Goal: Task Accomplishment & Management: Manage account settings

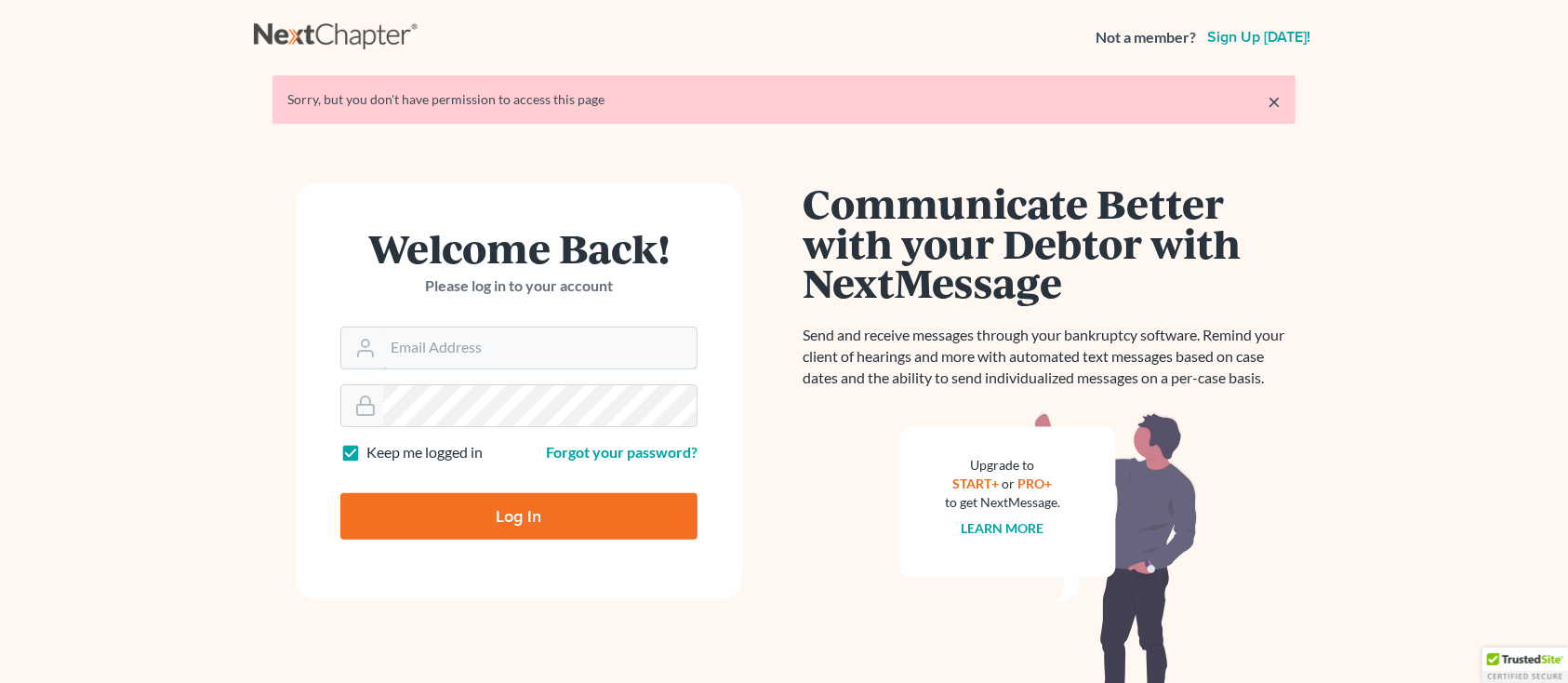
type input "[PERSON_NAME][EMAIL_ADDRESS][DOMAIN_NAME]"
click at [358, 514] on input "Log In" at bounding box center [518, 517] width 357 height 47
type input "Thinking..."
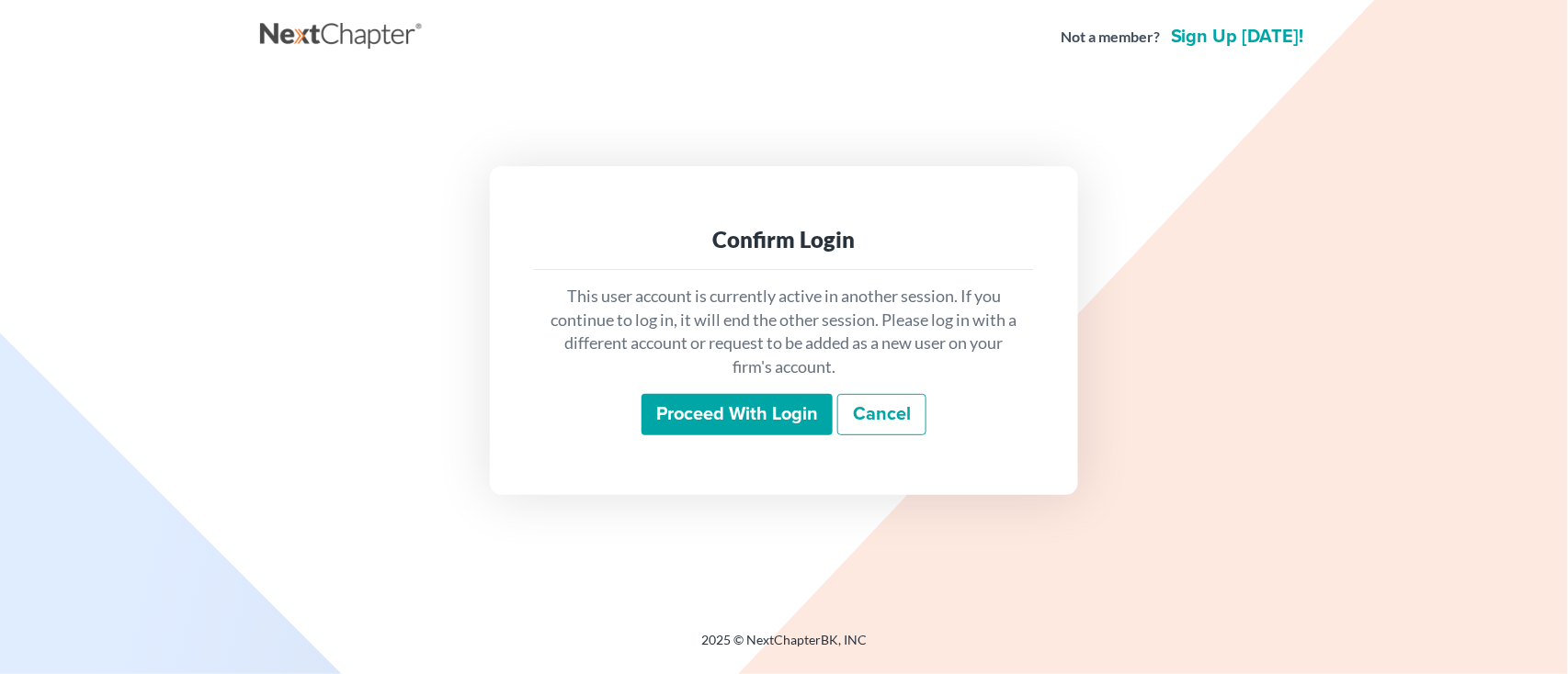
click at [732, 421] on input "Proceed with login" at bounding box center [737, 415] width 191 height 42
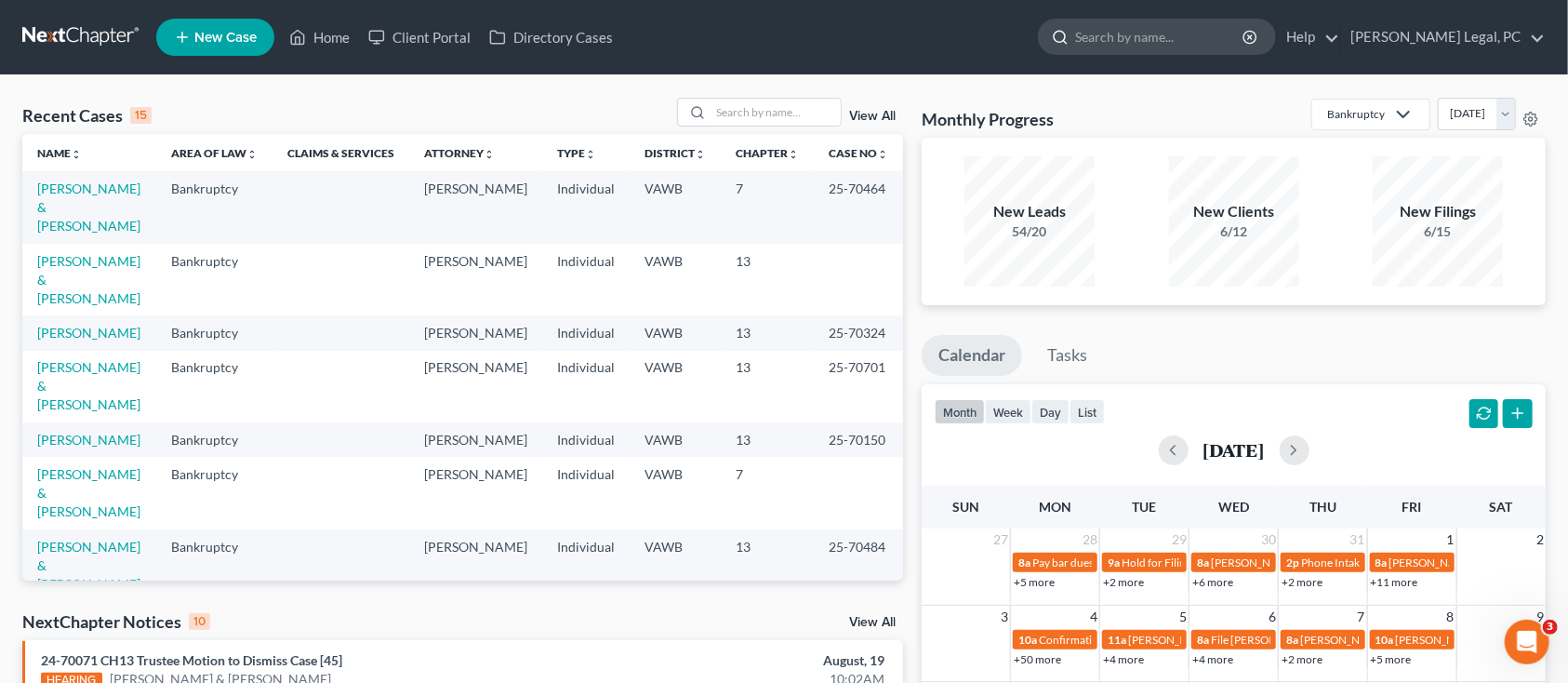
drag, startPoint x: 1156, startPoint y: 34, endPoint x: 1142, endPoint y: 27, distance: 15.7
click at [1152, 32] on input "search" at bounding box center [1160, 36] width 170 height 34
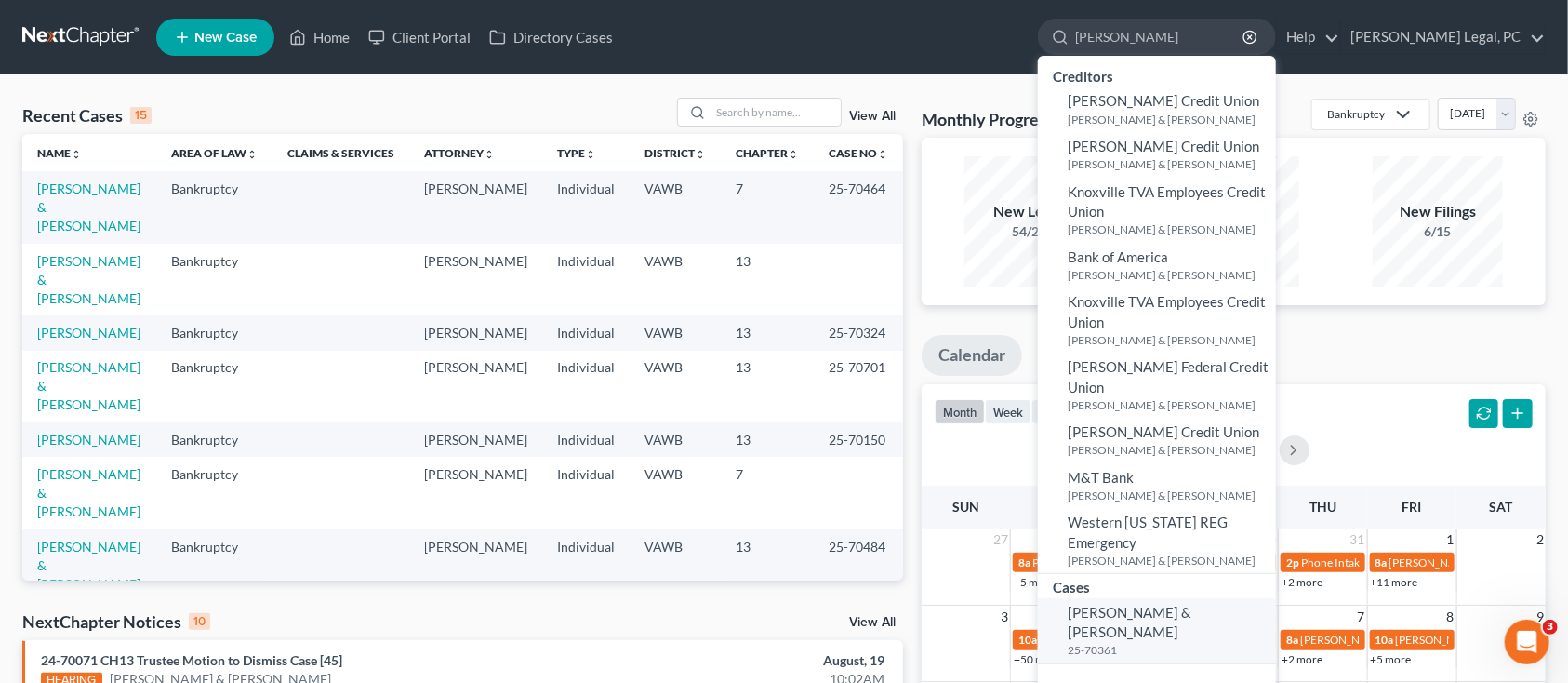
type input "DILLMAN"
click at [1222, 598] on link "Dillman, Brandon & Haylee 25-70361" at bounding box center [1157, 630] width 238 height 65
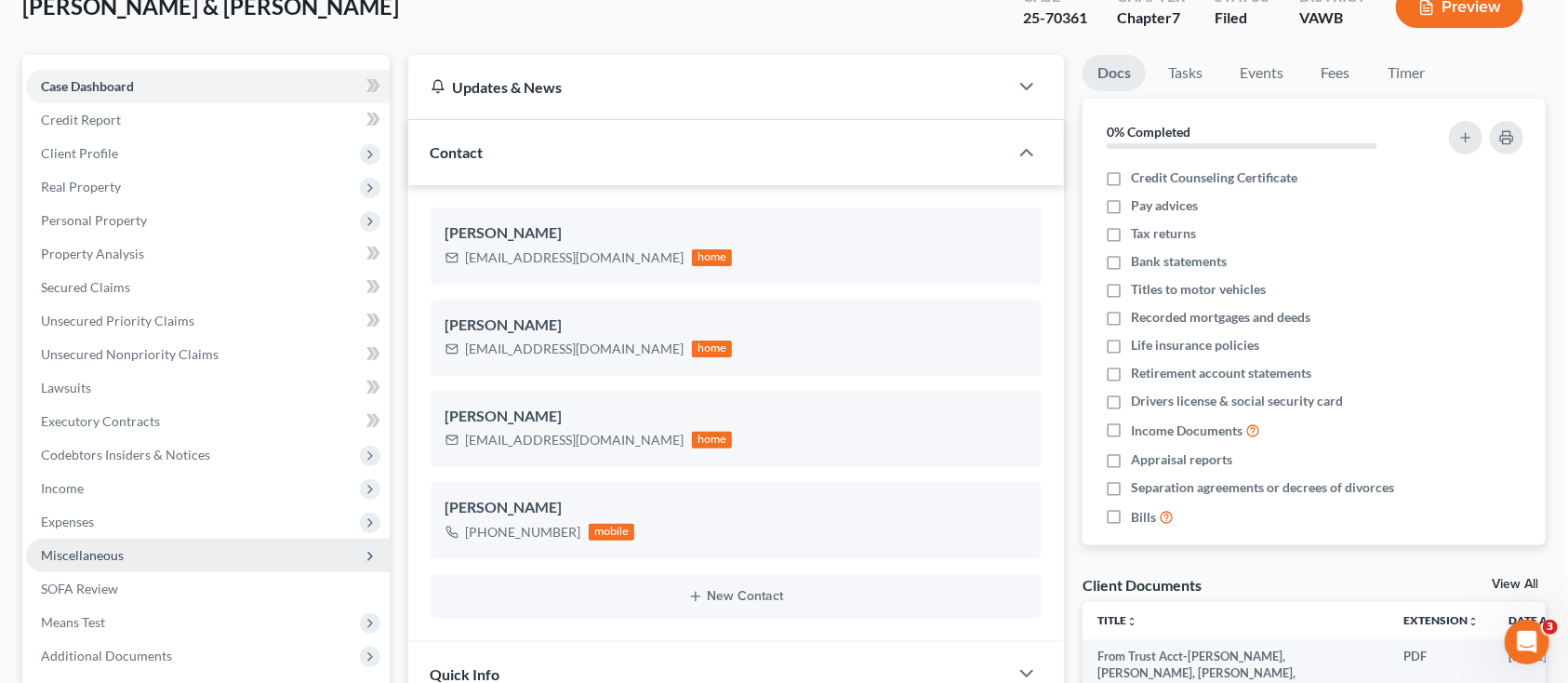
scroll to position [247, 0]
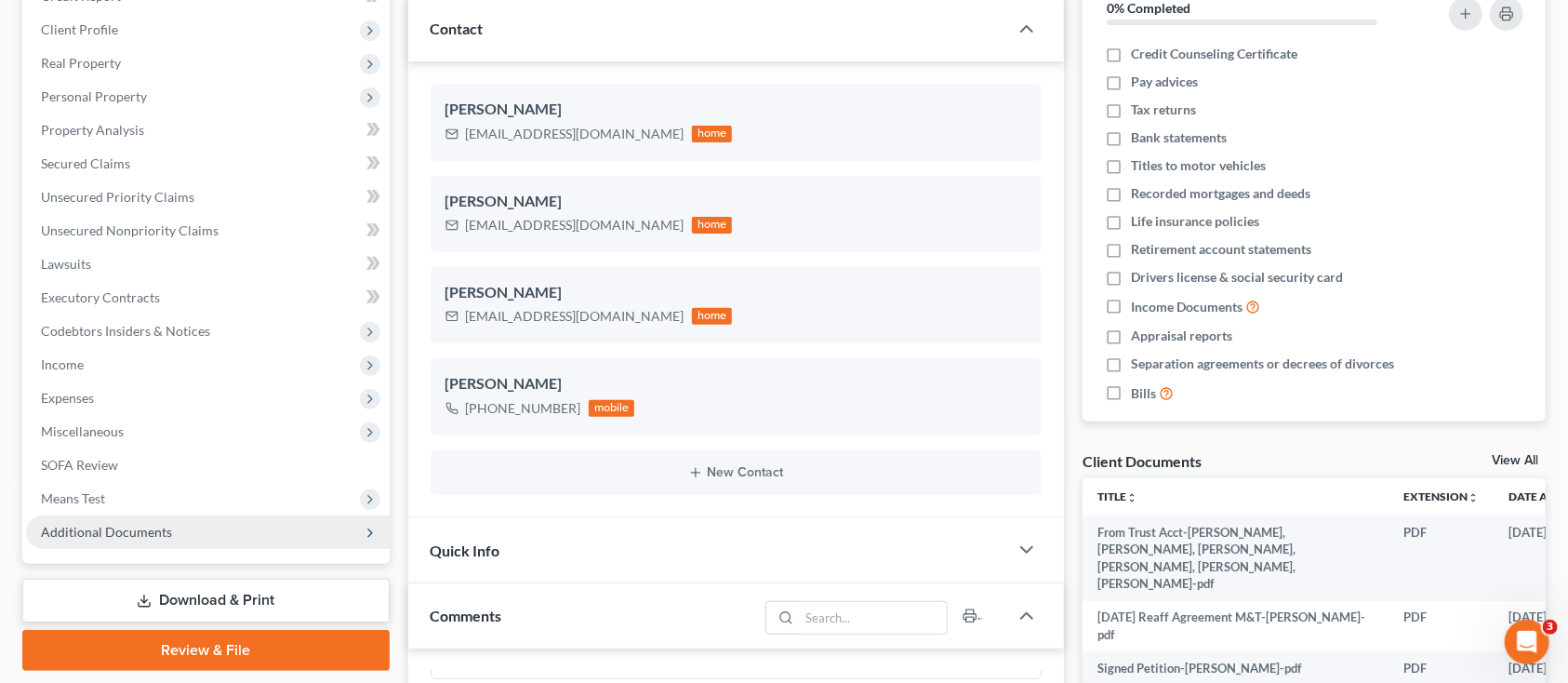
click at [156, 519] on span "Additional Documents" at bounding box center [208, 532] width 364 height 33
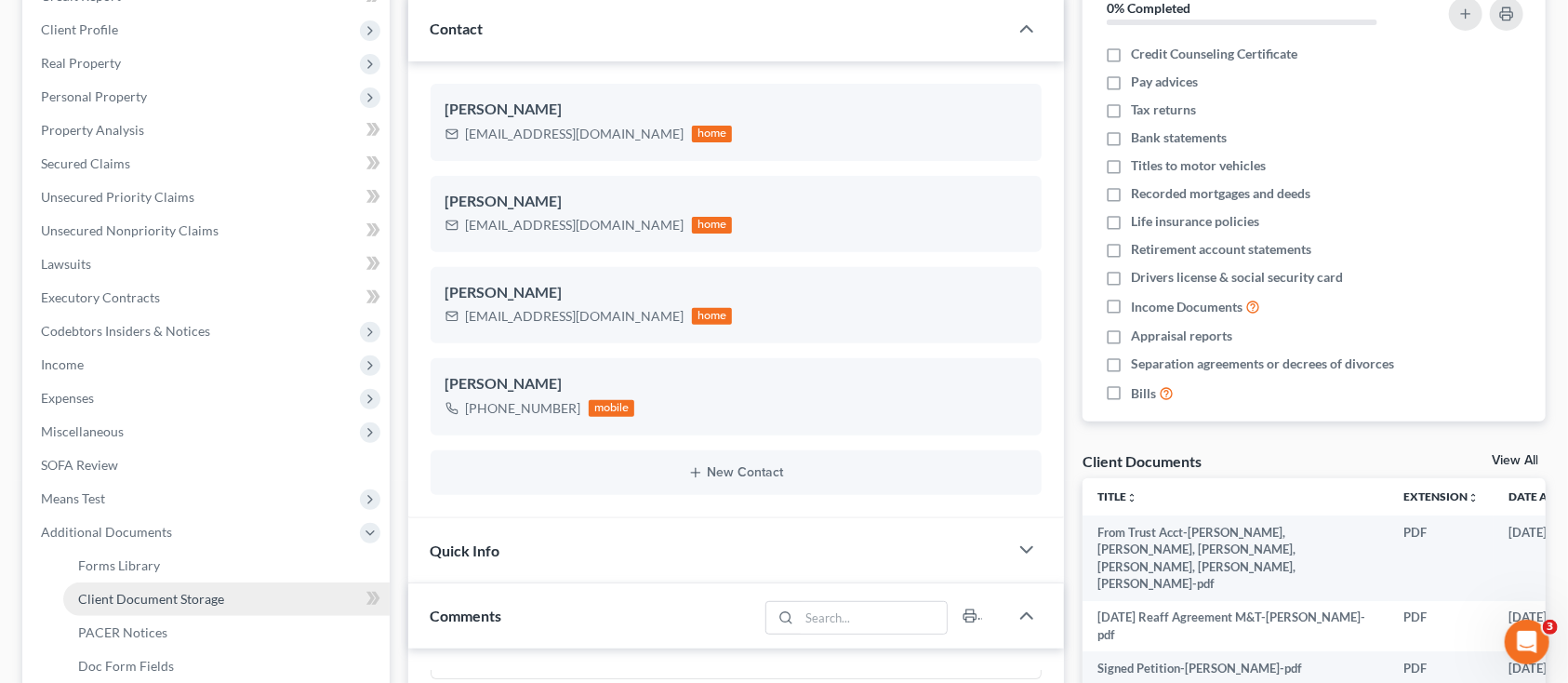
click at [154, 600] on span "Client Document Storage" at bounding box center [151, 598] width 146 height 16
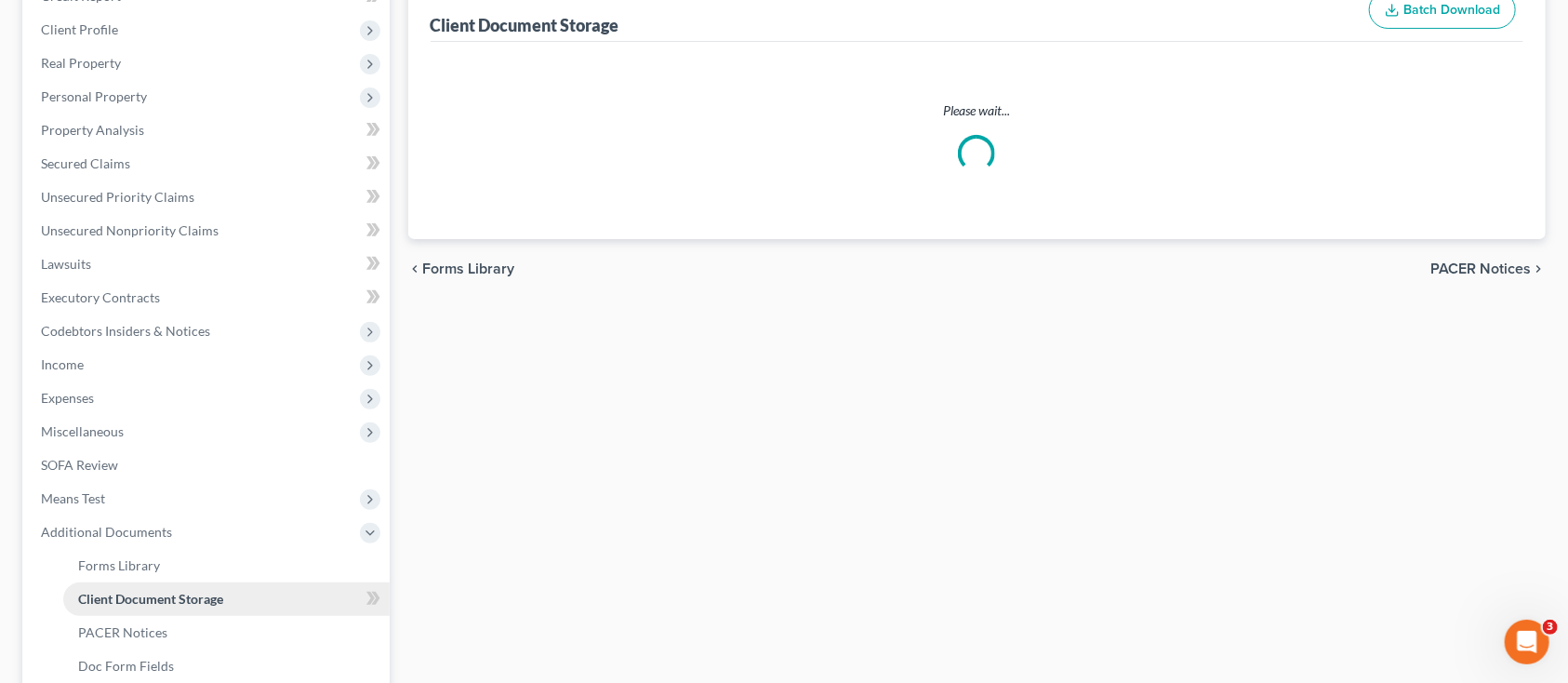
scroll to position [47, 0]
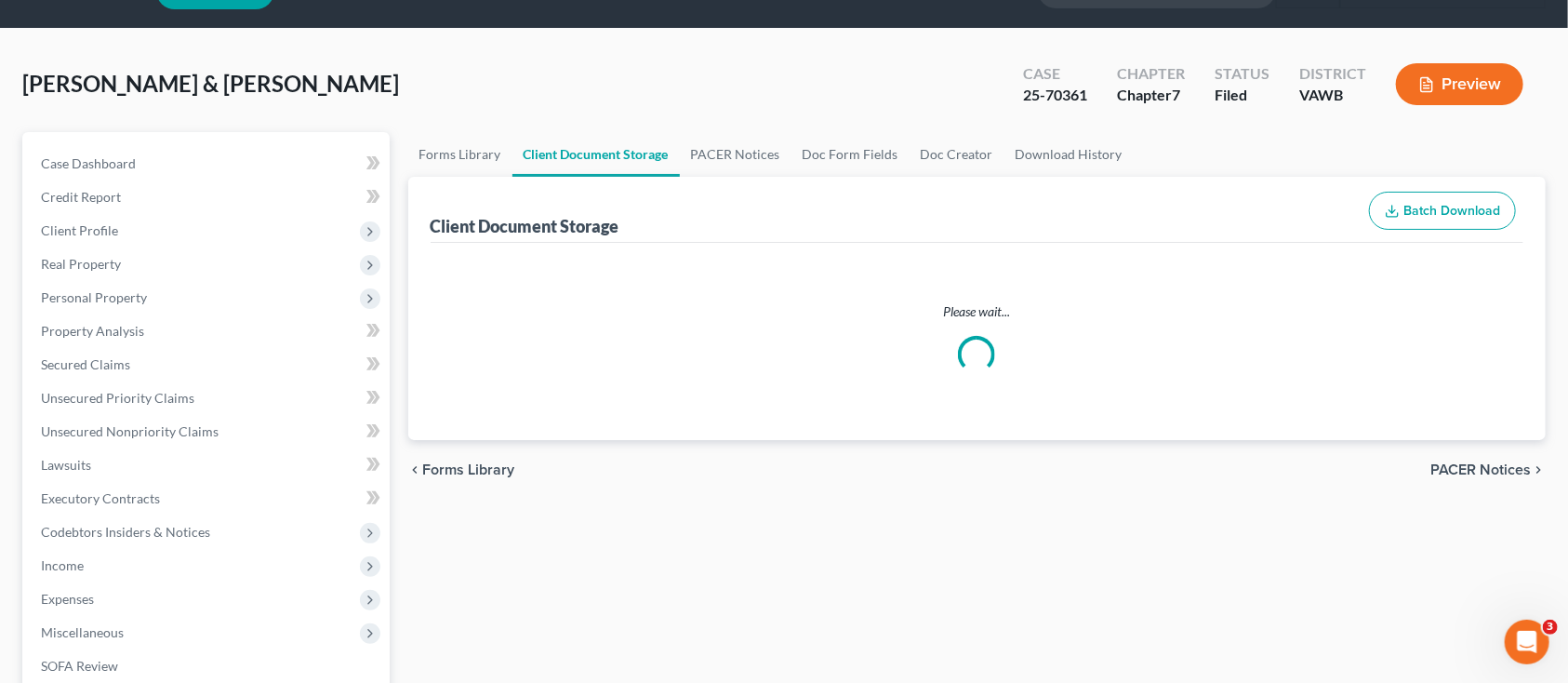
select select "0"
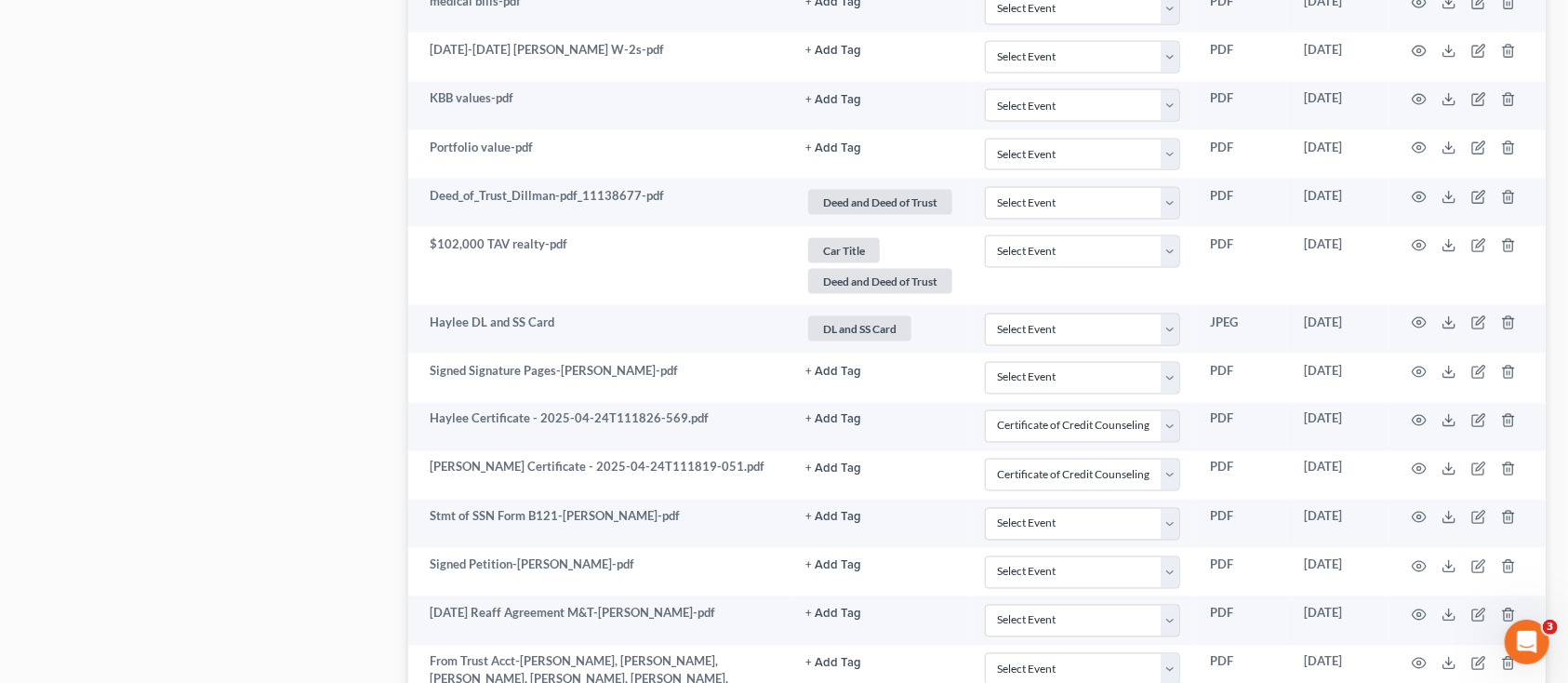
scroll to position [1742, 0]
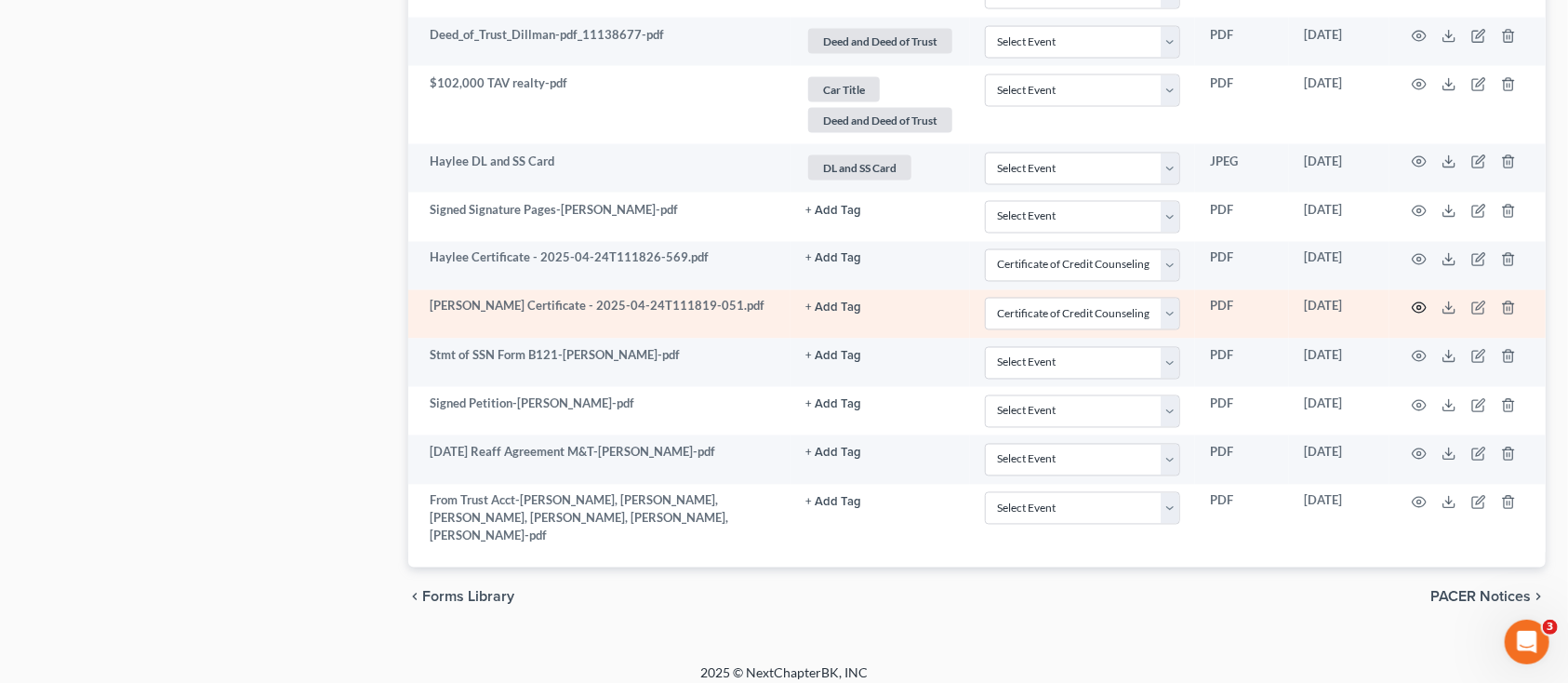
click at [1419, 309] on circle "button" at bounding box center [1420, 308] width 4 height 4
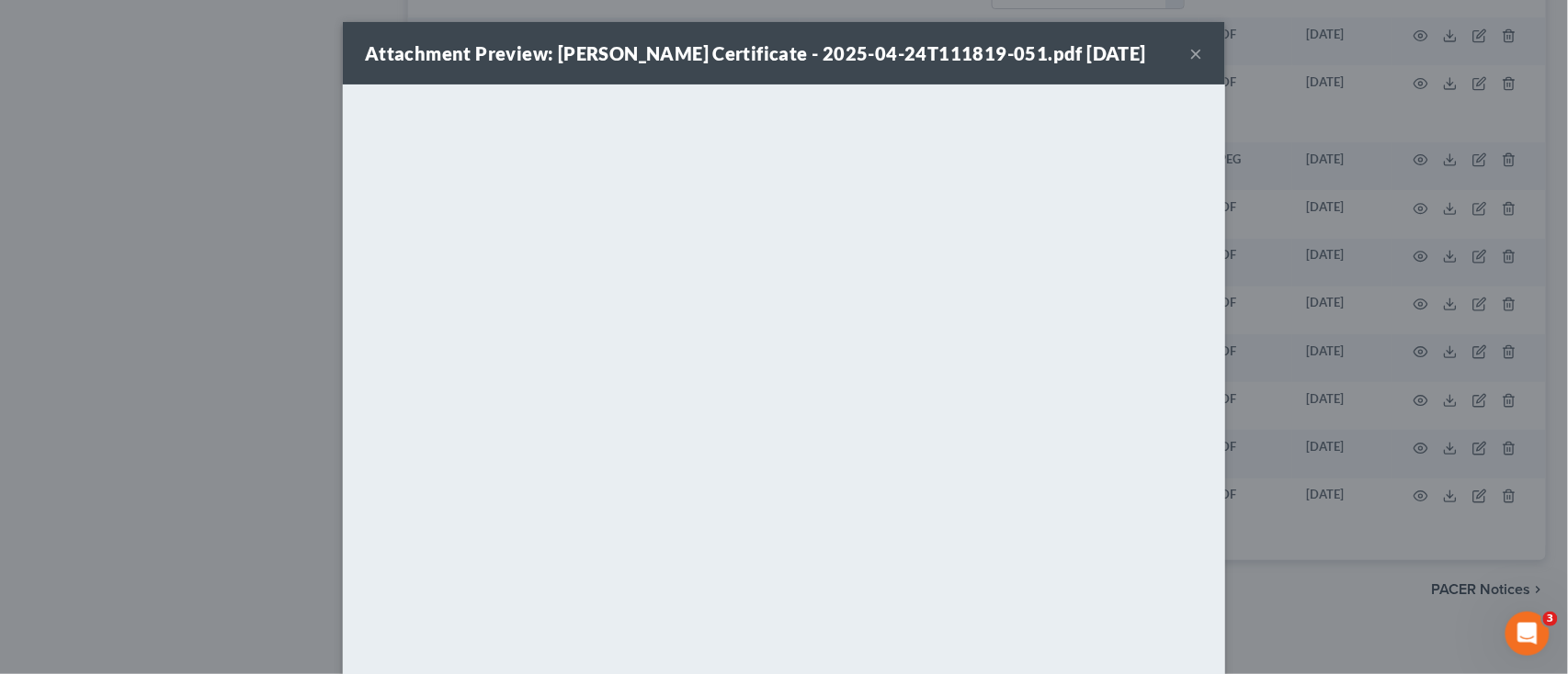
click at [1190, 54] on button "×" at bounding box center [1196, 53] width 12 height 22
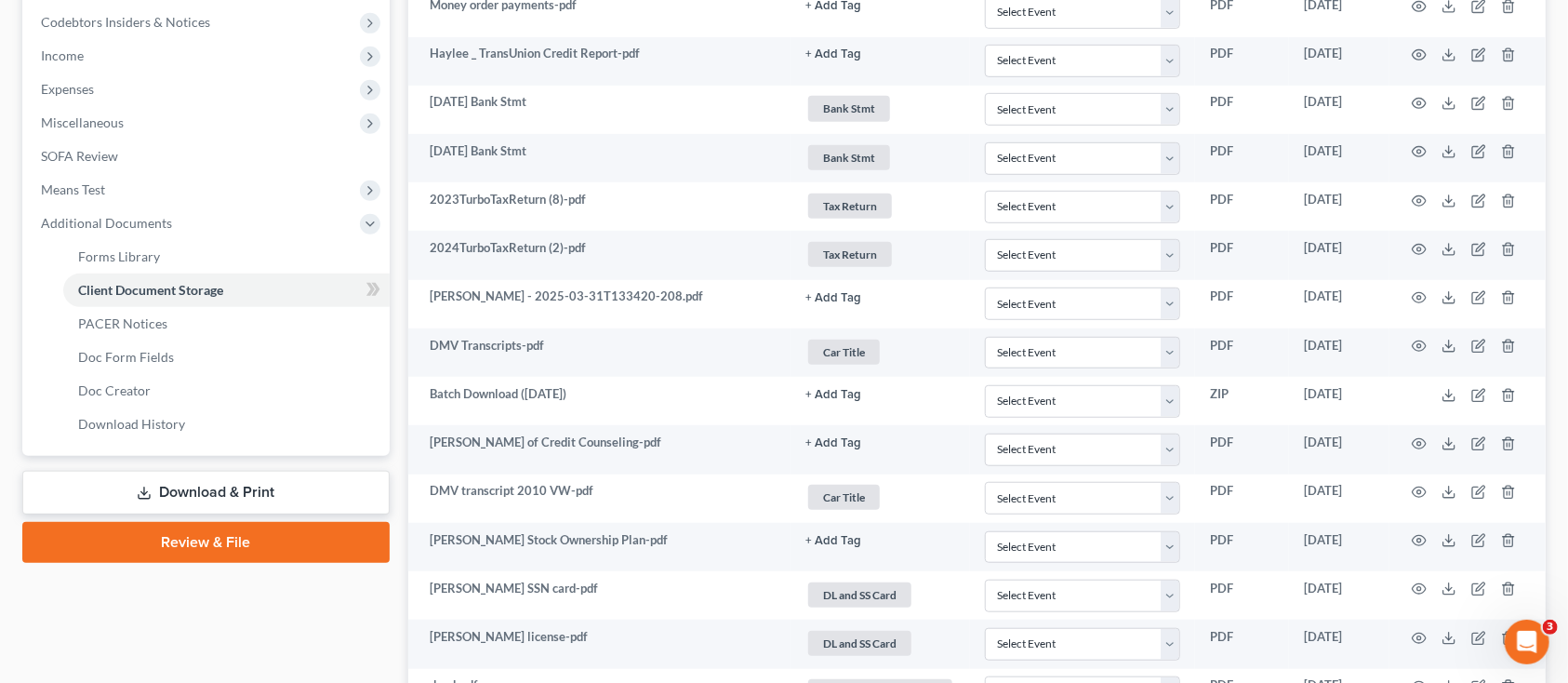
scroll to position [501, 0]
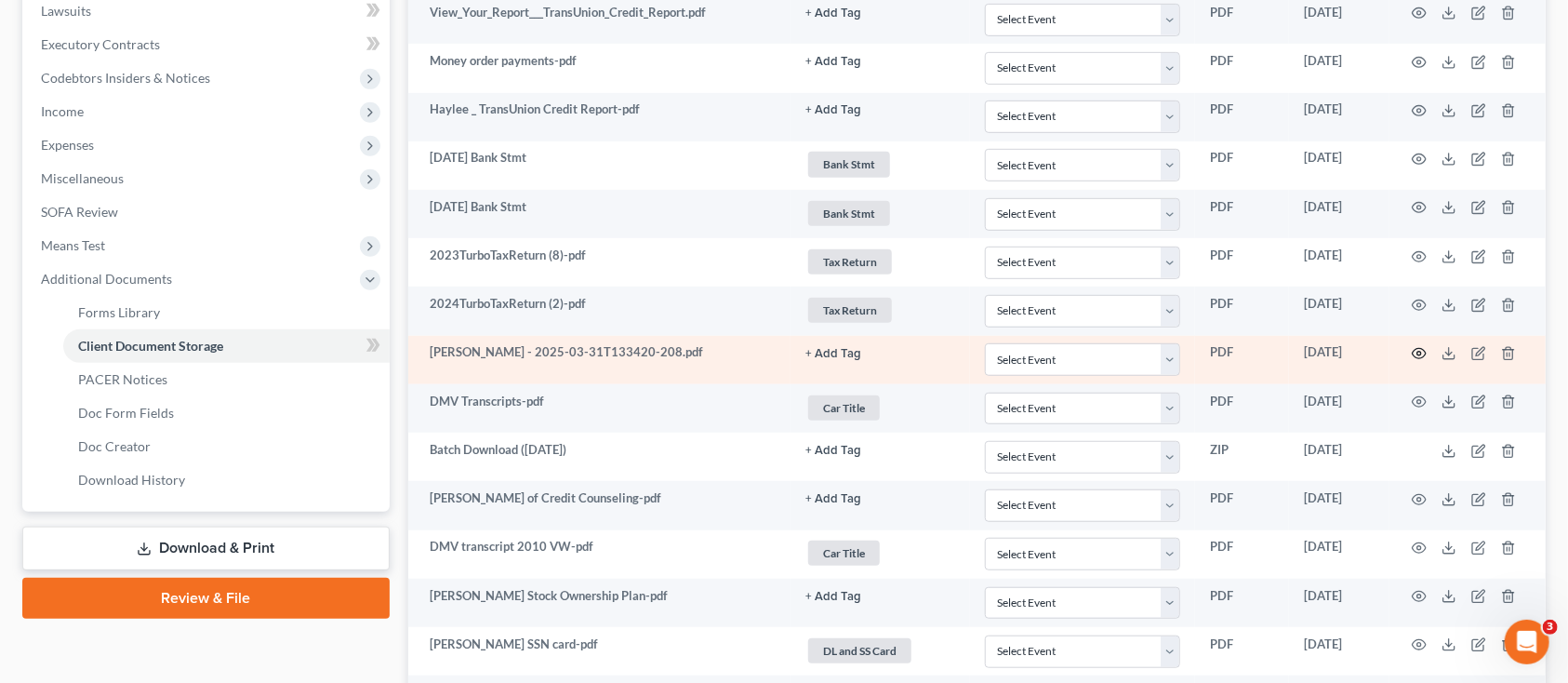
click at [1420, 352] on circle "button" at bounding box center [1420, 354] width 4 height 4
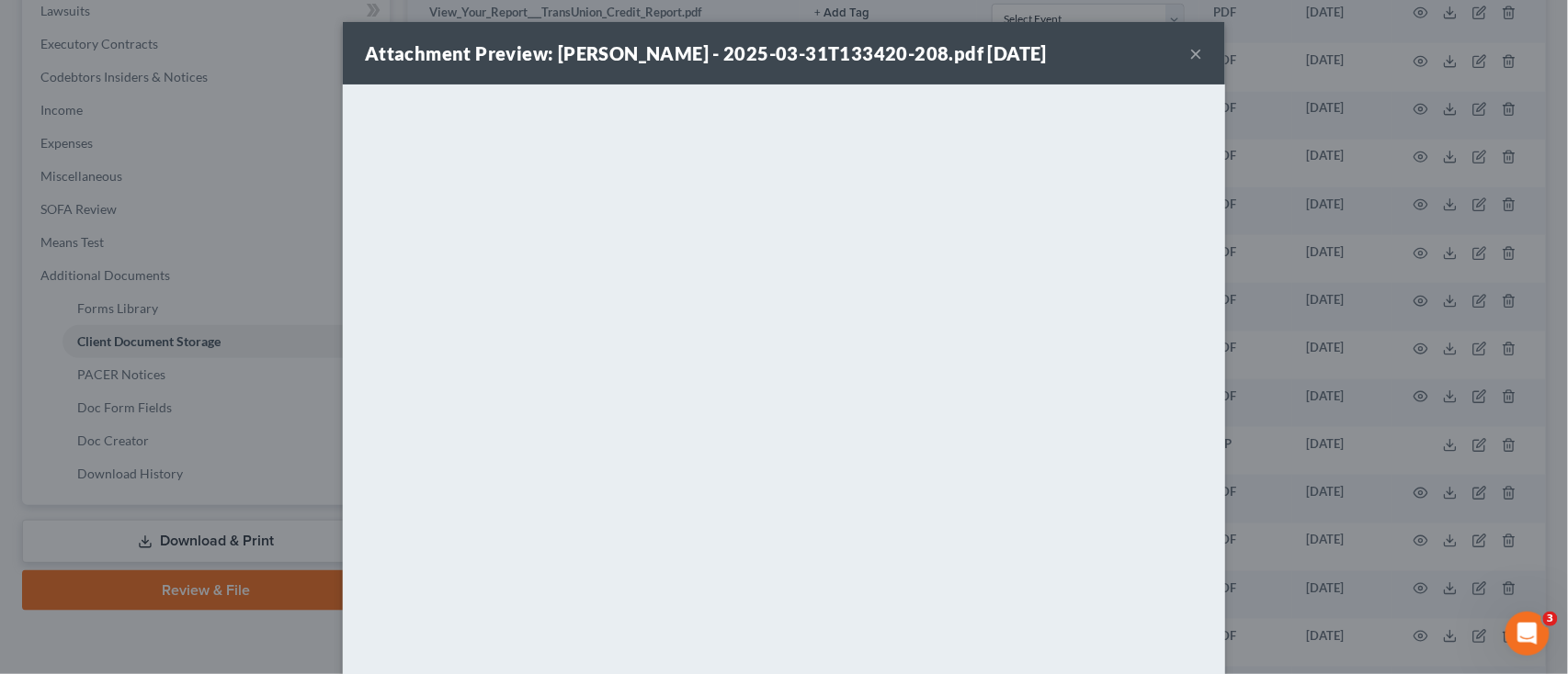
click at [1190, 53] on button "×" at bounding box center [1196, 53] width 12 height 22
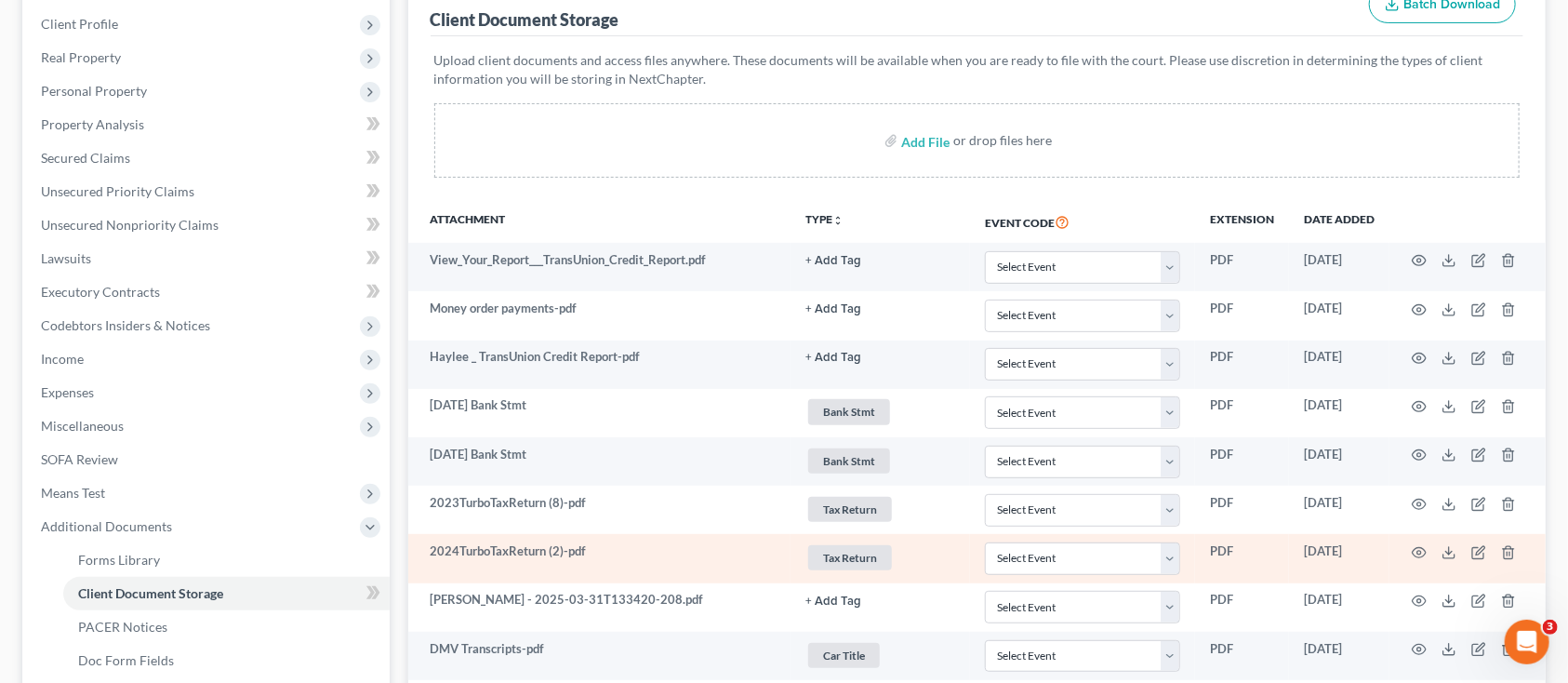
scroll to position [0, 0]
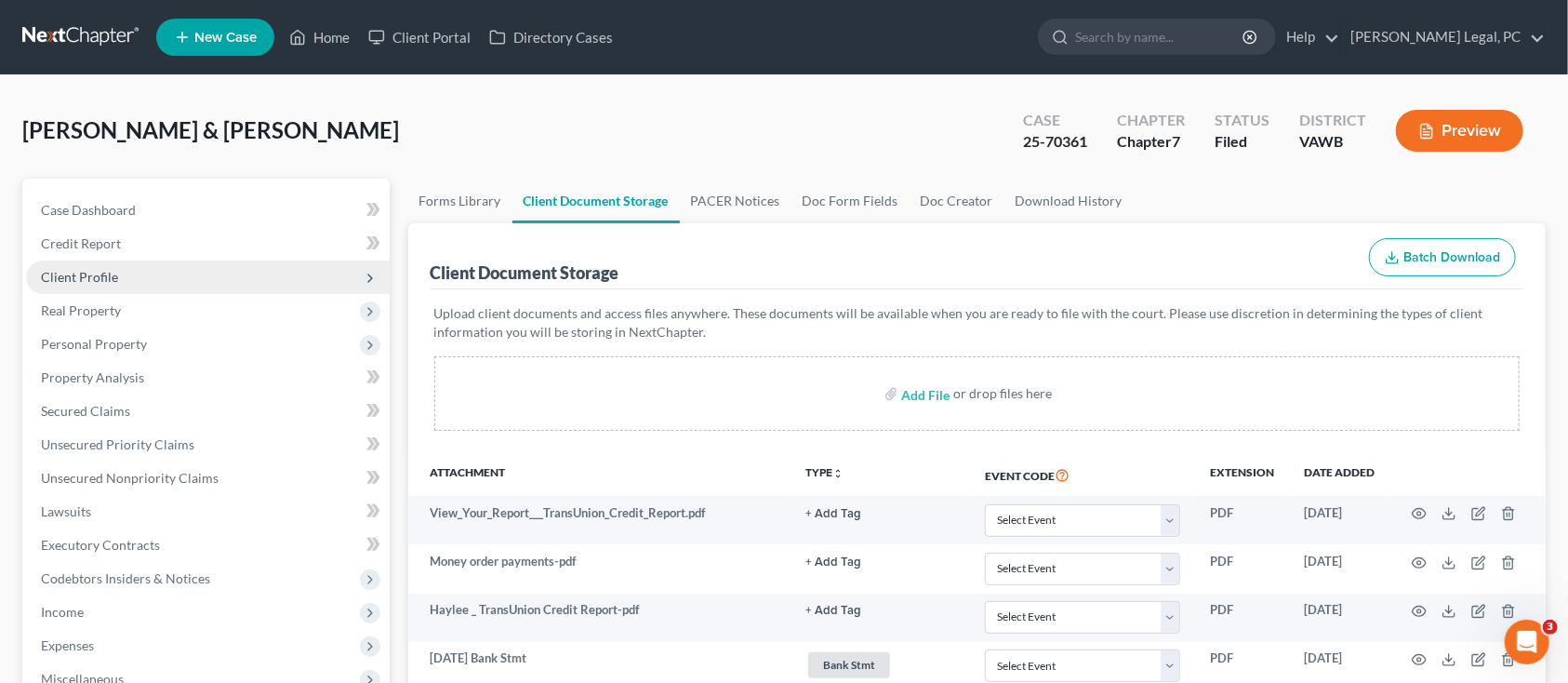
click at [81, 270] on span "Client Profile" at bounding box center [79, 276] width 77 height 16
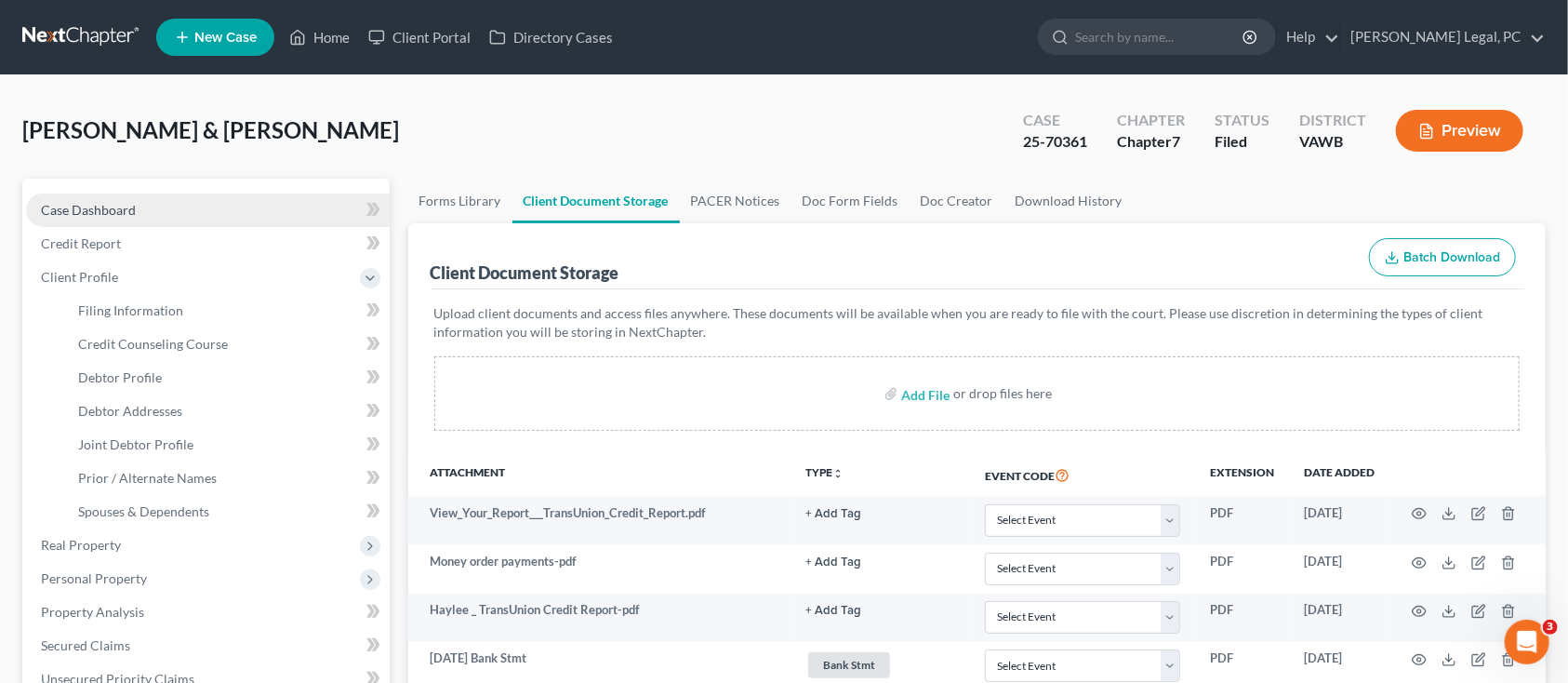
click at [75, 215] on span "Case Dashboard" at bounding box center [89, 210] width 95 height 16
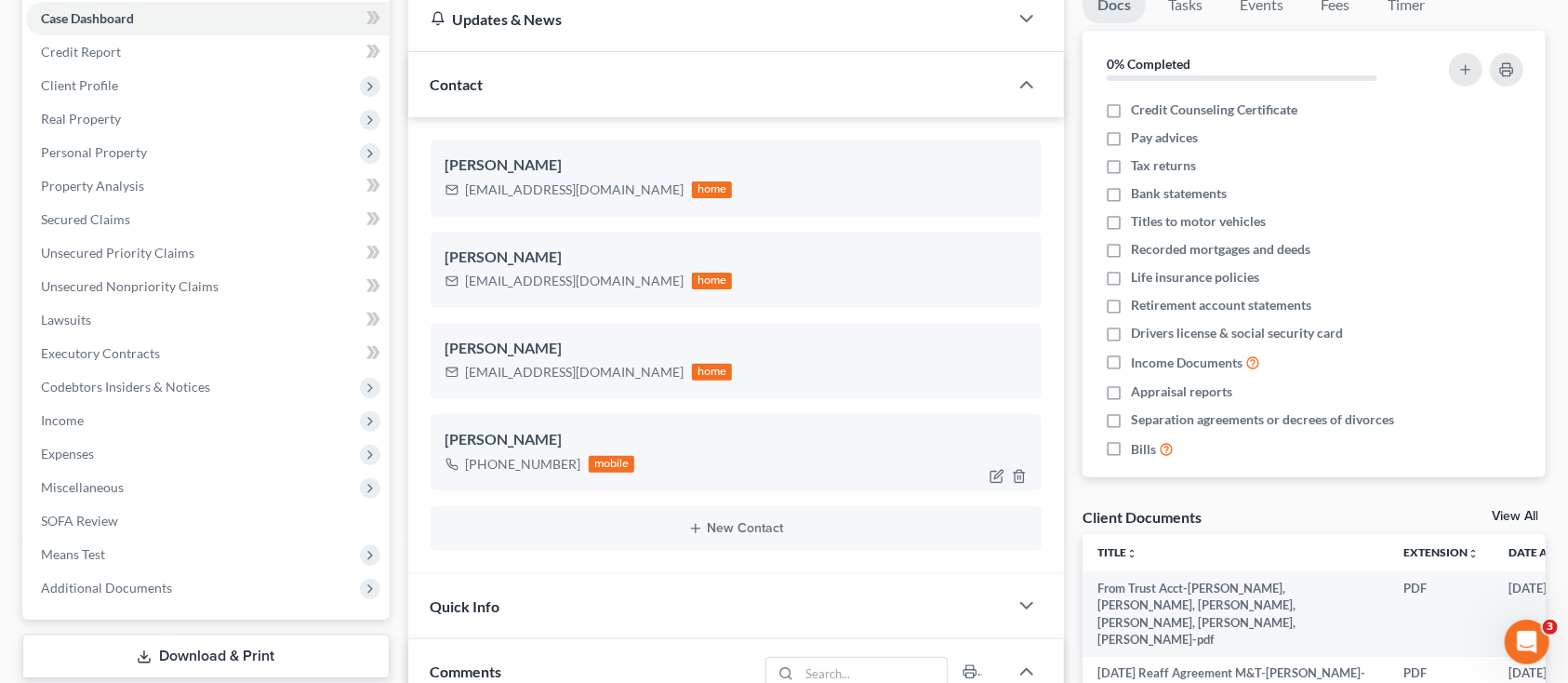
scroll to position [247, 0]
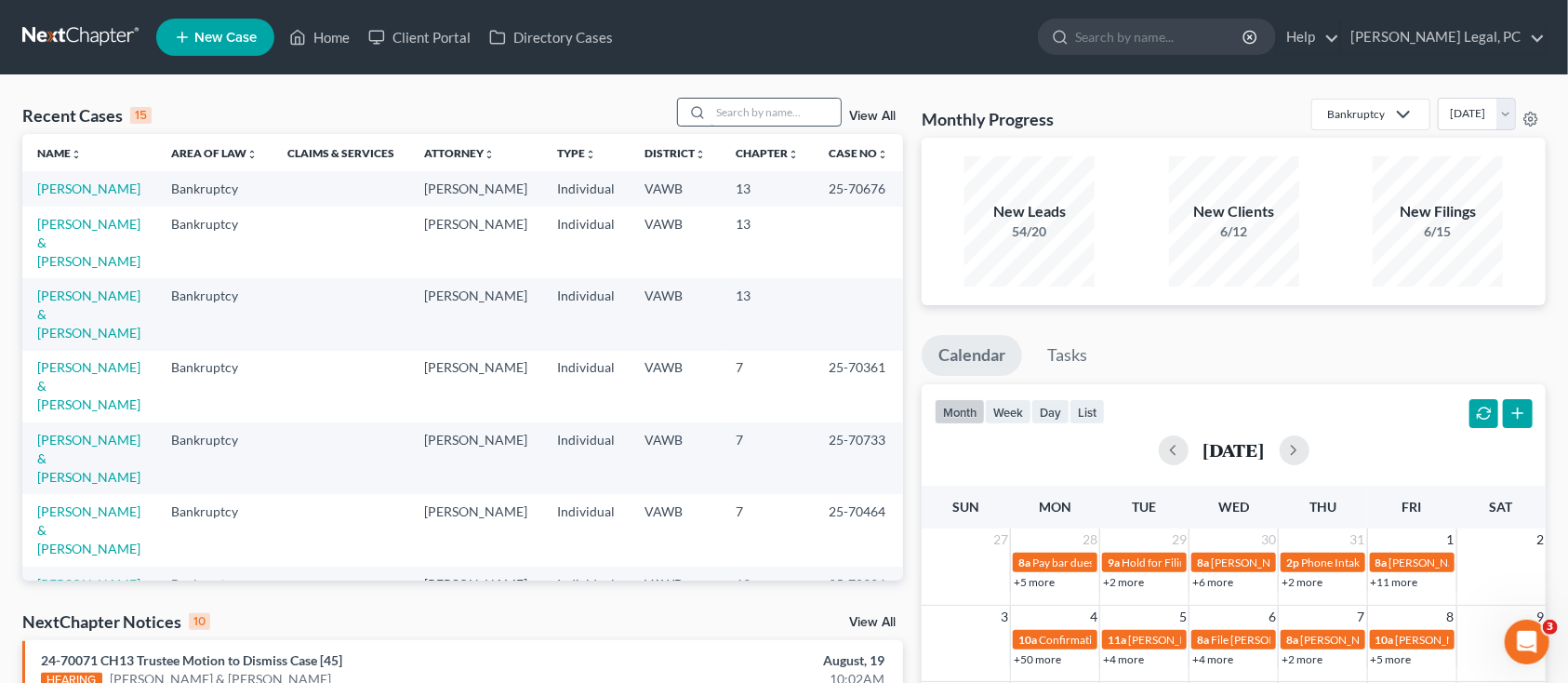
click at [713, 111] on input "search" at bounding box center [776, 112] width 130 height 27
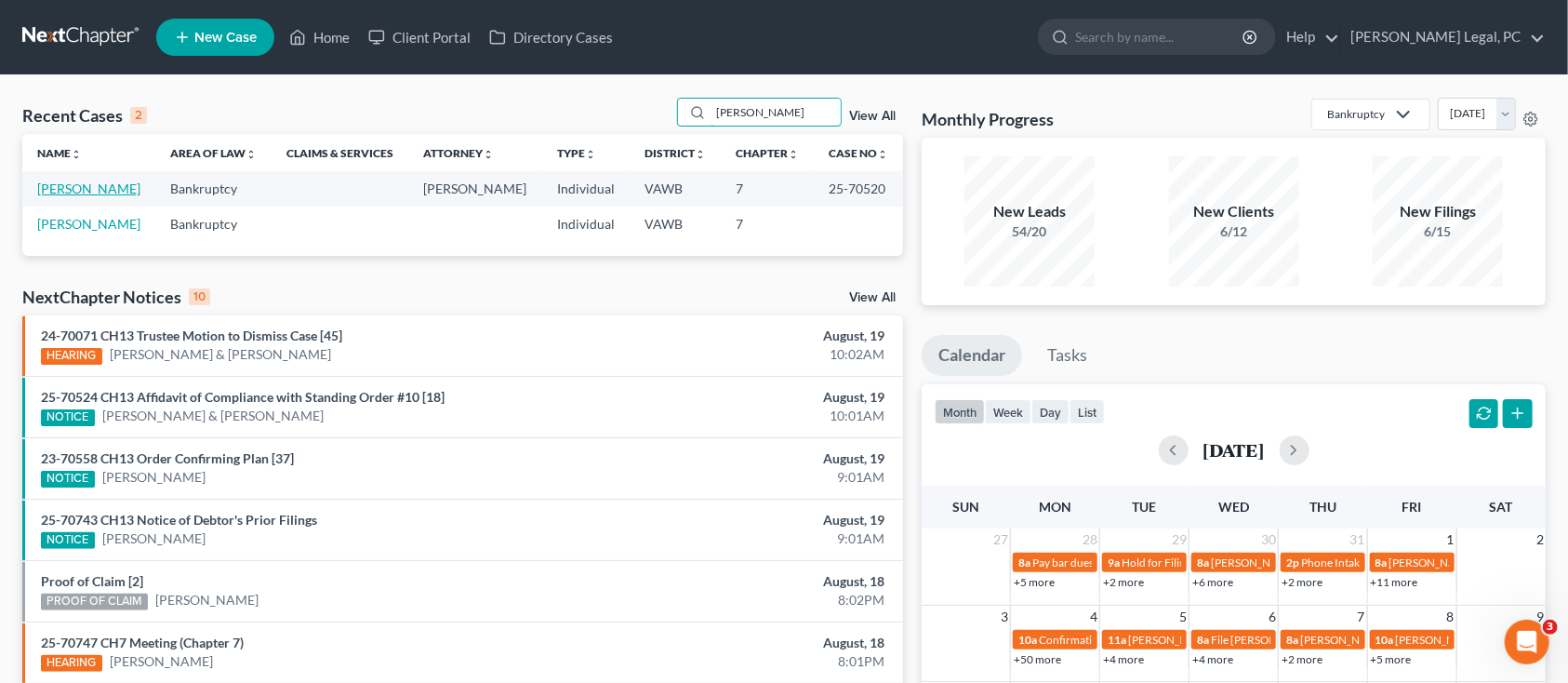
type input "PUCKETT"
click at [41, 196] on link "[PERSON_NAME]" at bounding box center [89, 189] width 103 height 16
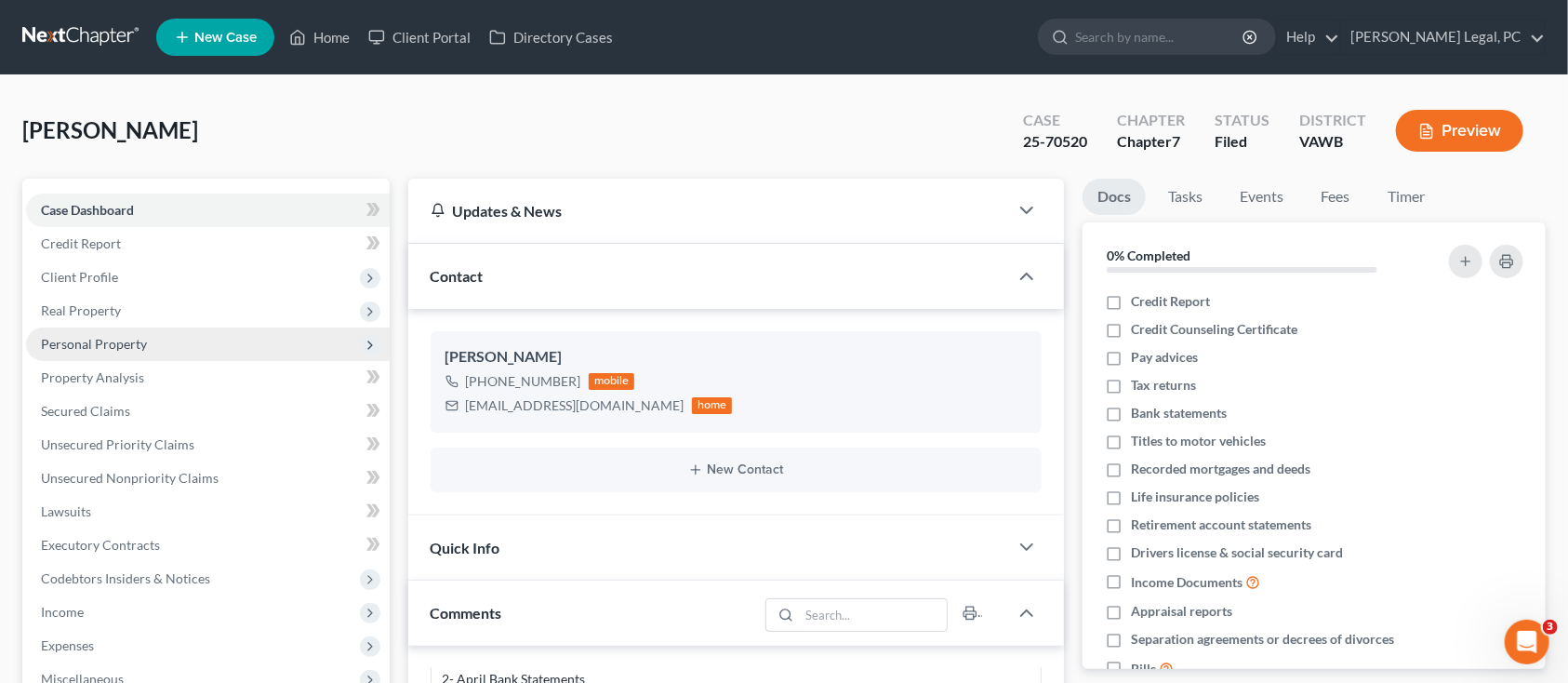
scroll to position [247, 0]
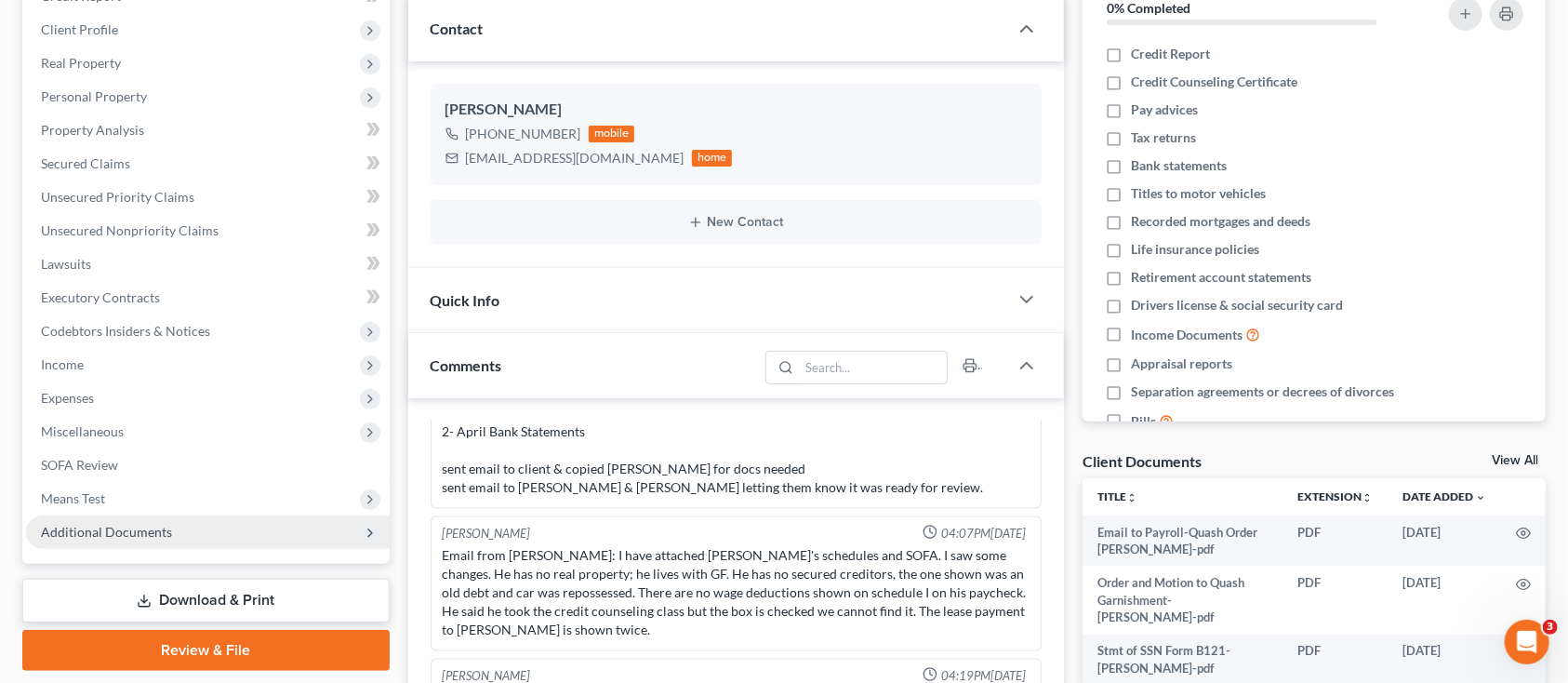
click at [82, 530] on span "Additional Documents" at bounding box center [106, 531] width 131 height 16
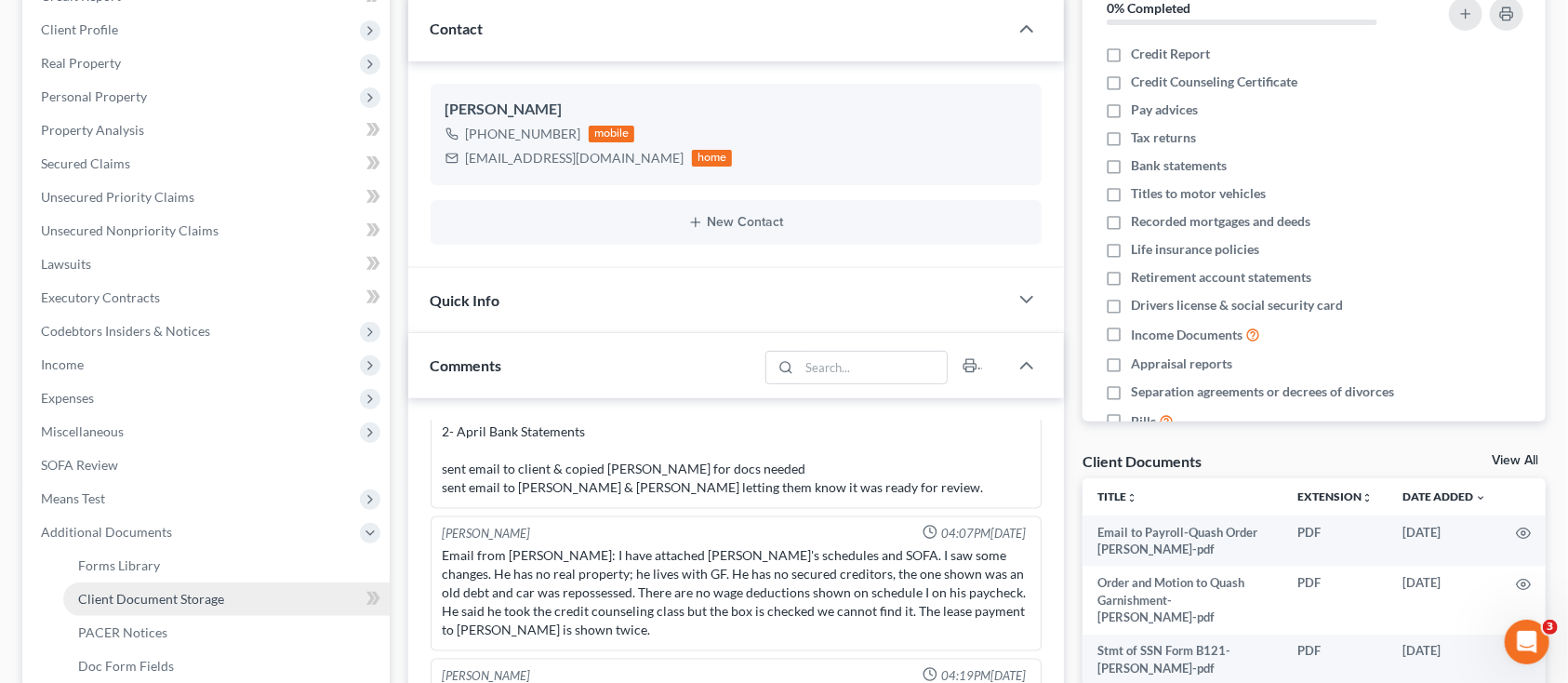
click at [87, 595] on span "Client Document Storage" at bounding box center [151, 598] width 146 height 16
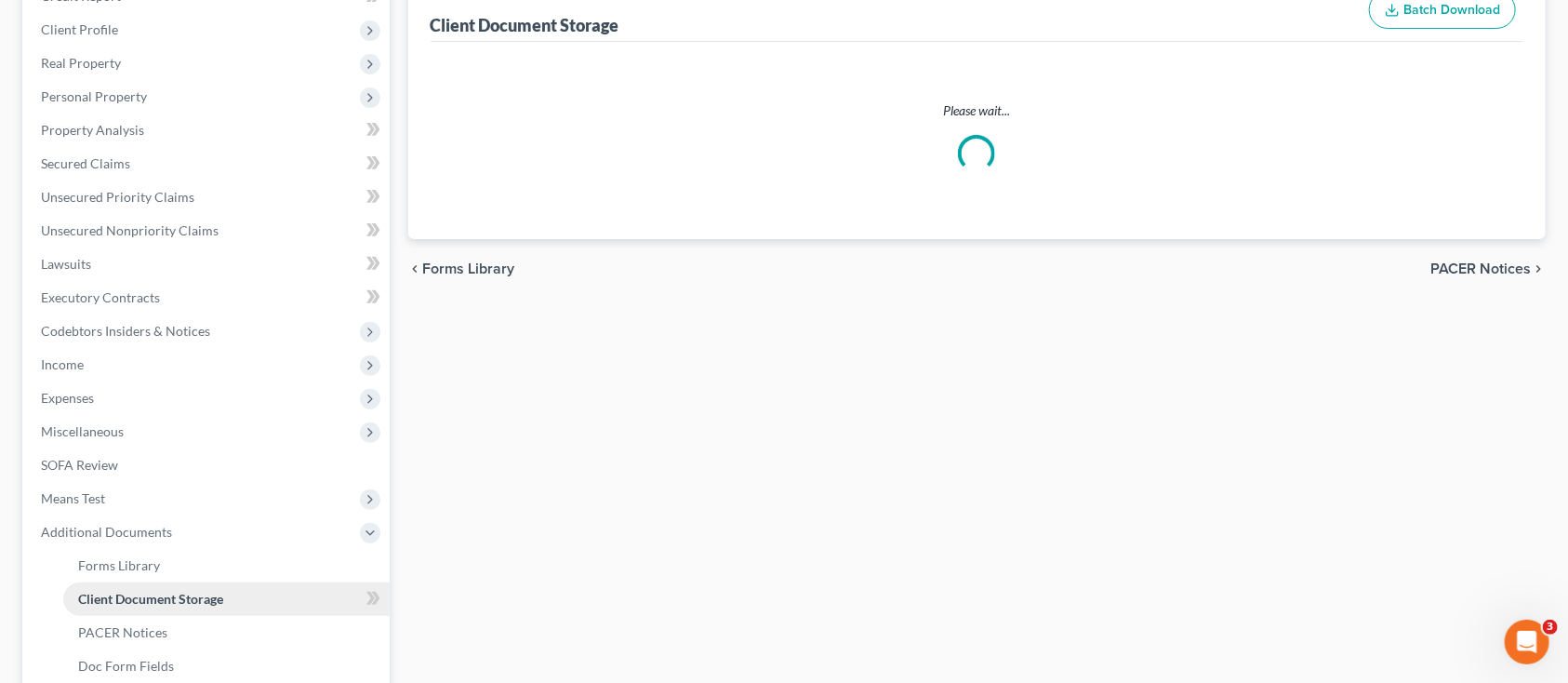
scroll to position [47, 0]
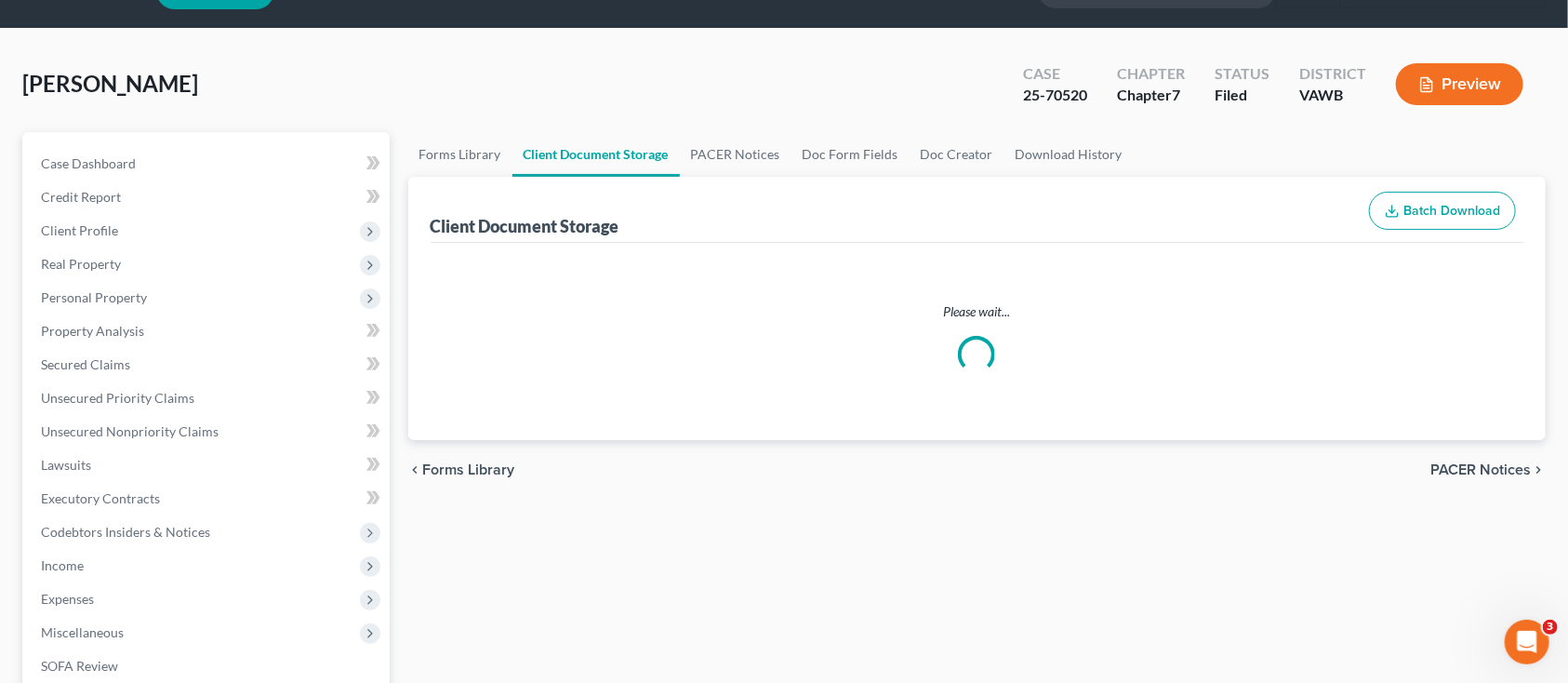
select select "0"
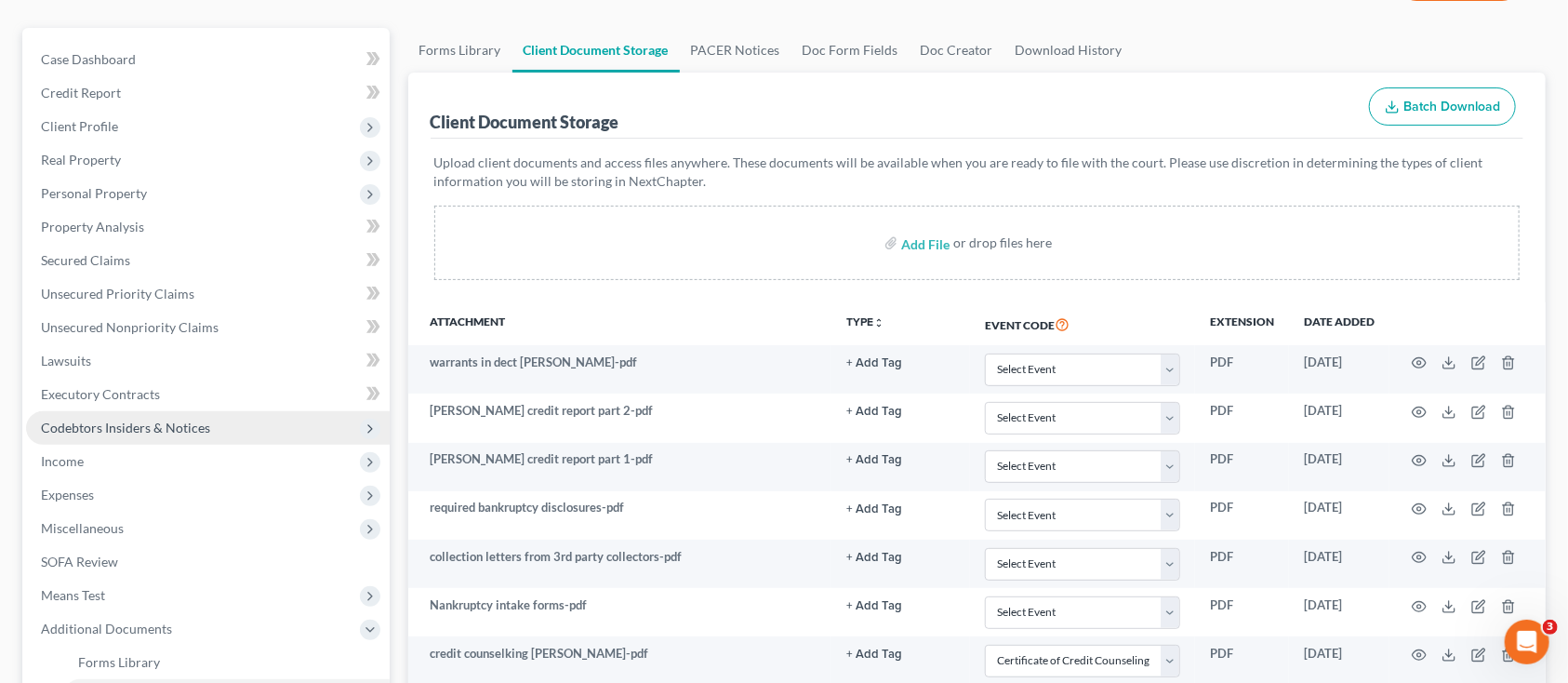
scroll to position [373, 0]
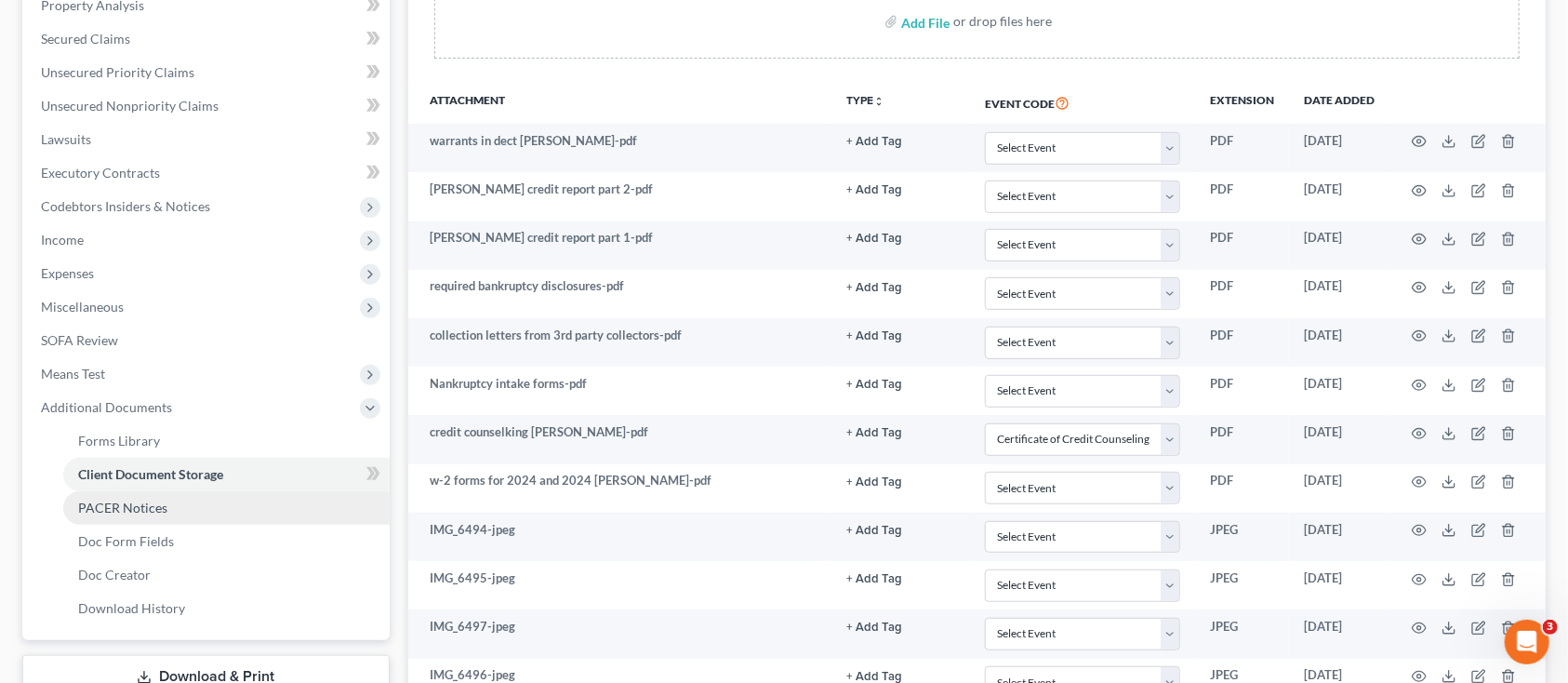
click at [127, 500] on span "PACER Notices" at bounding box center [123, 508] width 89 height 16
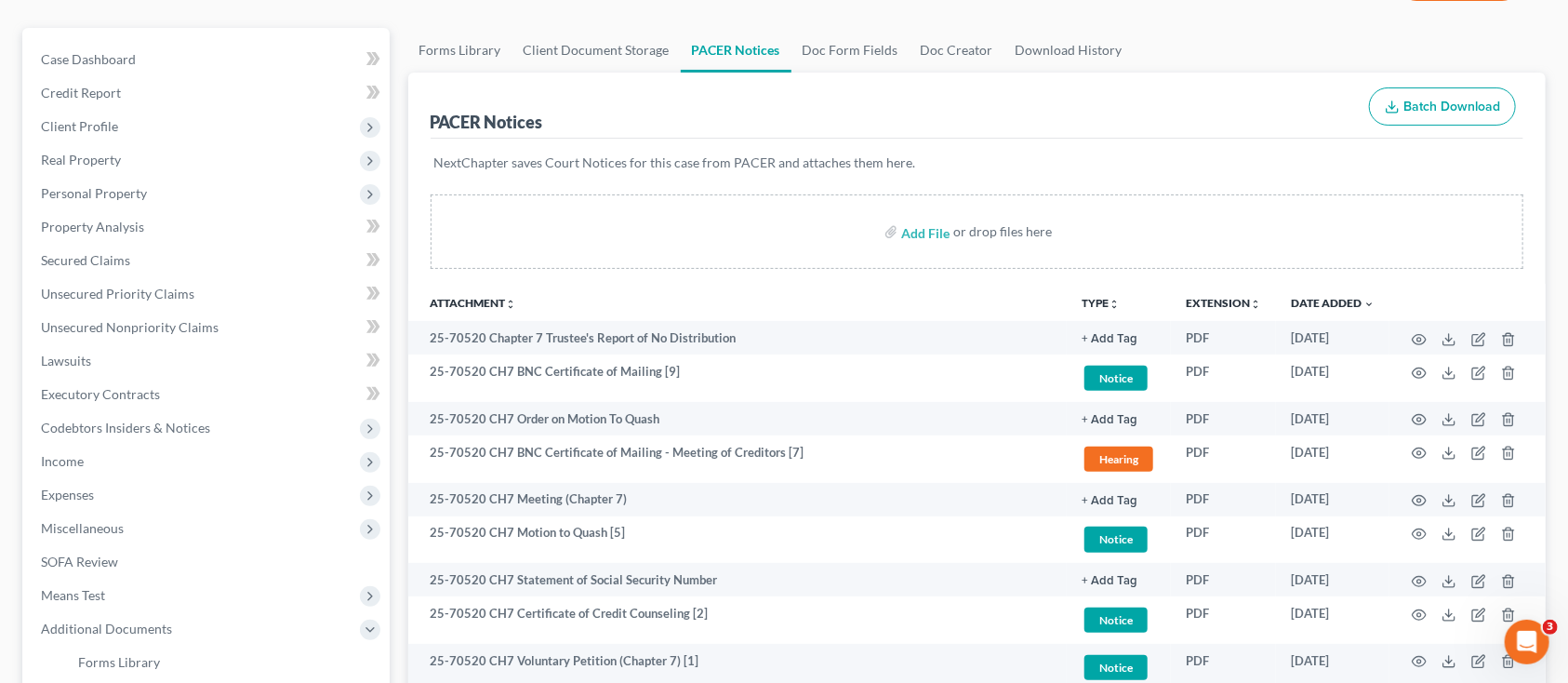
scroll to position [124, 0]
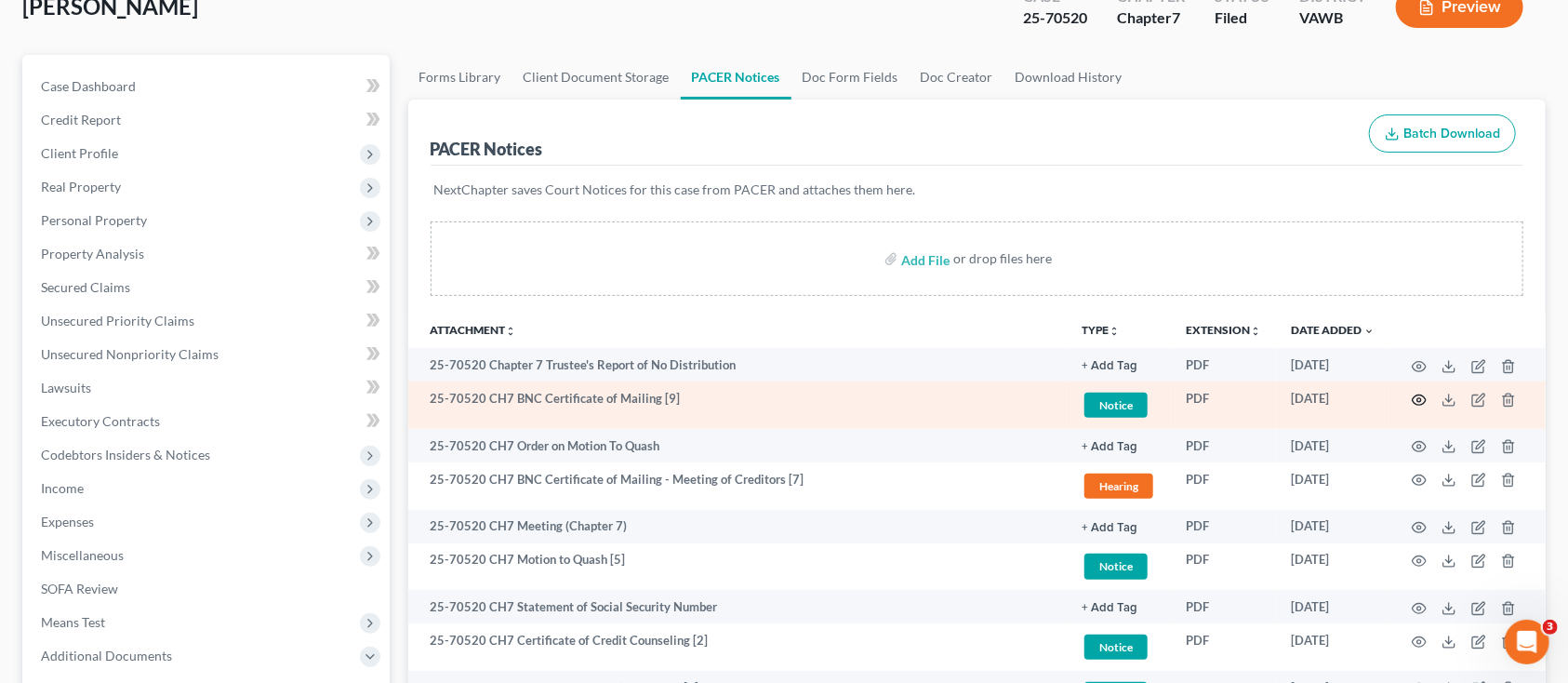
click at [1420, 400] on circle "button" at bounding box center [1420, 400] width 4 height 4
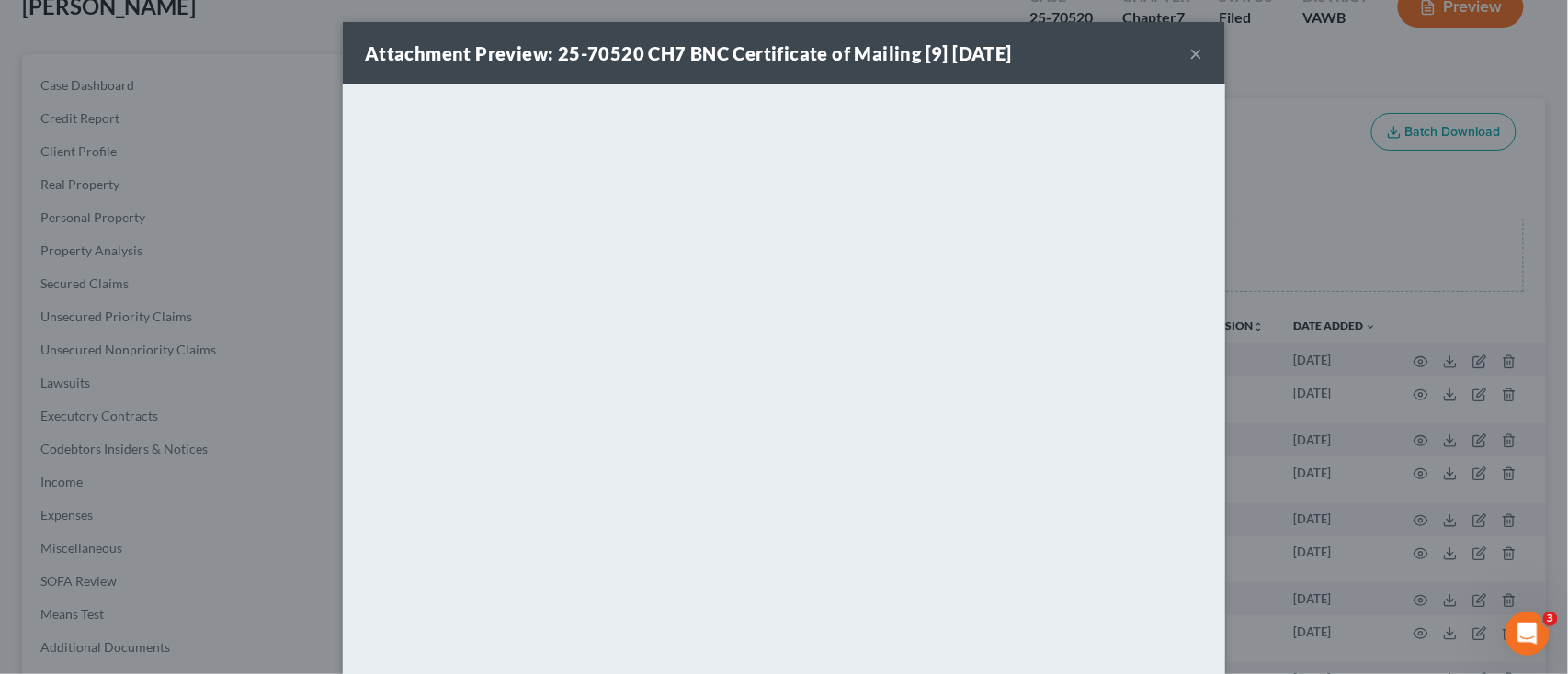
click at [1193, 52] on div "Attachment Preview: 25-70520 CH7 BNC Certificate of Mailing [9] 06/12/2025 ×" at bounding box center [784, 53] width 882 height 62
click at [1190, 52] on button "×" at bounding box center [1196, 53] width 12 height 22
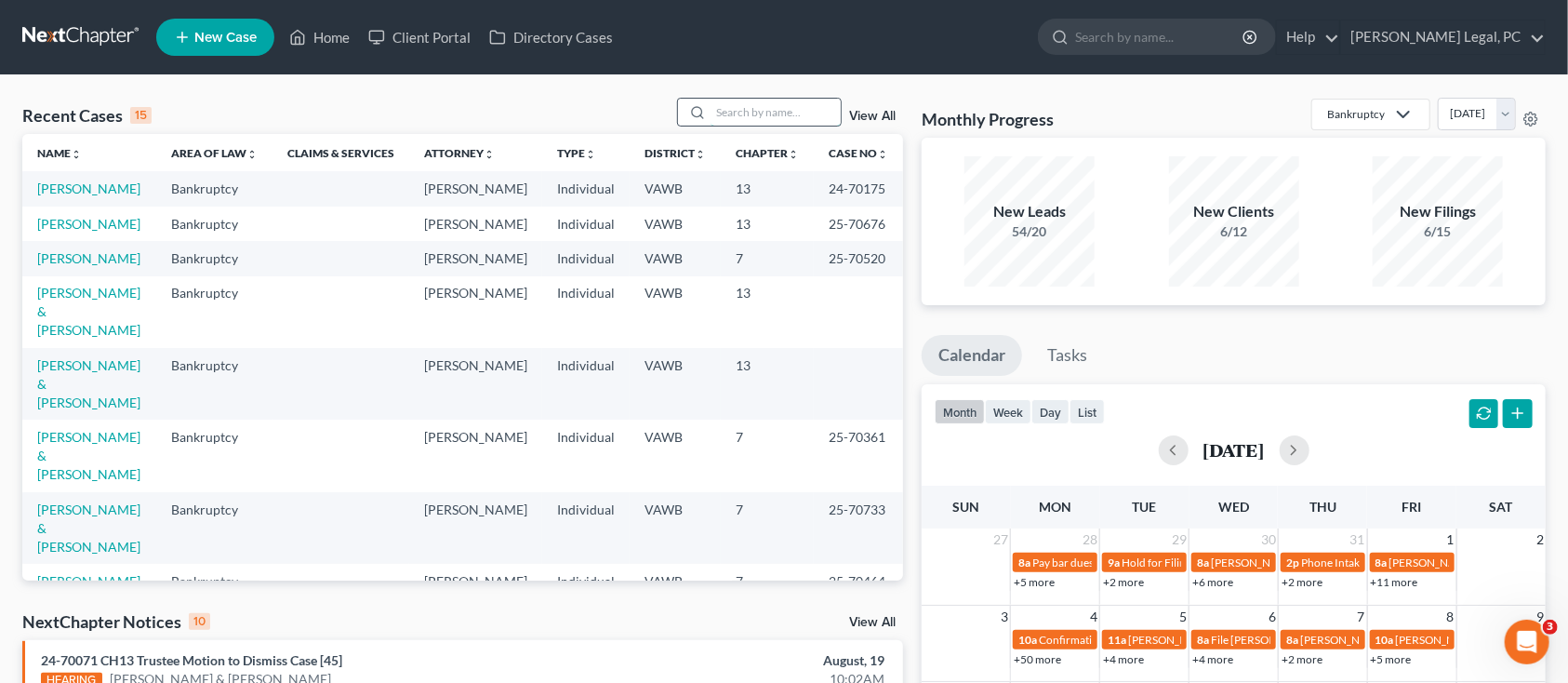
click at [805, 117] on input "search" at bounding box center [776, 112] width 130 height 27
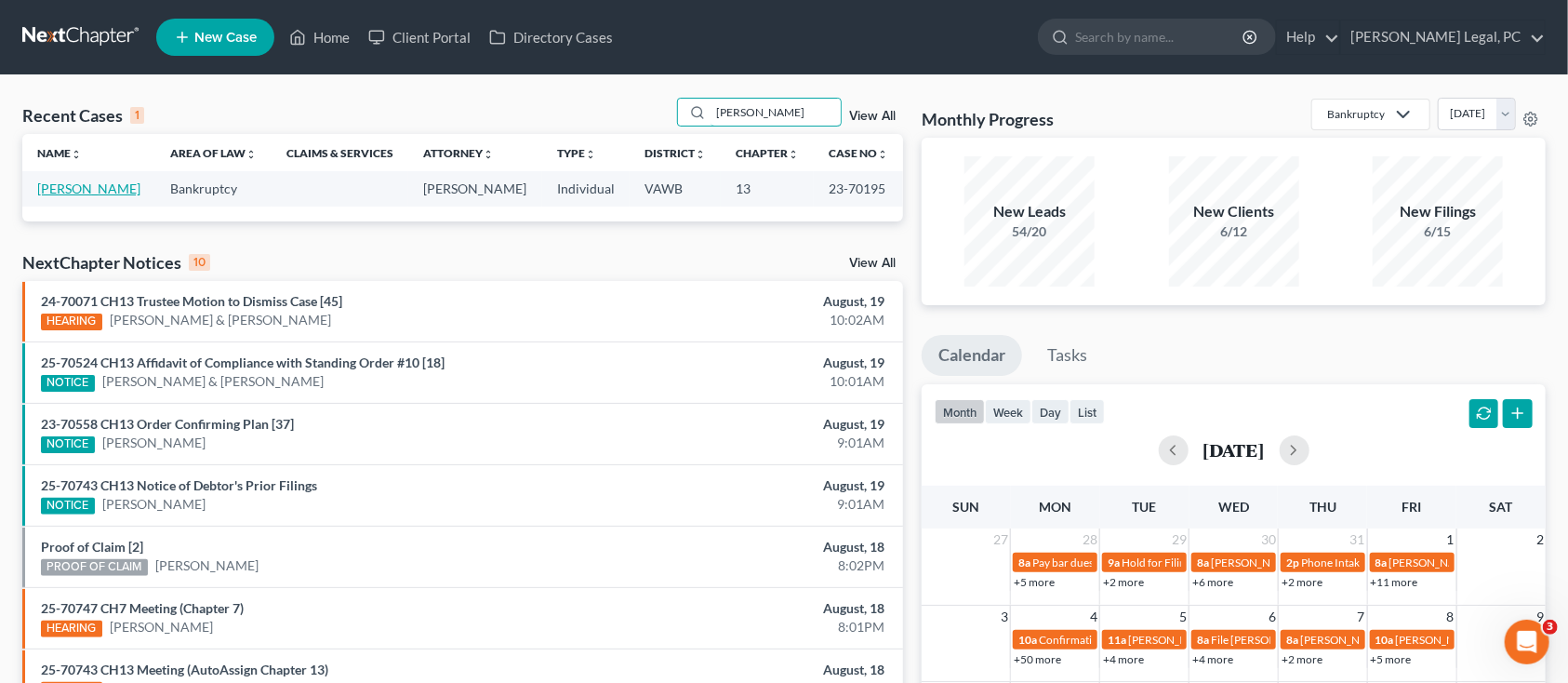
type input "[PERSON_NAME]"
click at [49, 181] on link "[PERSON_NAME]" at bounding box center [89, 189] width 103 height 16
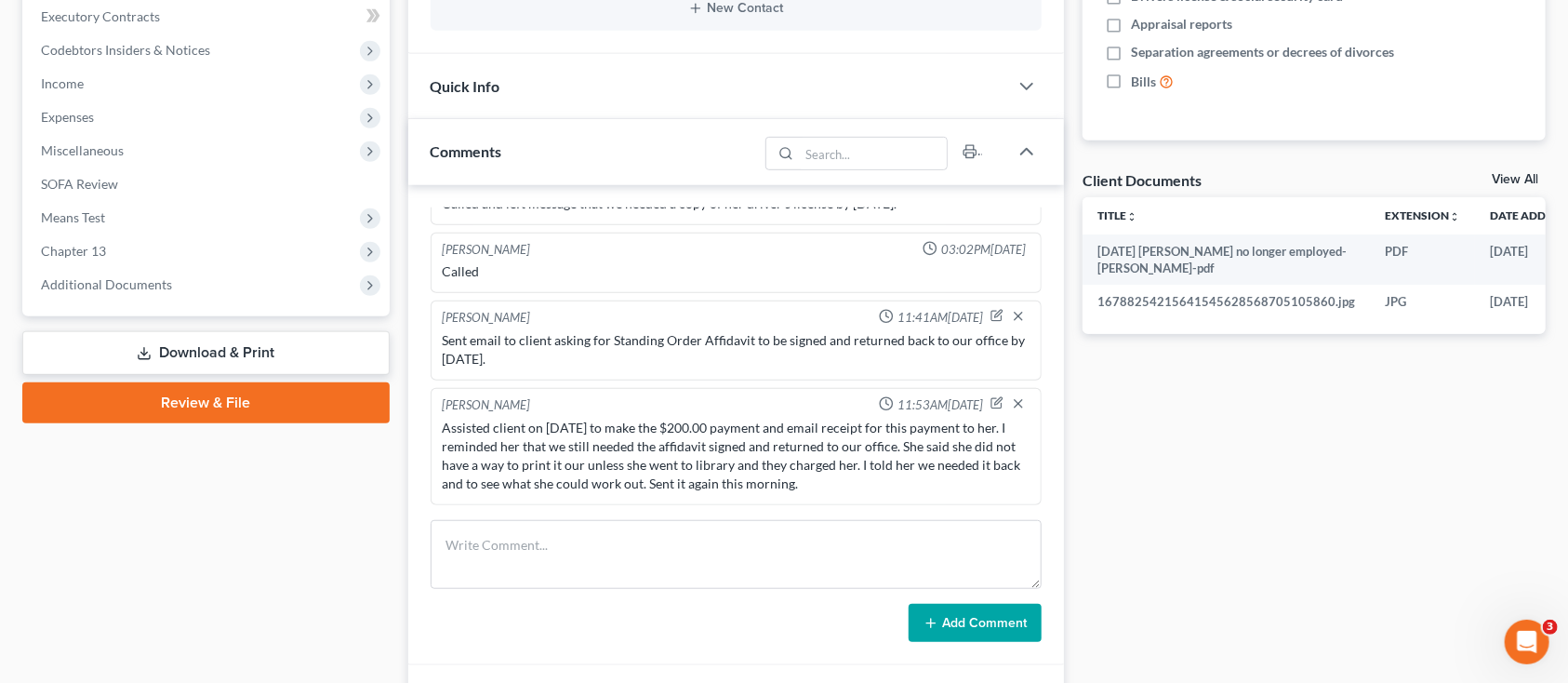
scroll to position [744, 0]
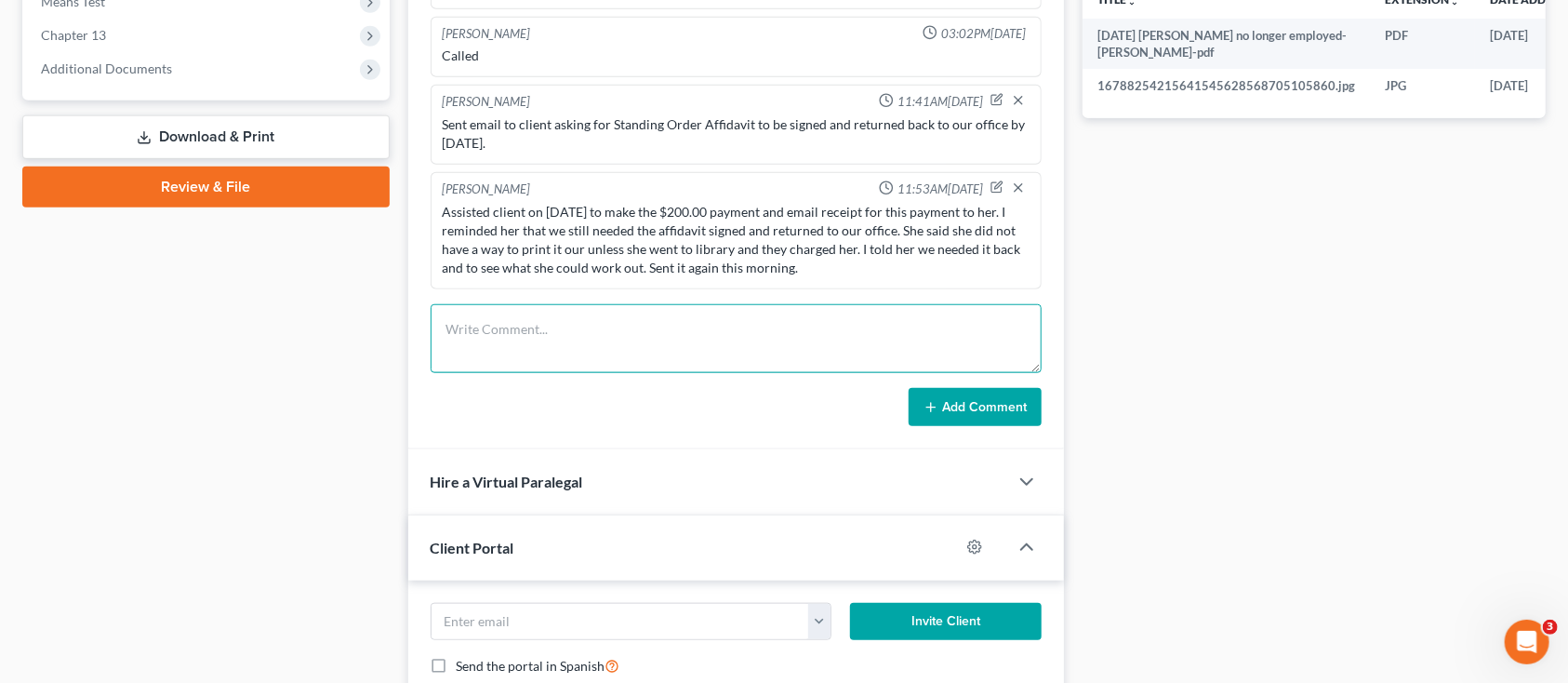
click at [606, 332] on textarea at bounding box center [736, 339] width 611 height 69
type textarea "s"
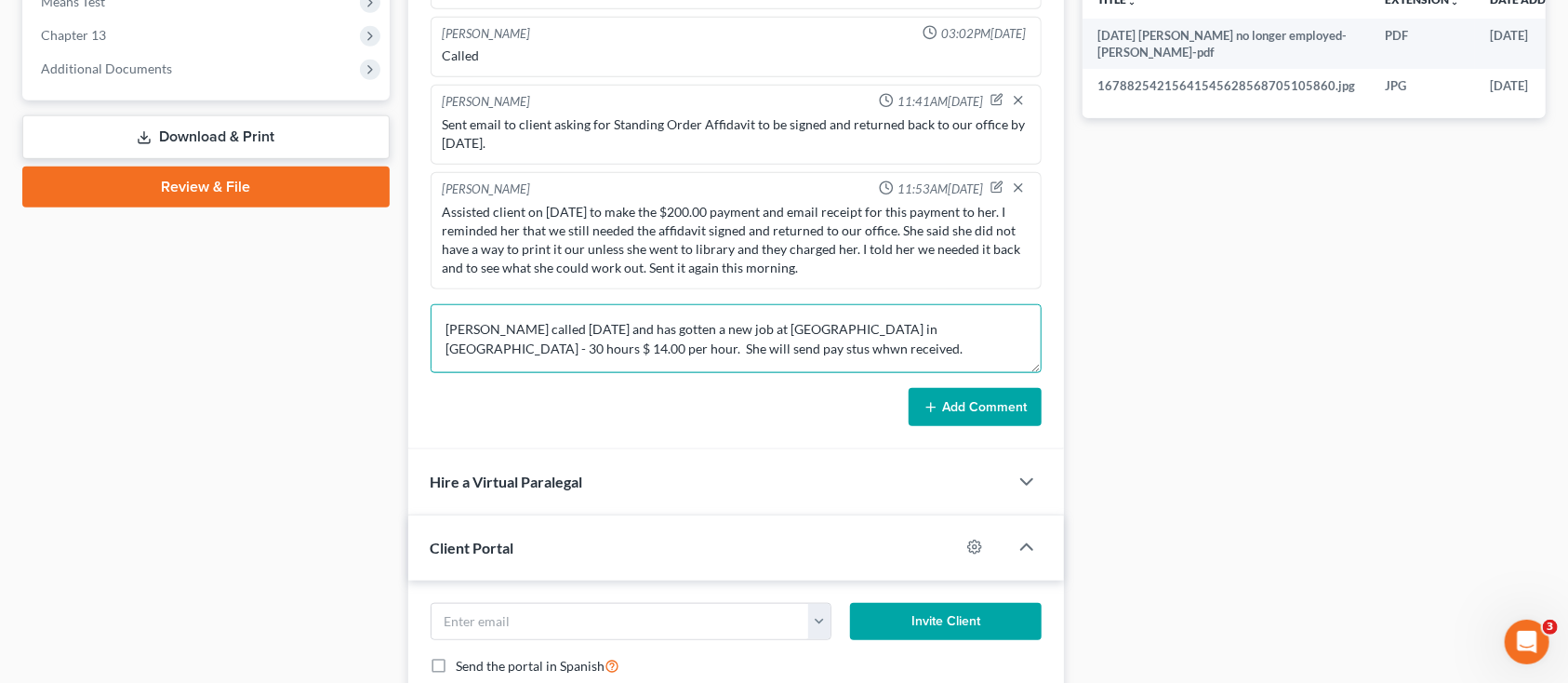
click at [559, 352] on textarea "Sheri called yesterday and has gotten a new job at Walmart in Kingsport - 30 ho…" at bounding box center [736, 339] width 611 height 69
click at [604, 354] on textarea "Sheri called yesterday and has gotten a new job at Walmart in Kingsport - 30 ho…" at bounding box center [736, 339] width 611 height 69
type textarea "Sheri called yesterday and has gotten a new job at Walmart in Kingsport - 30 ho…"
click at [999, 409] on button "Add Comment" at bounding box center [975, 408] width 133 height 39
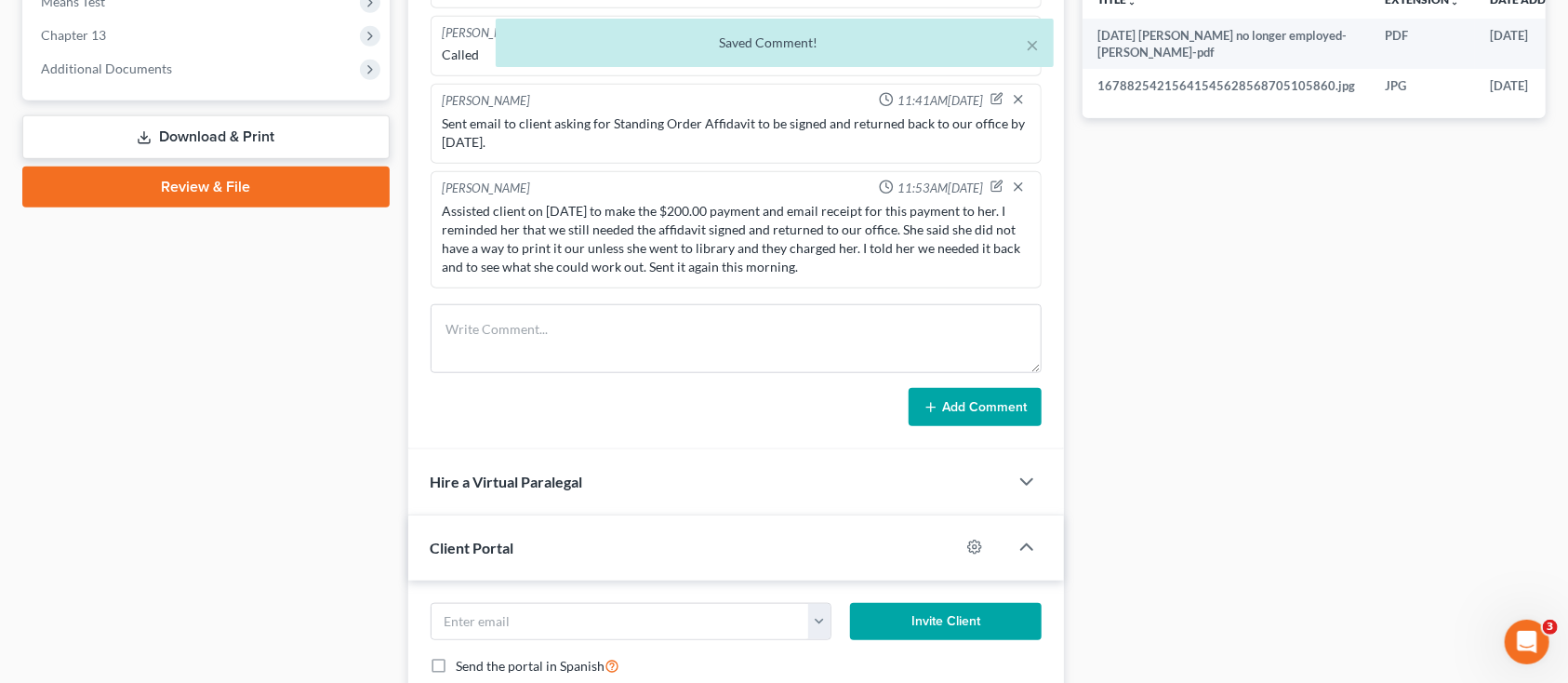
scroll to position [1497, 0]
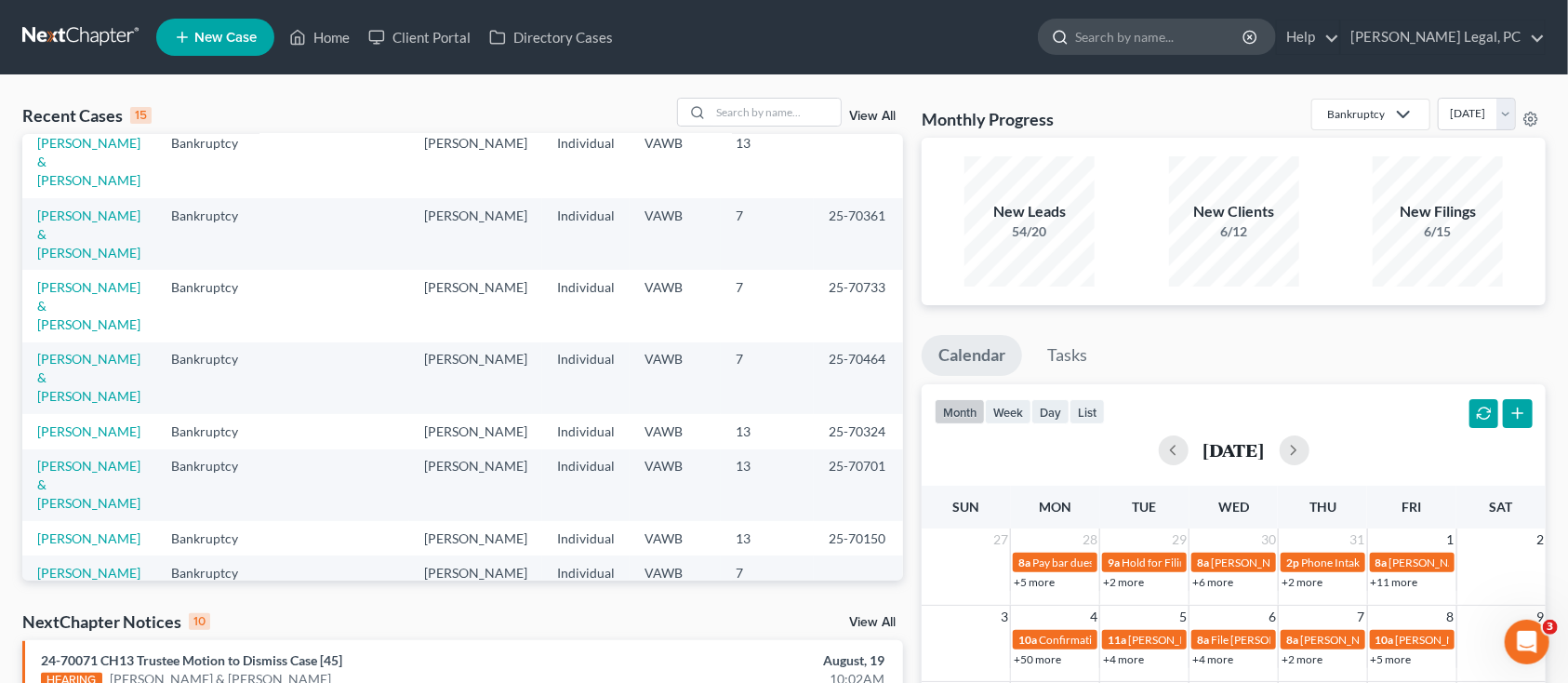
click at [1225, 31] on input "search" at bounding box center [1160, 36] width 170 height 34
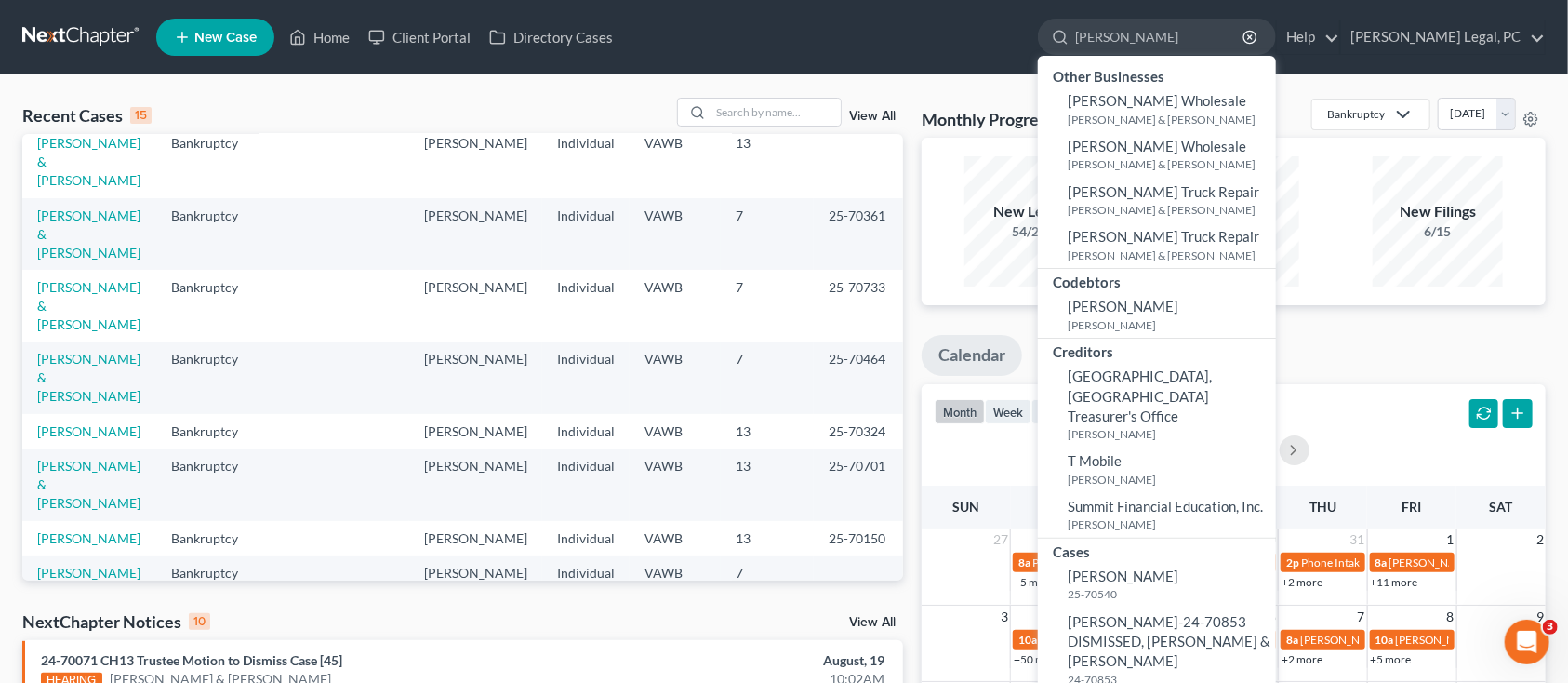
type input "sheally"
click at [1193, 565] on link "Sheally, Jeremy 25-70540" at bounding box center [1157, 585] width 238 height 46
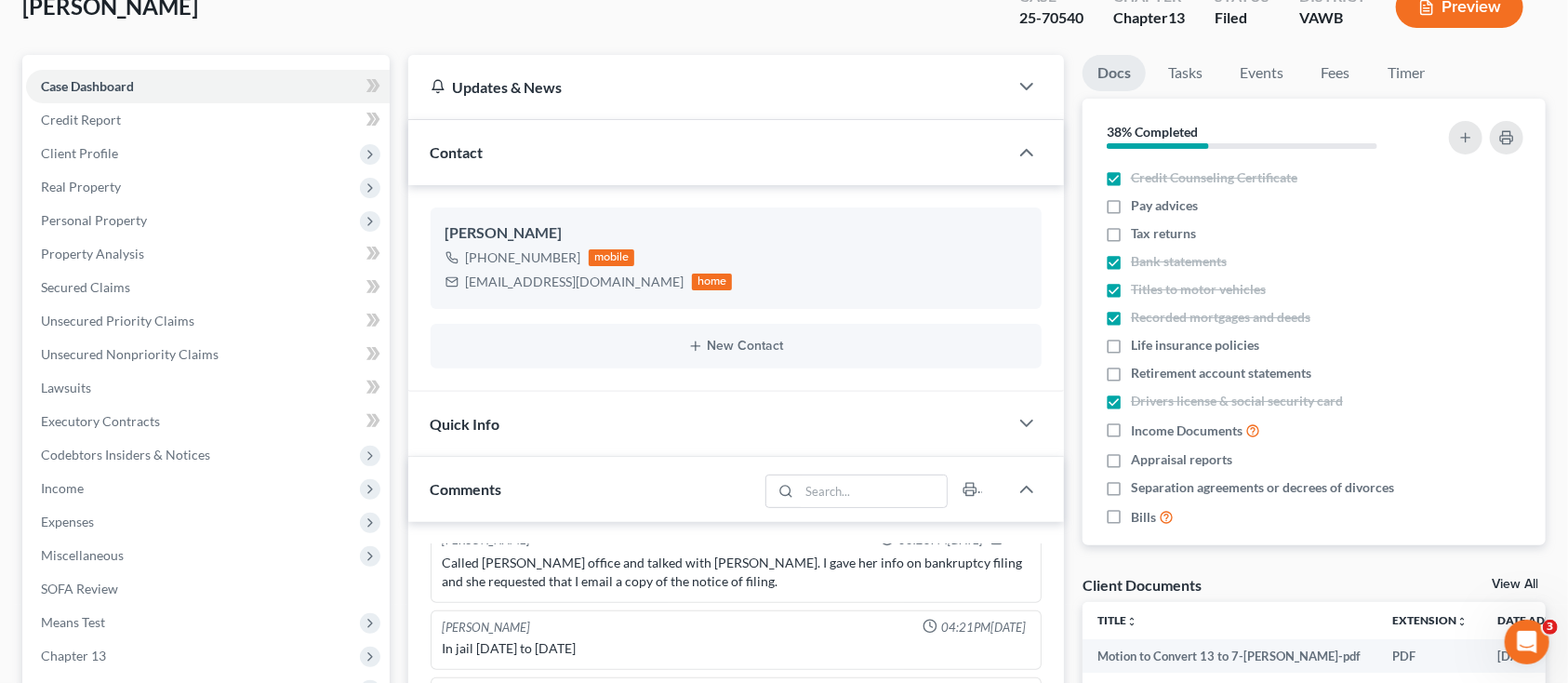
scroll to position [373, 0]
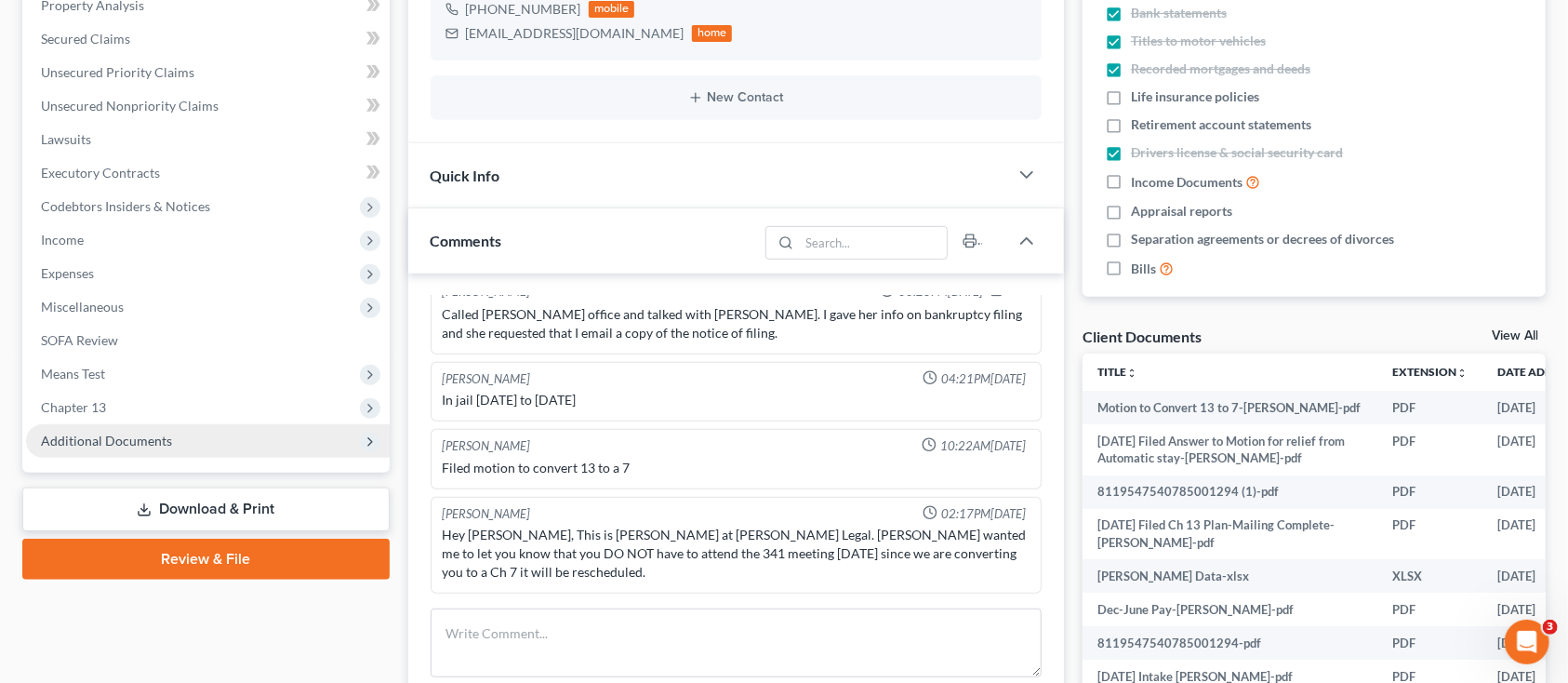
drag, startPoint x: 174, startPoint y: 443, endPoint x: 166, endPoint y: 455, distance: 14.4
click at [166, 455] on span "Additional Documents" at bounding box center [208, 441] width 364 height 33
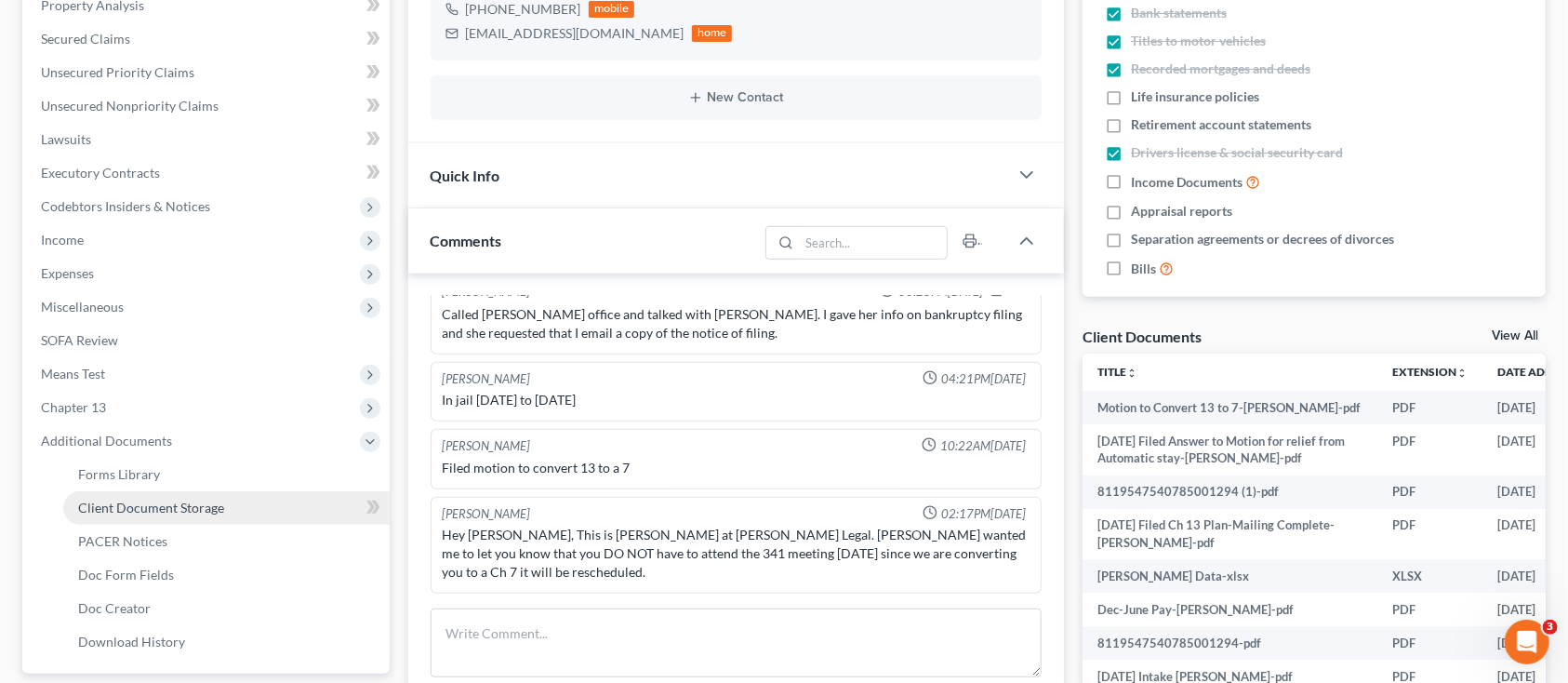
click at [176, 506] on span "Client Document Storage" at bounding box center [151, 508] width 146 height 16
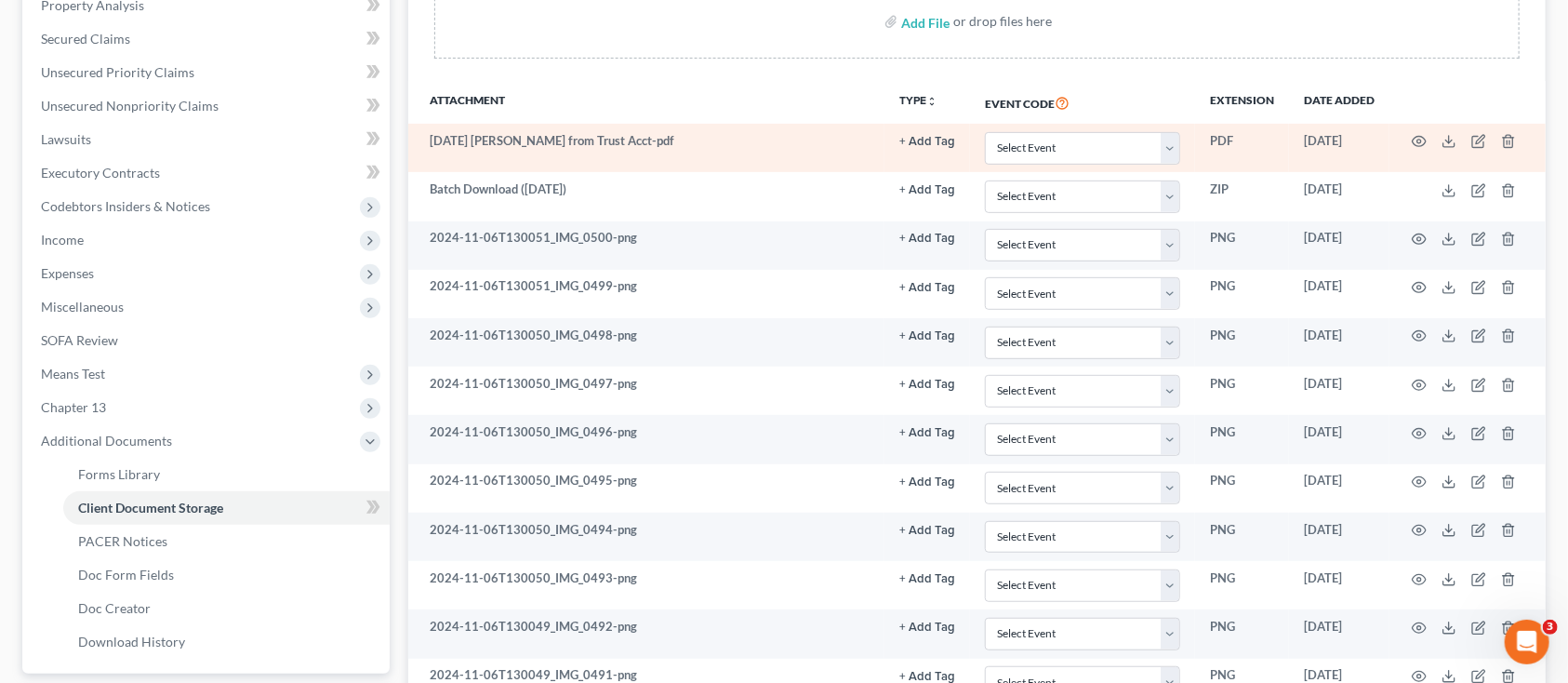
scroll to position [620, 0]
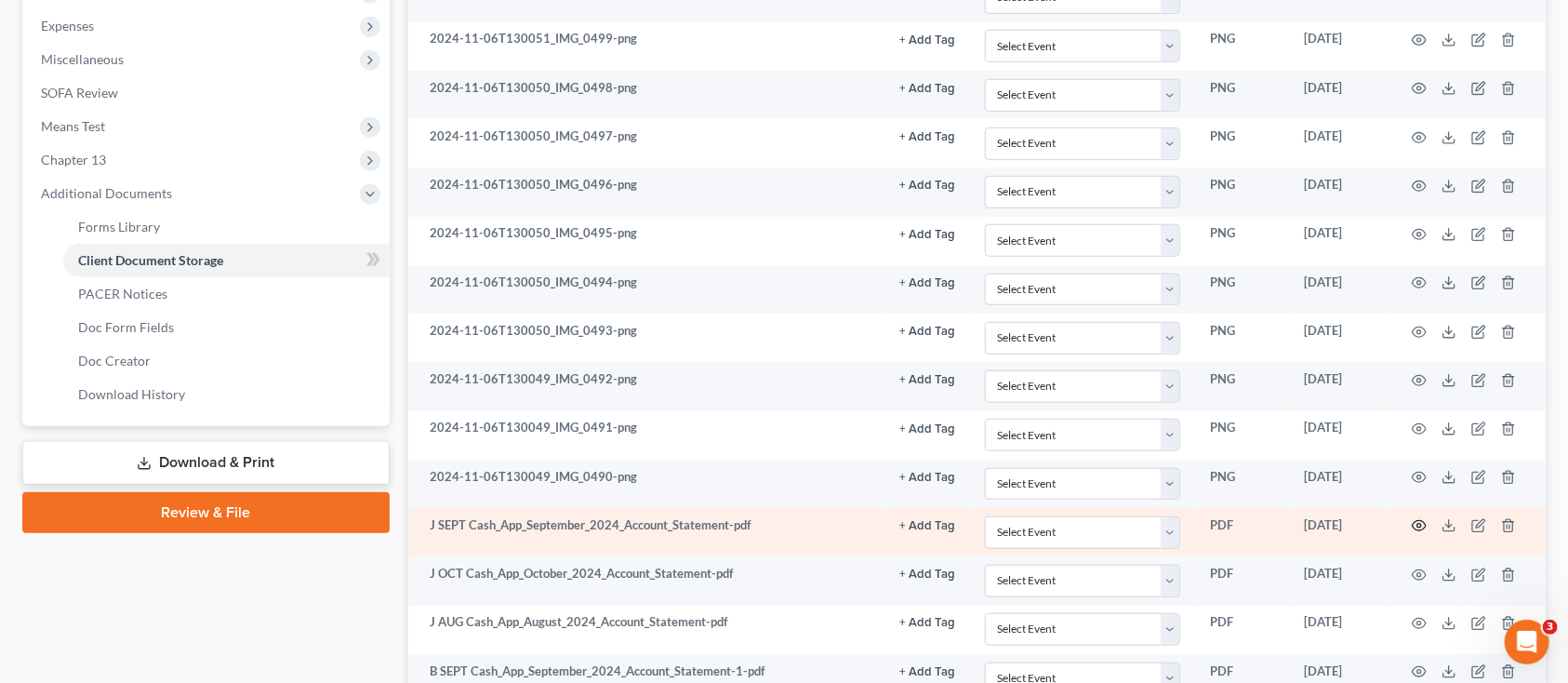
click at [1425, 525] on icon "button" at bounding box center [1420, 526] width 14 height 11
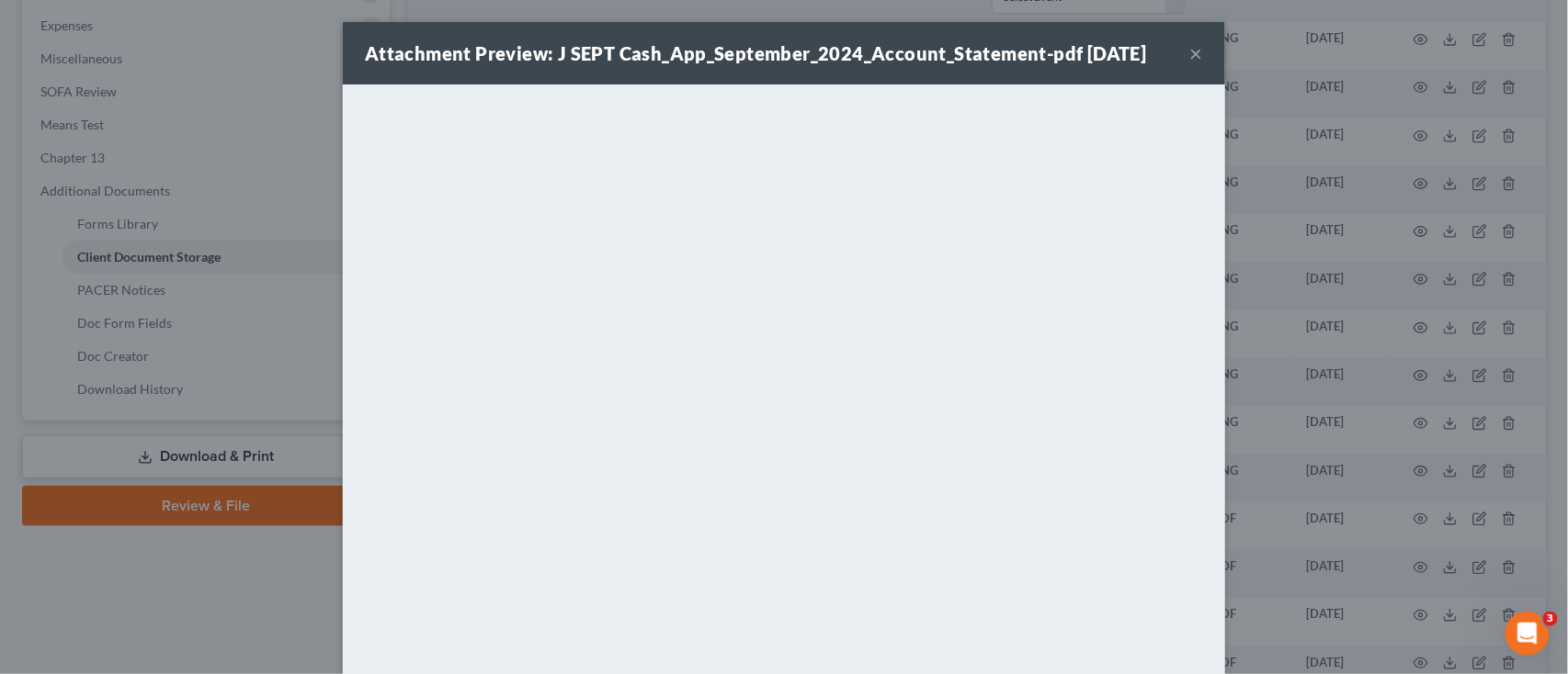
click at [1195, 52] on div "Attachment Preview: J SEPT Cash_App_September_2024_Account_Statement-pdf 06/05/…" at bounding box center [784, 53] width 882 height 62
click at [1190, 54] on button "×" at bounding box center [1196, 53] width 12 height 22
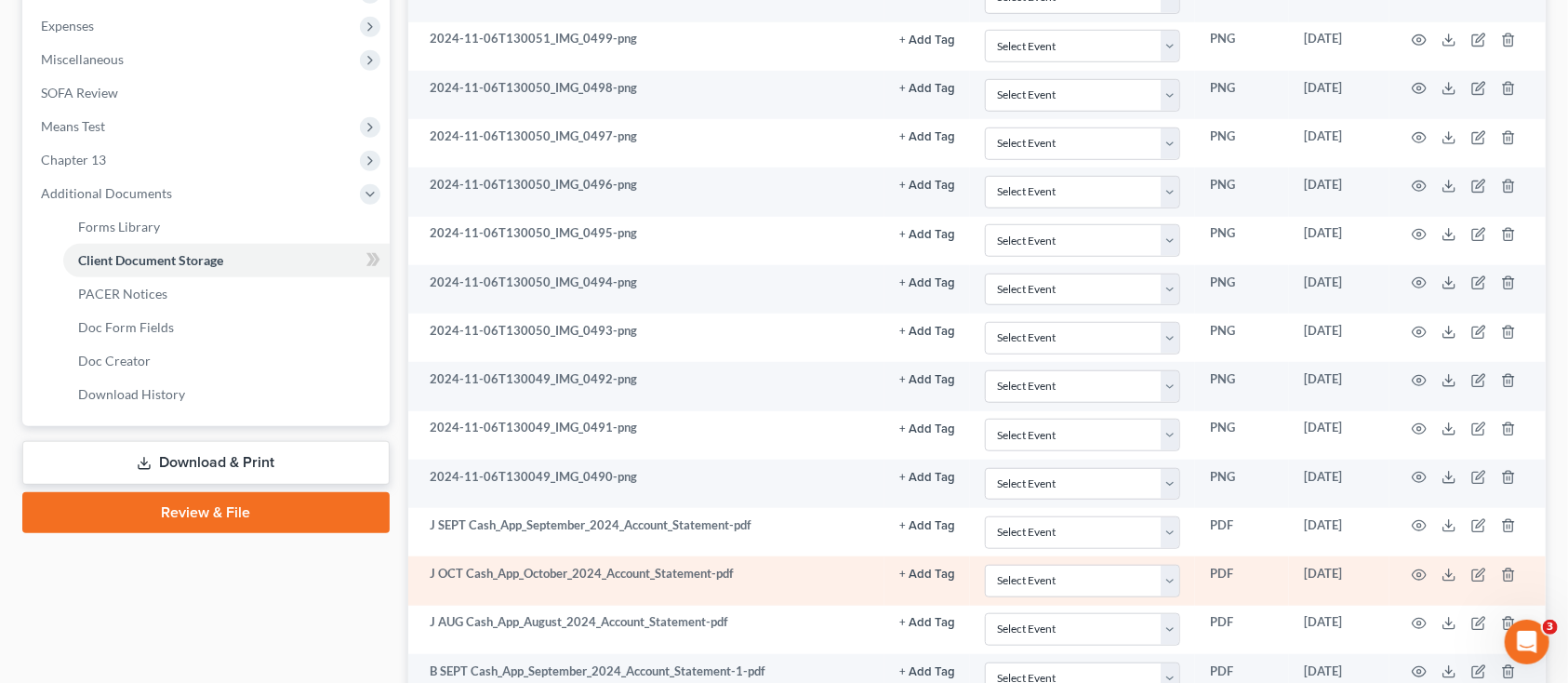
click at [1429, 576] on td at bounding box center [1468, 581] width 157 height 49
click at [1423, 575] on icon "button" at bounding box center [1419, 574] width 15 height 15
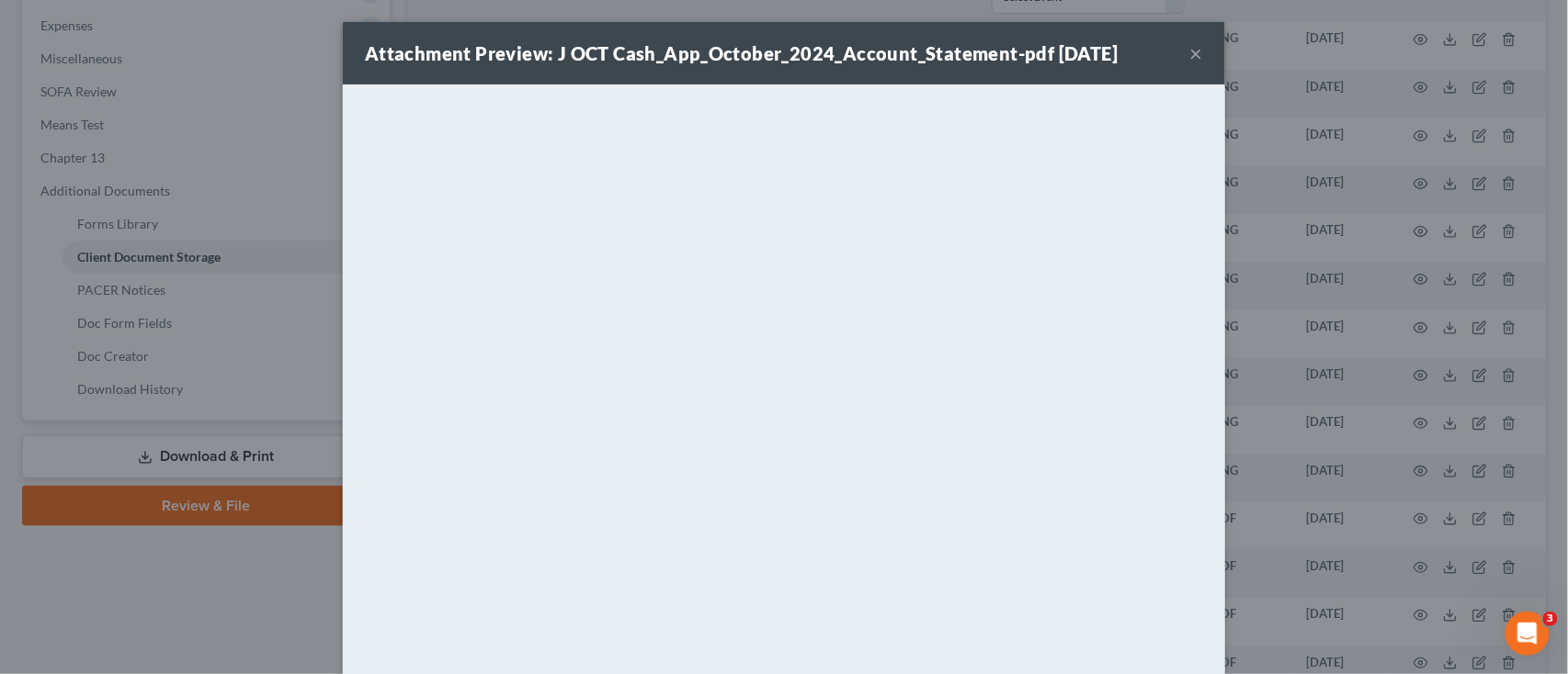
click at [1190, 46] on button "×" at bounding box center [1196, 53] width 12 height 22
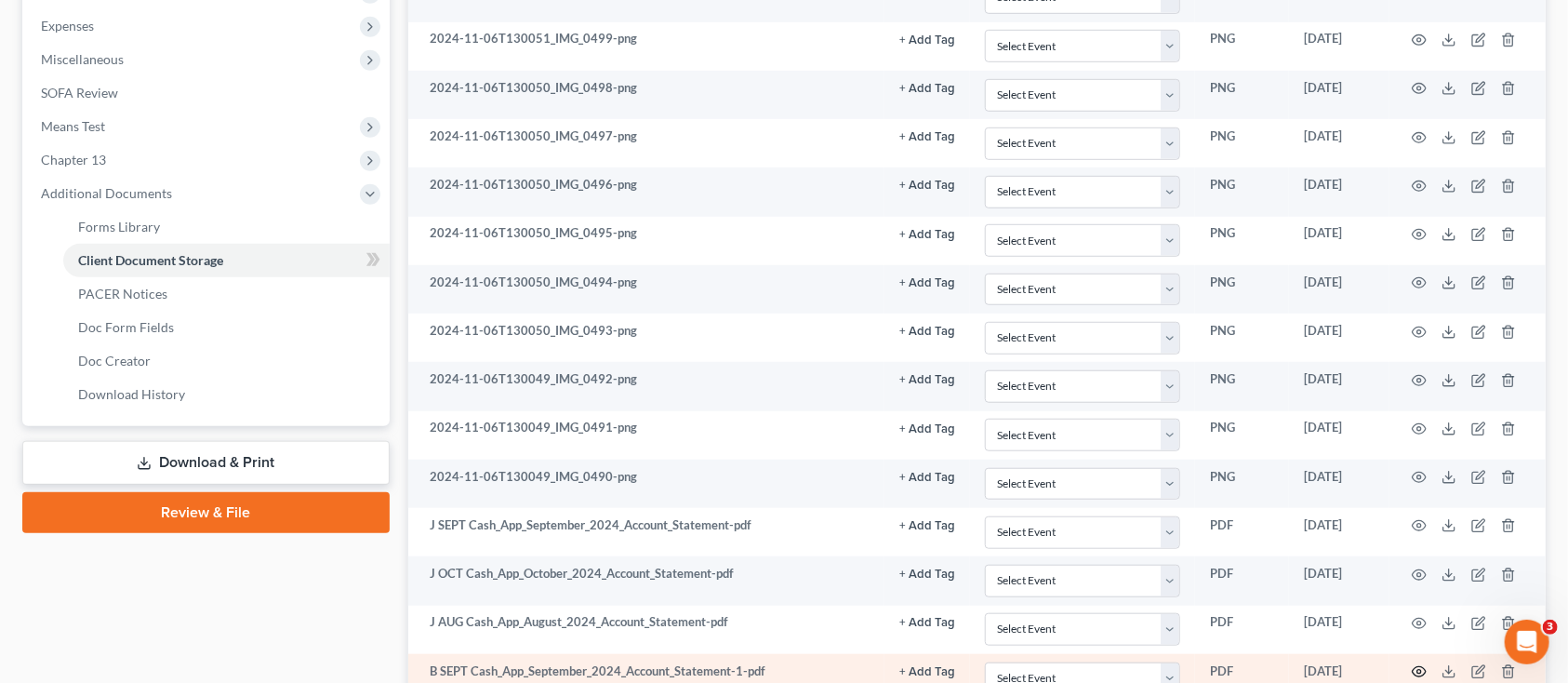
click at [1423, 673] on icon "button" at bounding box center [1419, 671] width 15 height 15
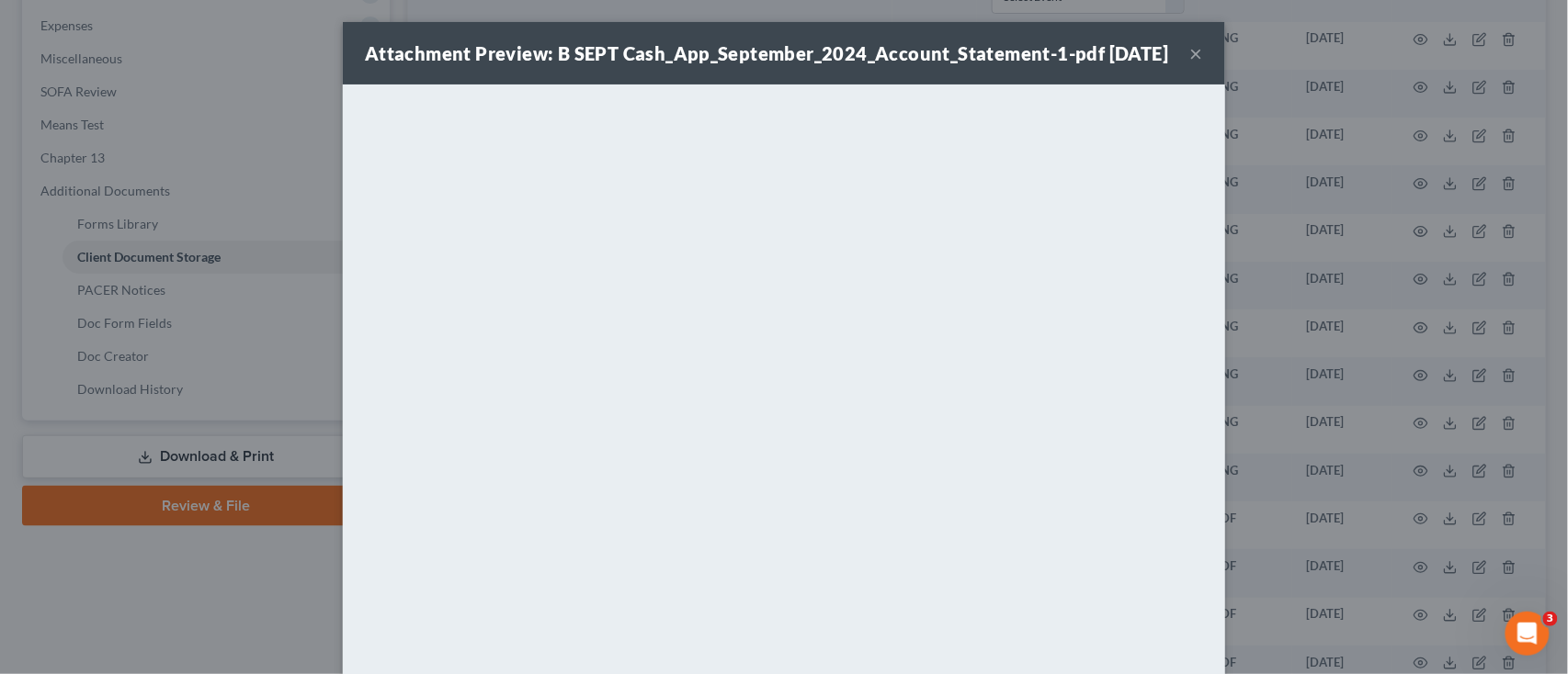
click at [1190, 53] on button "×" at bounding box center [1196, 53] width 12 height 22
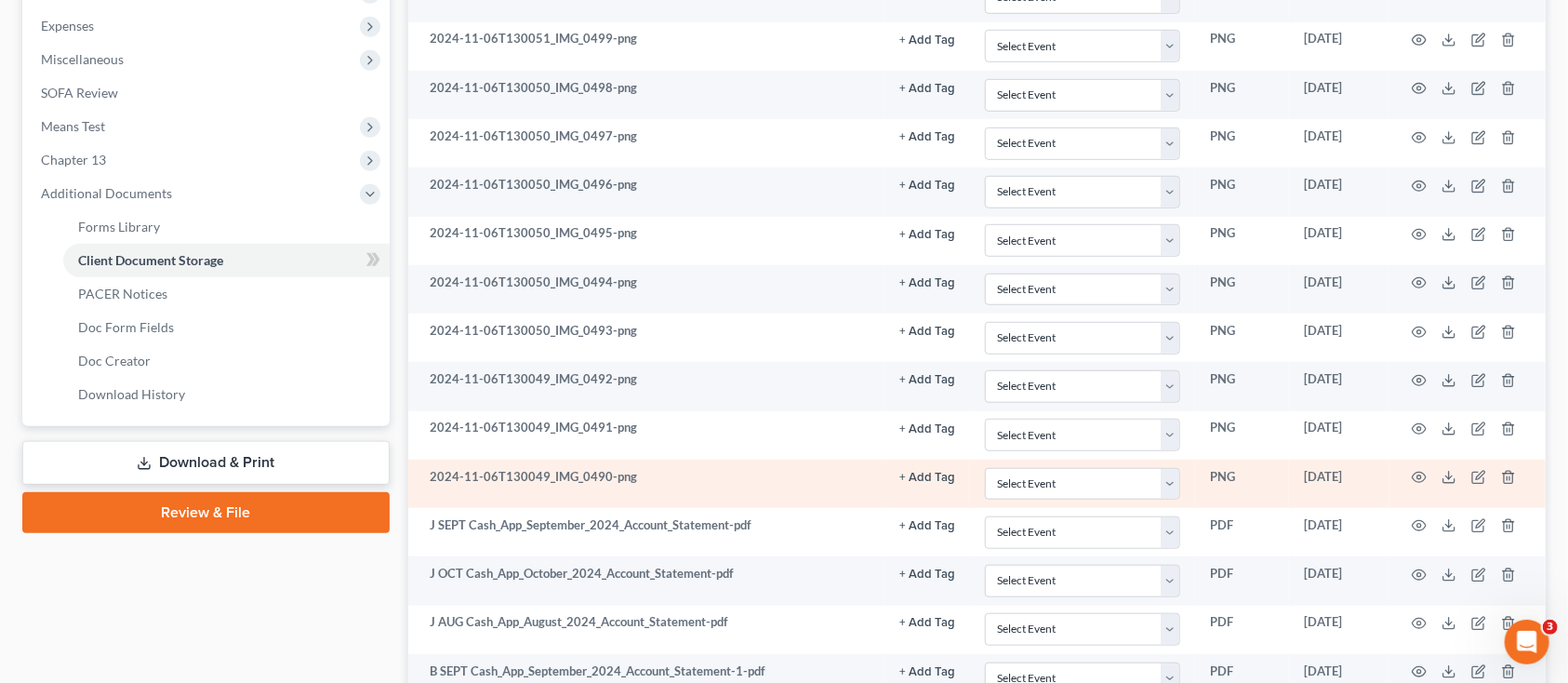
click at [1422, 468] on td at bounding box center [1468, 484] width 157 height 49
click at [1422, 477] on icon "button" at bounding box center [1419, 477] width 15 height 15
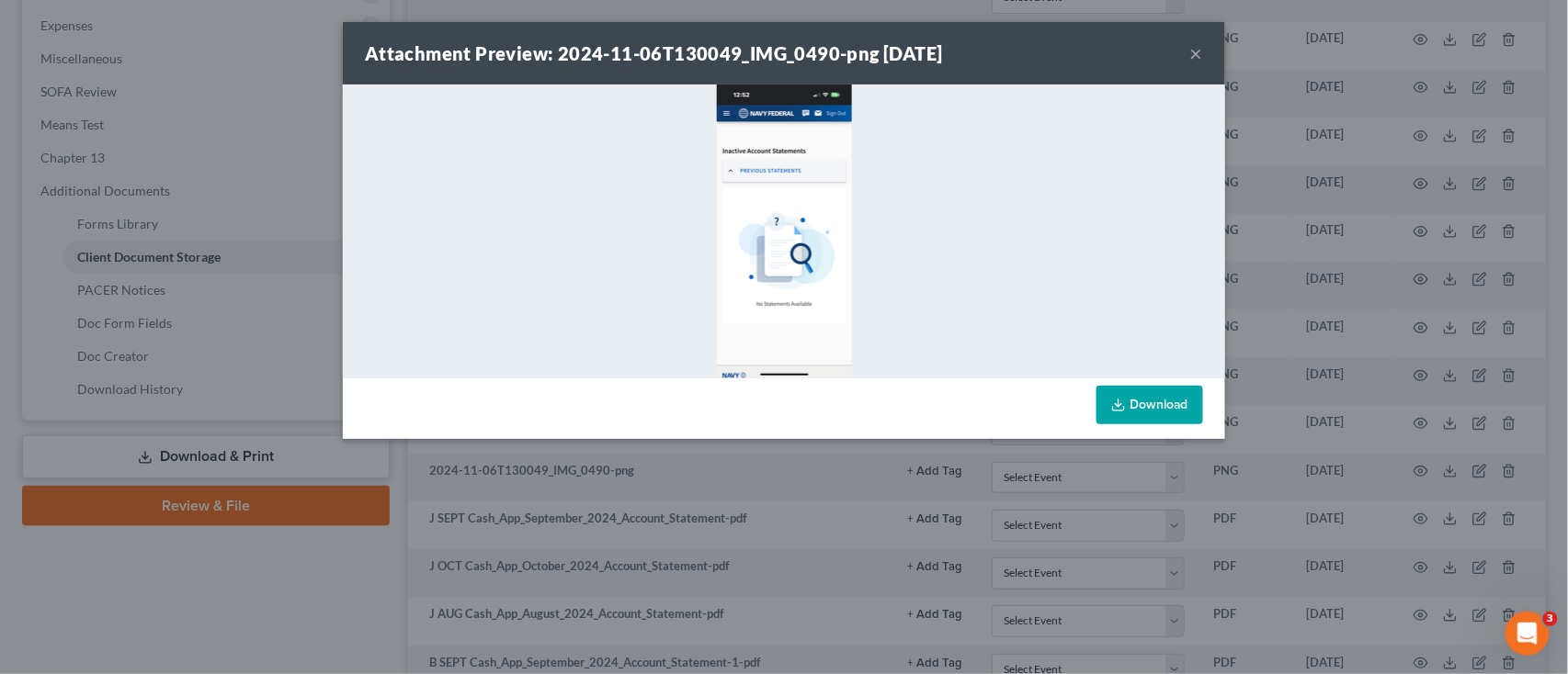
click at [804, 256] on img at bounding box center [784, 231] width 135 height 294
click at [772, 343] on img at bounding box center [784, 231] width 135 height 294
click at [1133, 412] on link "Download" at bounding box center [1149, 405] width 107 height 38
click at [1188, 53] on div "Attachment Preview: 2024-11-06T130049_IMG_0490-png 06/05/2025 ×" at bounding box center [784, 53] width 882 height 62
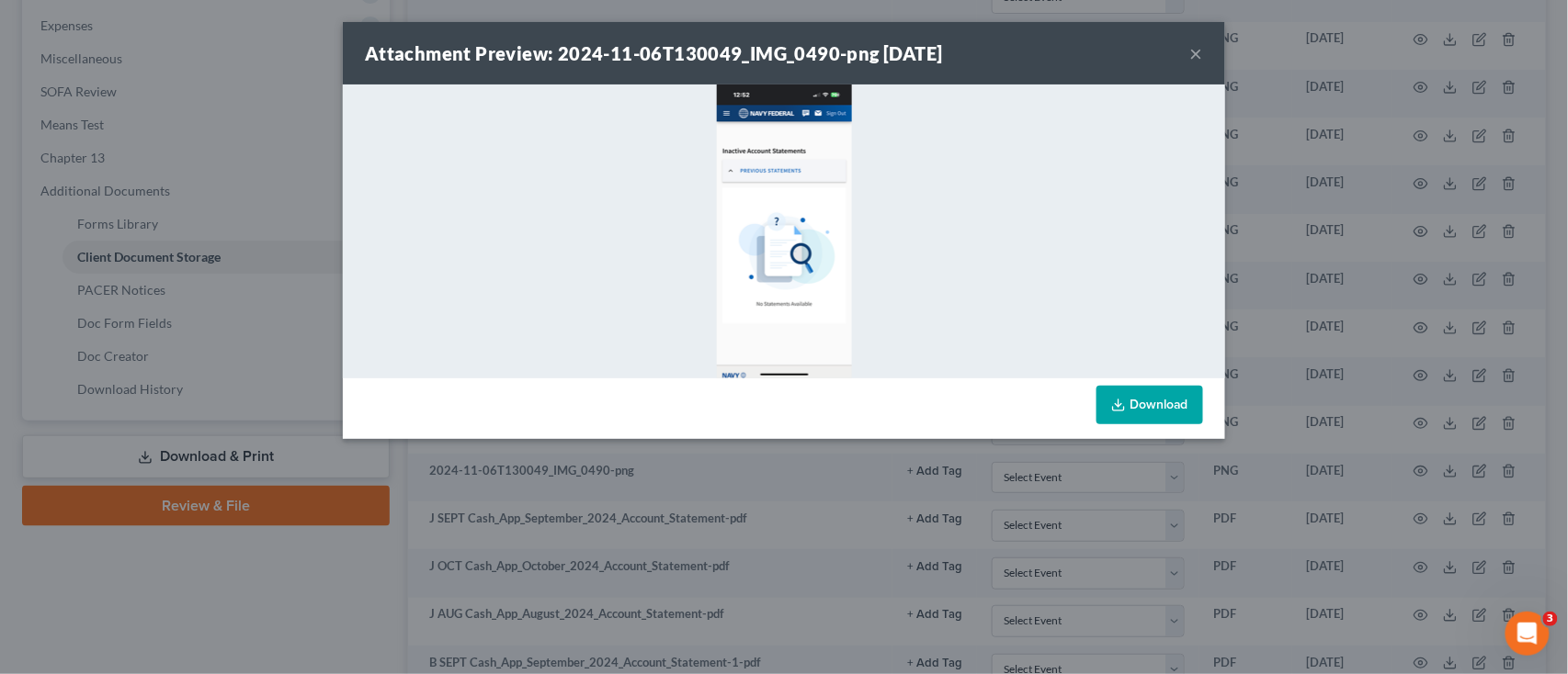
click at [1196, 51] on button "×" at bounding box center [1196, 53] width 12 height 22
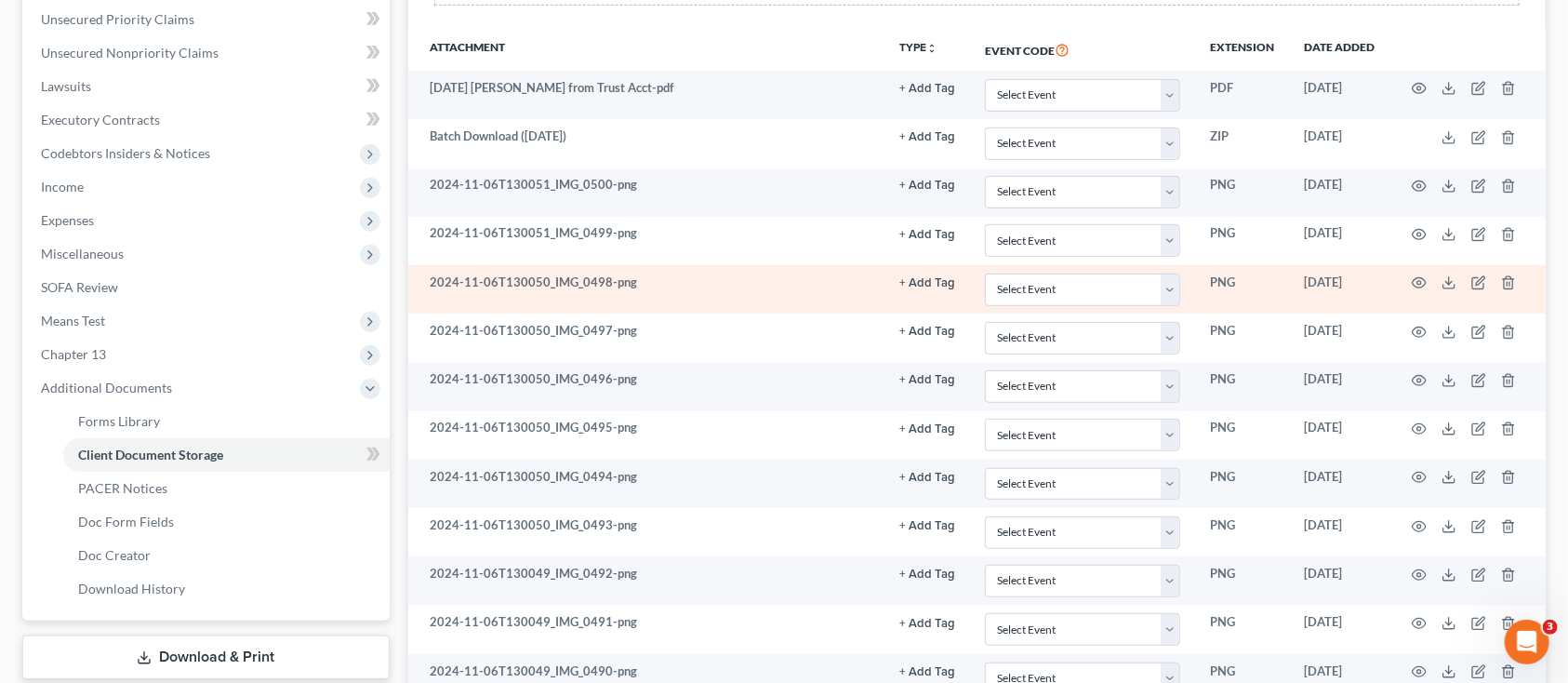
scroll to position [373, 0]
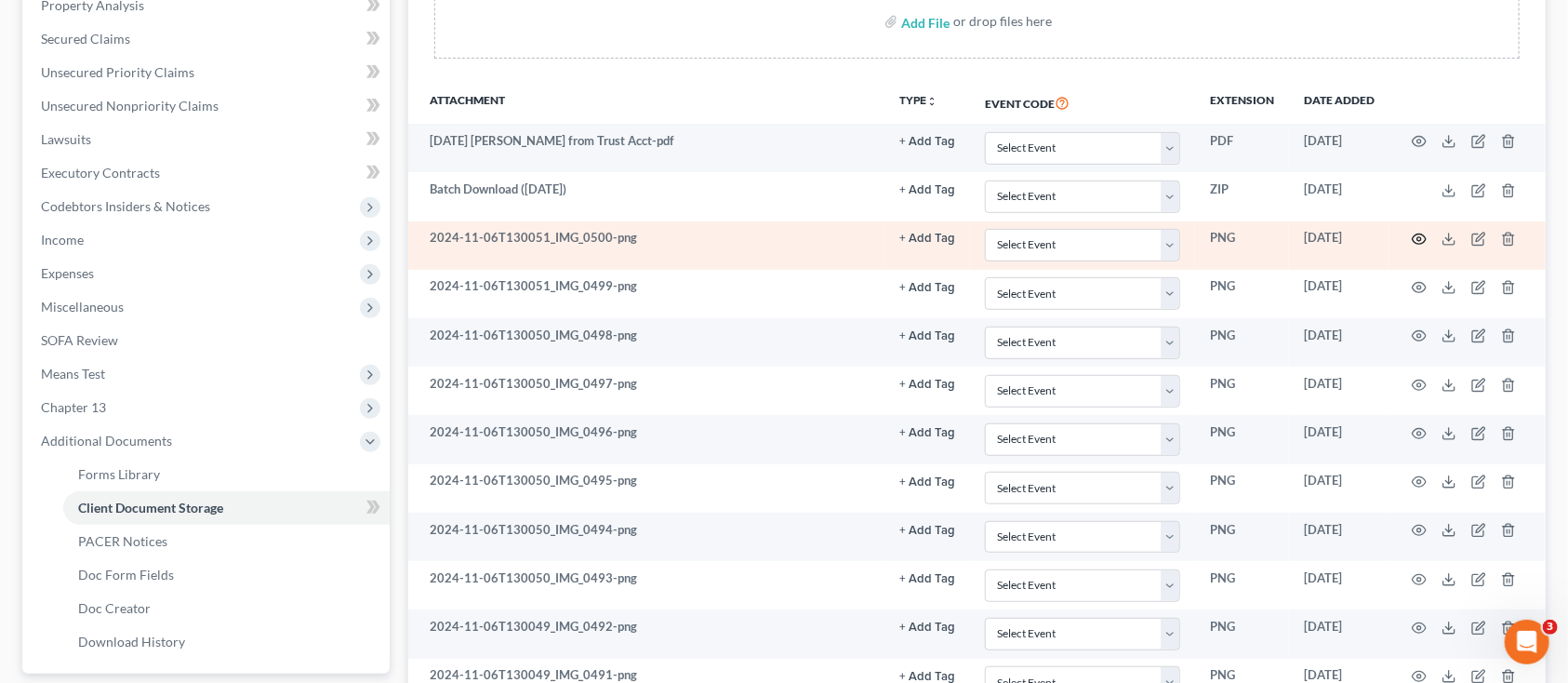
click at [1416, 235] on icon "button" at bounding box center [1419, 238] width 15 height 15
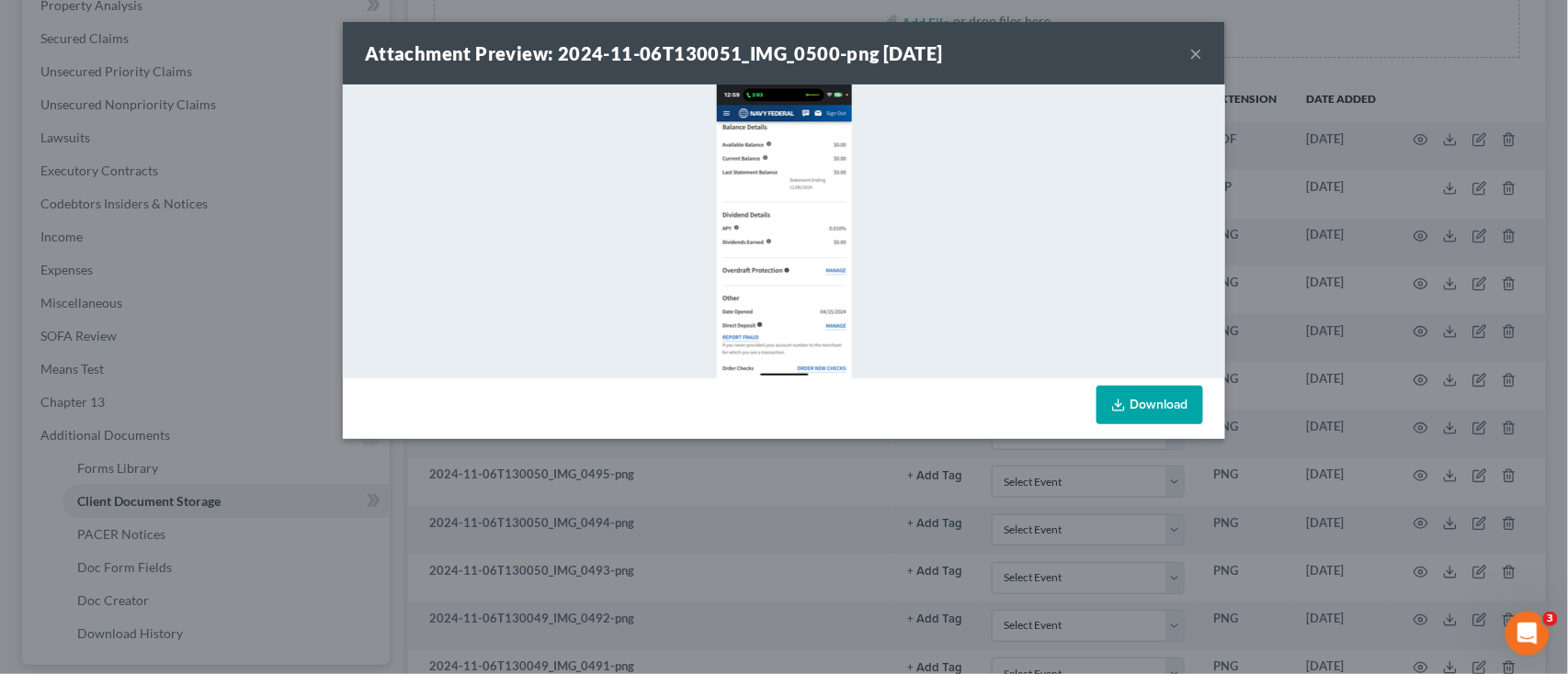
click at [758, 309] on img at bounding box center [784, 231] width 135 height 294
click at [1149, 420] on link "Download" at bounding box center [1149, 405] width 107 height 38
drag, startPoint x: 1206, startPoint y: 43, endPoint x: 1211, endPoint y: 54, distance: 12.1
click at [1211, 54] on div "Attachment Preview: 2024-11-06T130051_IMG_0500-png 06/05/2025 ×" at bounding box center [784, 53] width 882 height 62
click at [1198, 42] on button "×" at bounding box center [1196, 53] width 12 height 22
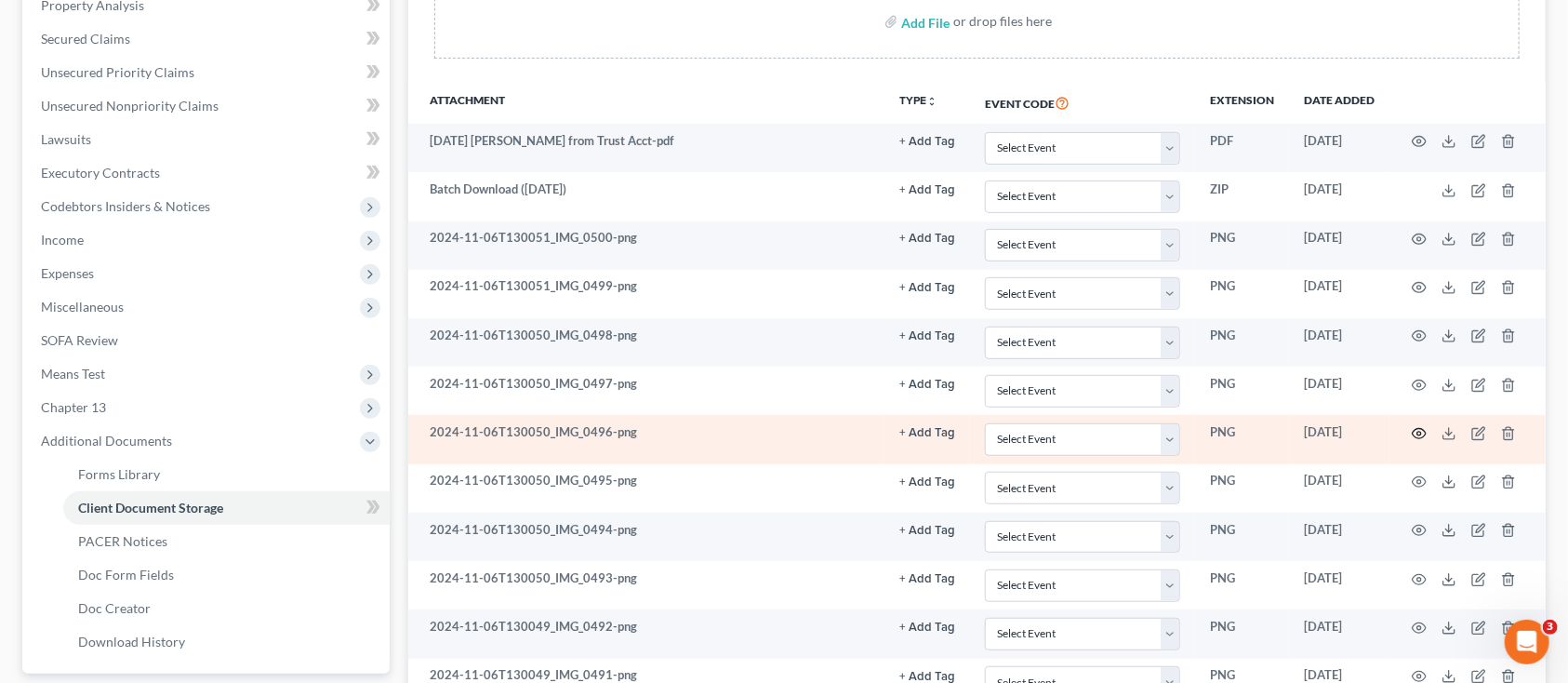
click at [1419, 429] on icon "button" at bounding box center [1419, 433] width 15 height 15
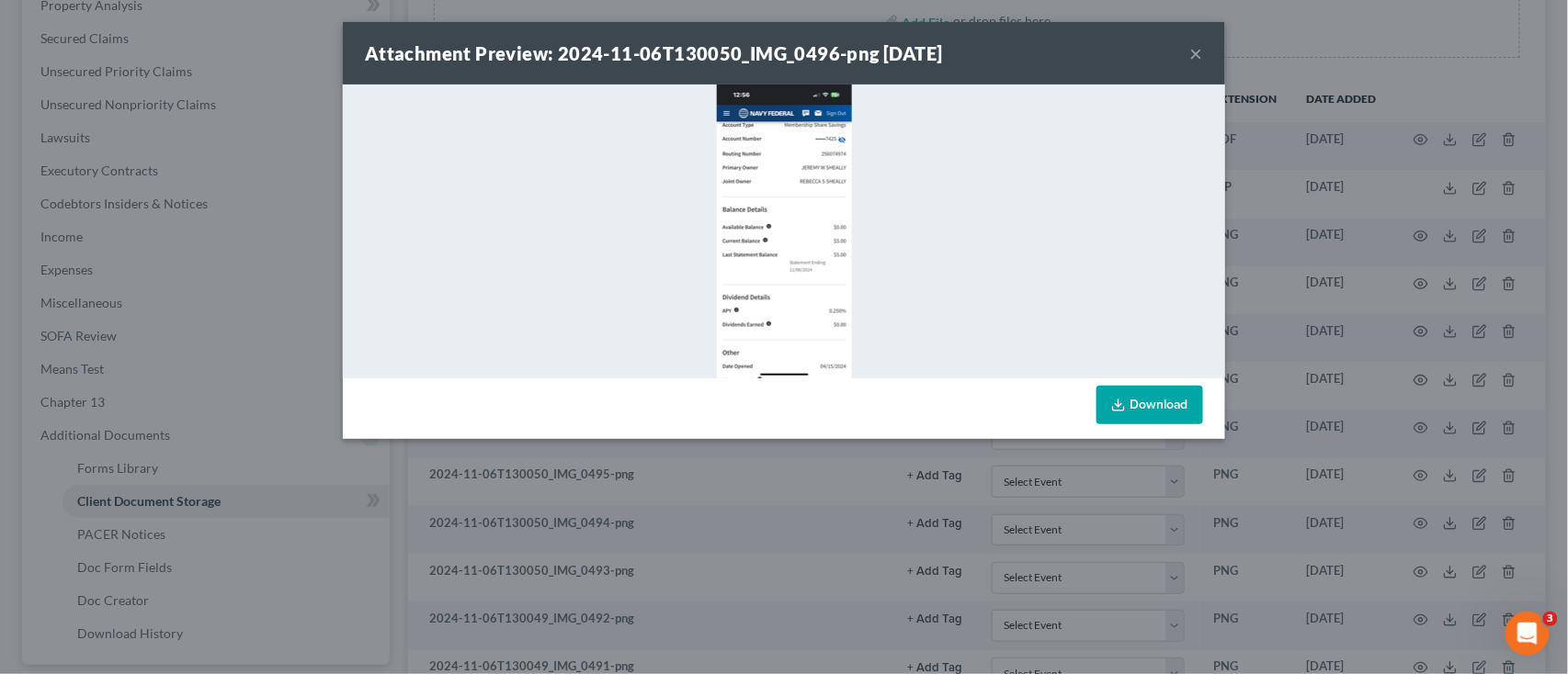
click at [772, 250] on img at bounding box center [784, 231] width 135 height 294
click at [783, 235] on img at bounding box center [784, 231] width 135 height 294
click at [1189, 168] on div at bounding box center [784, 231] width 882 height 294
click at [1192, 52] on button "×" at bounding box center [1196, 53] width 12 height 22
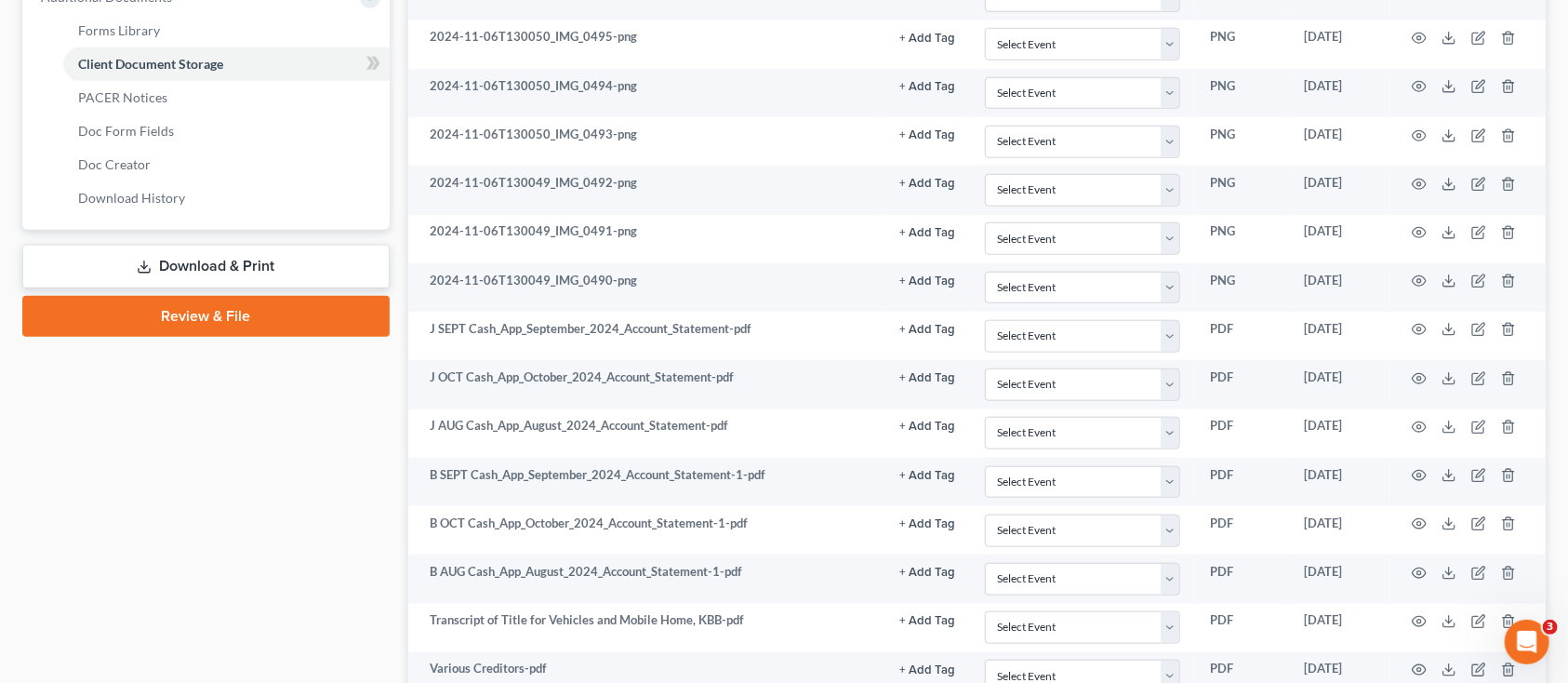
scroll to position [802, 0]
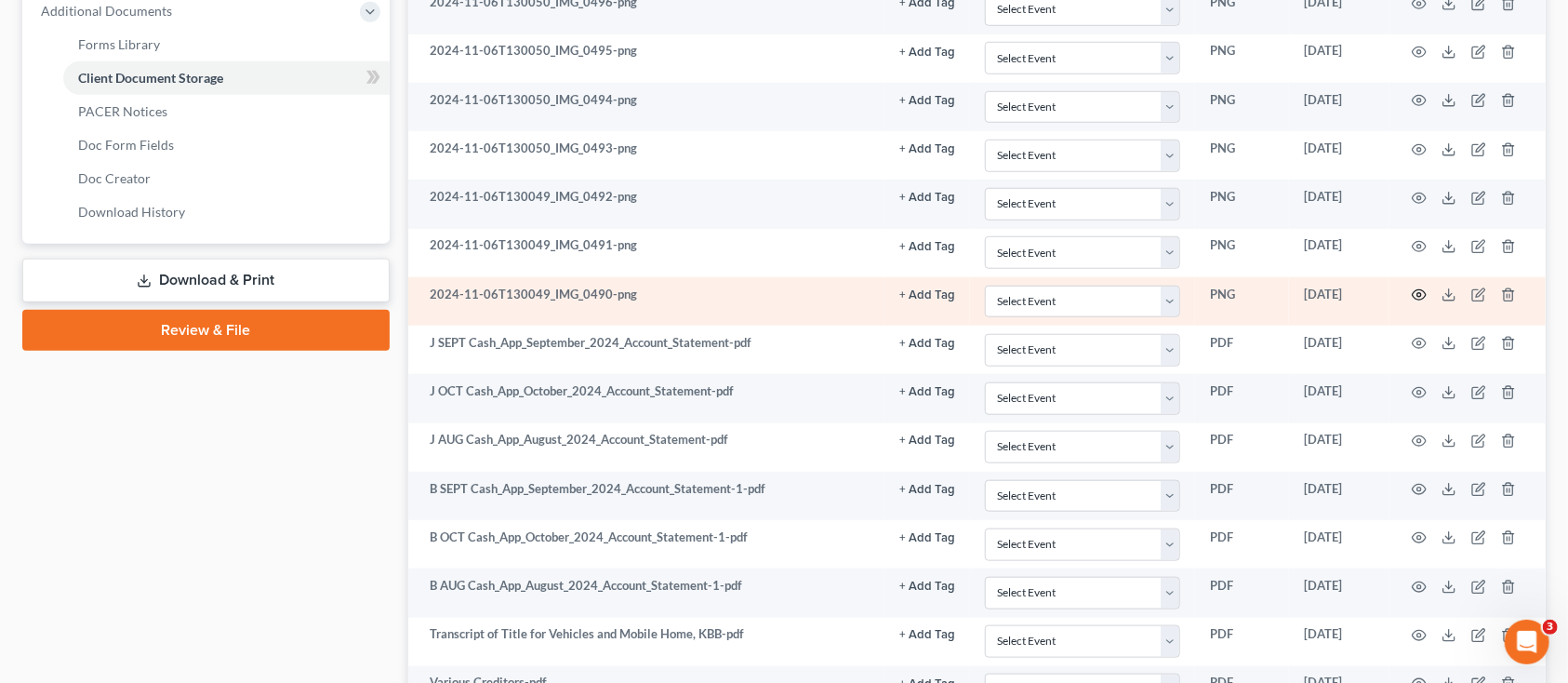
click at [1420, 288] on icon "button" at bounding box center [1419, 295] width 15 height 15
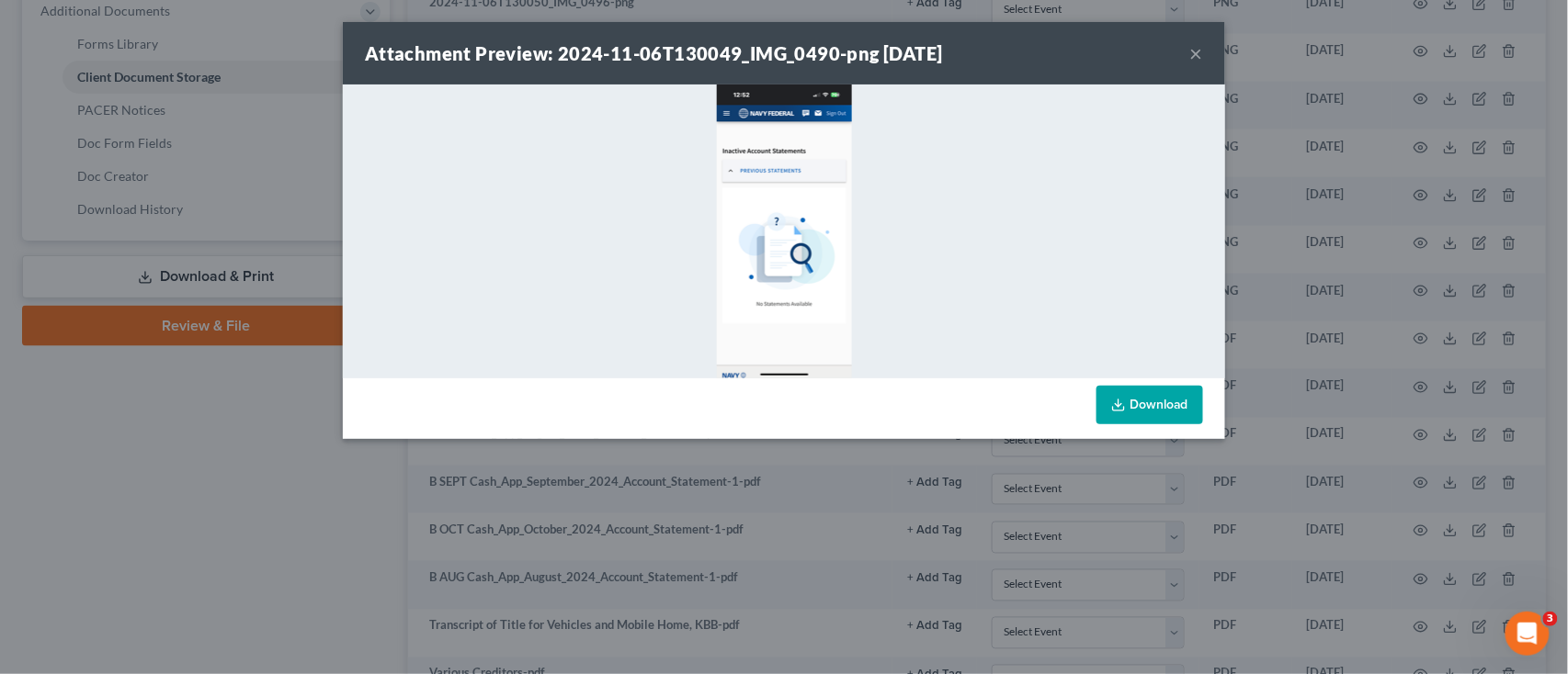
click at [1170, 392] on link "Download" at bounding box center [1149, 405] width 107 height 38
click at [1190, 51] on button "×" at bounding box center [1196, 53] width 12 height 22
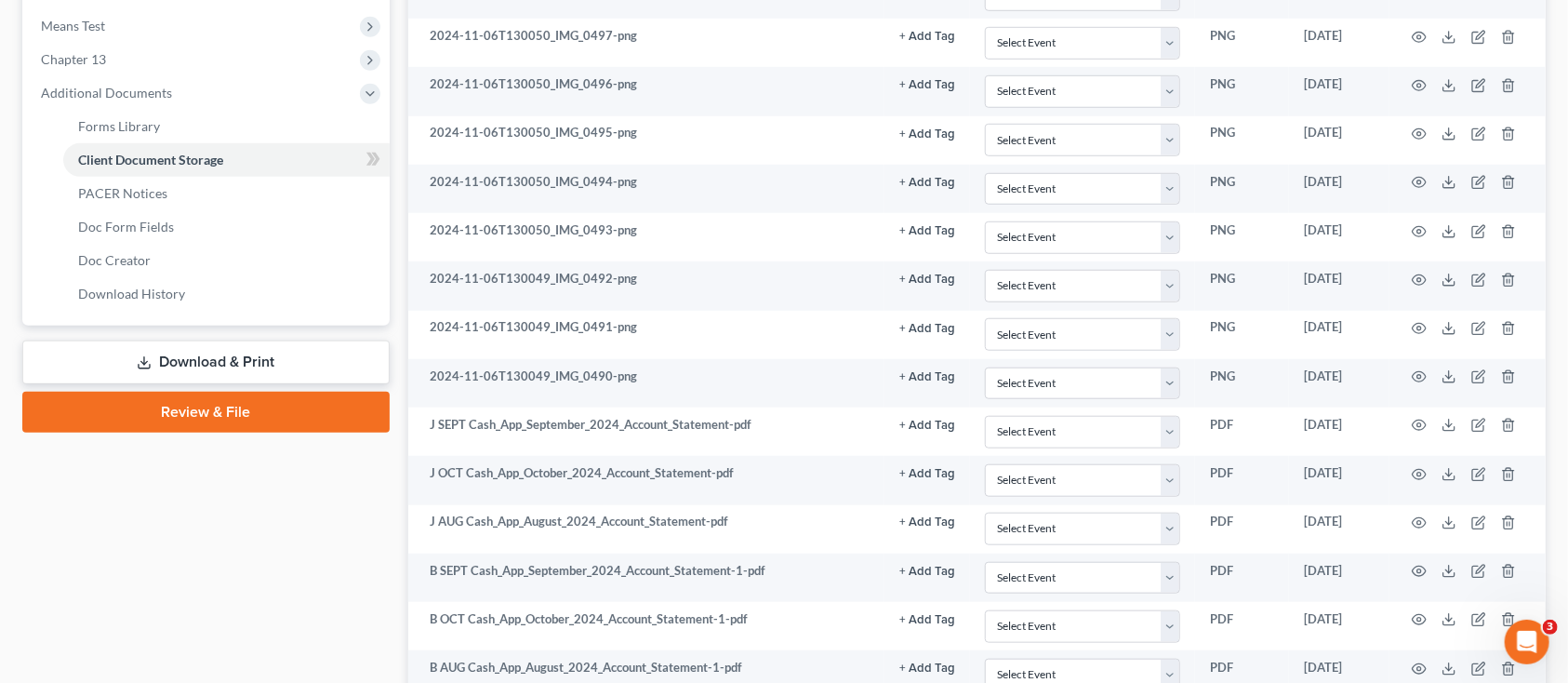
scroll to position [678, 0]
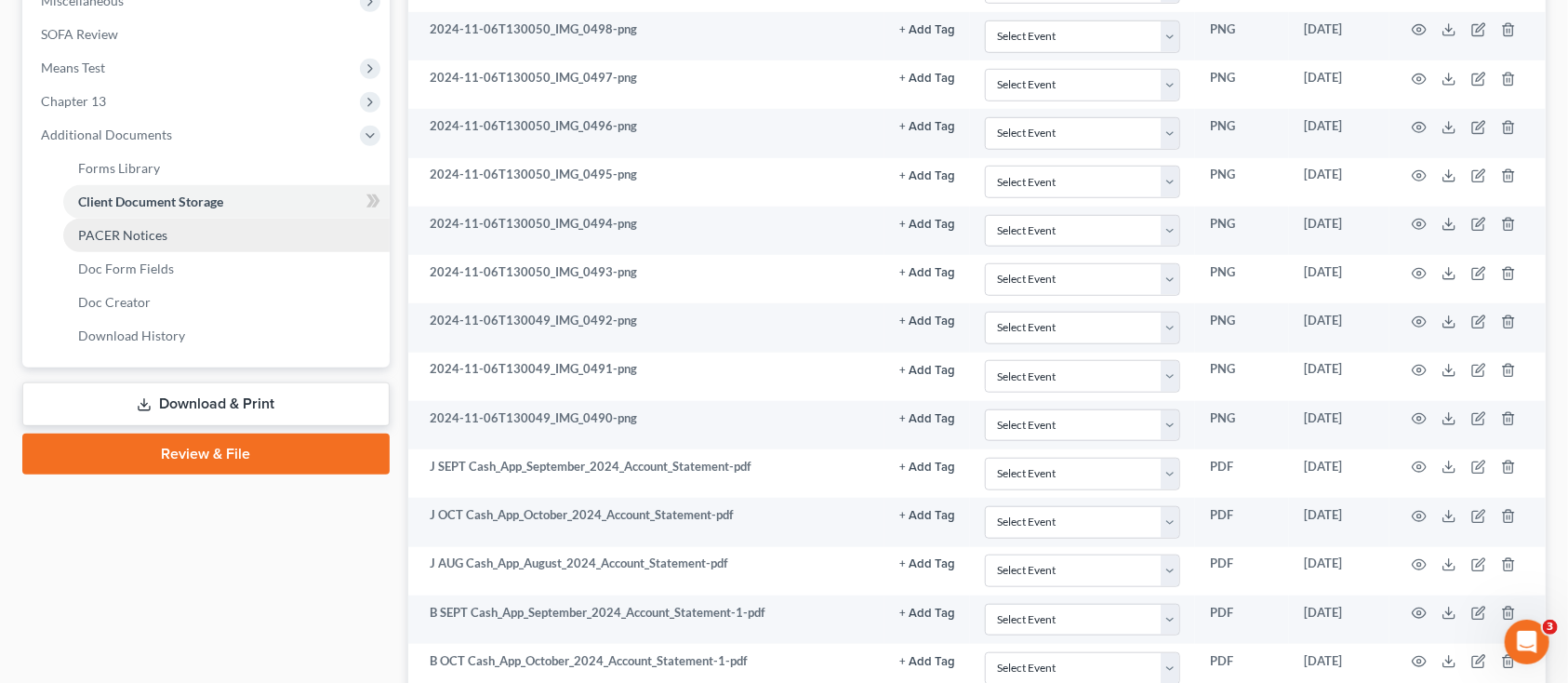
click at [106, 236] on span "PACER Notices" at bounding box center [123, 234] width 89 height 16
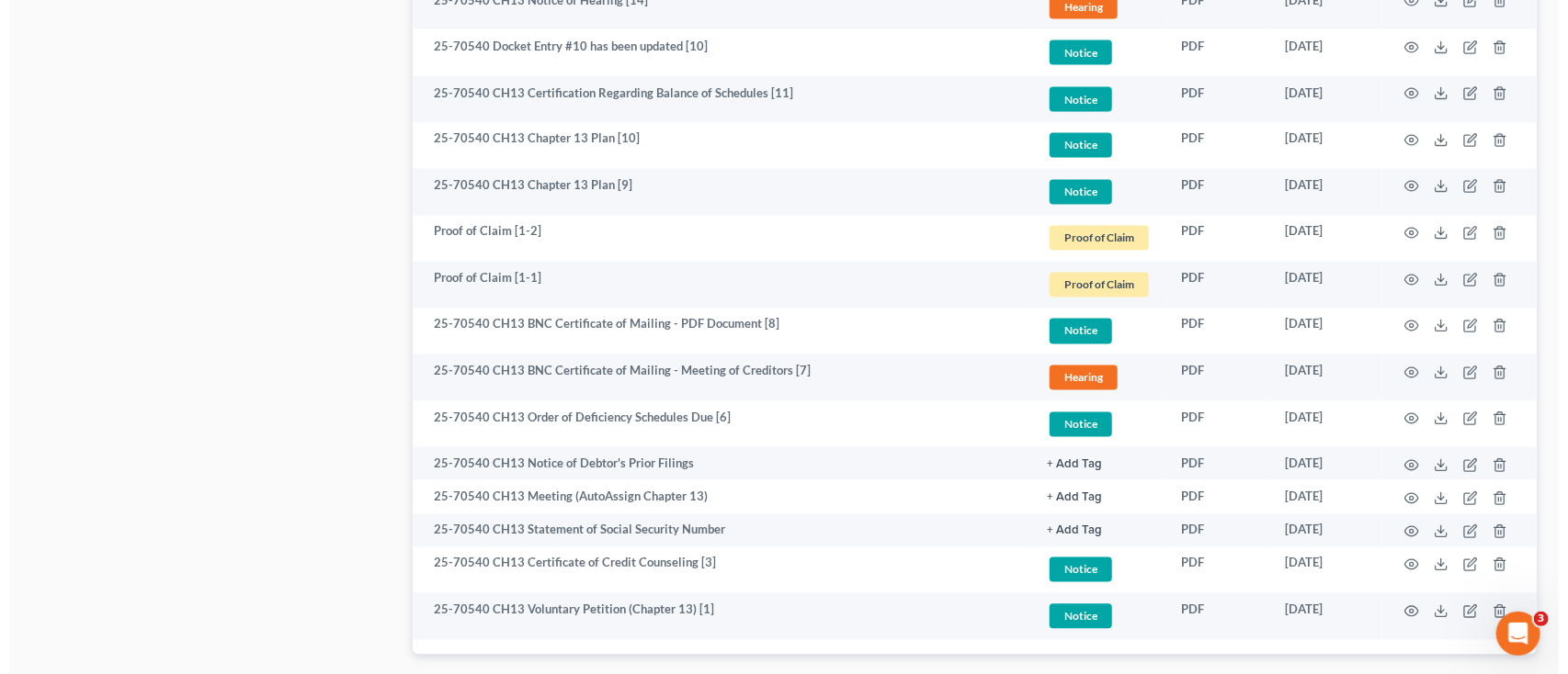
scroll to position [1928, 0]
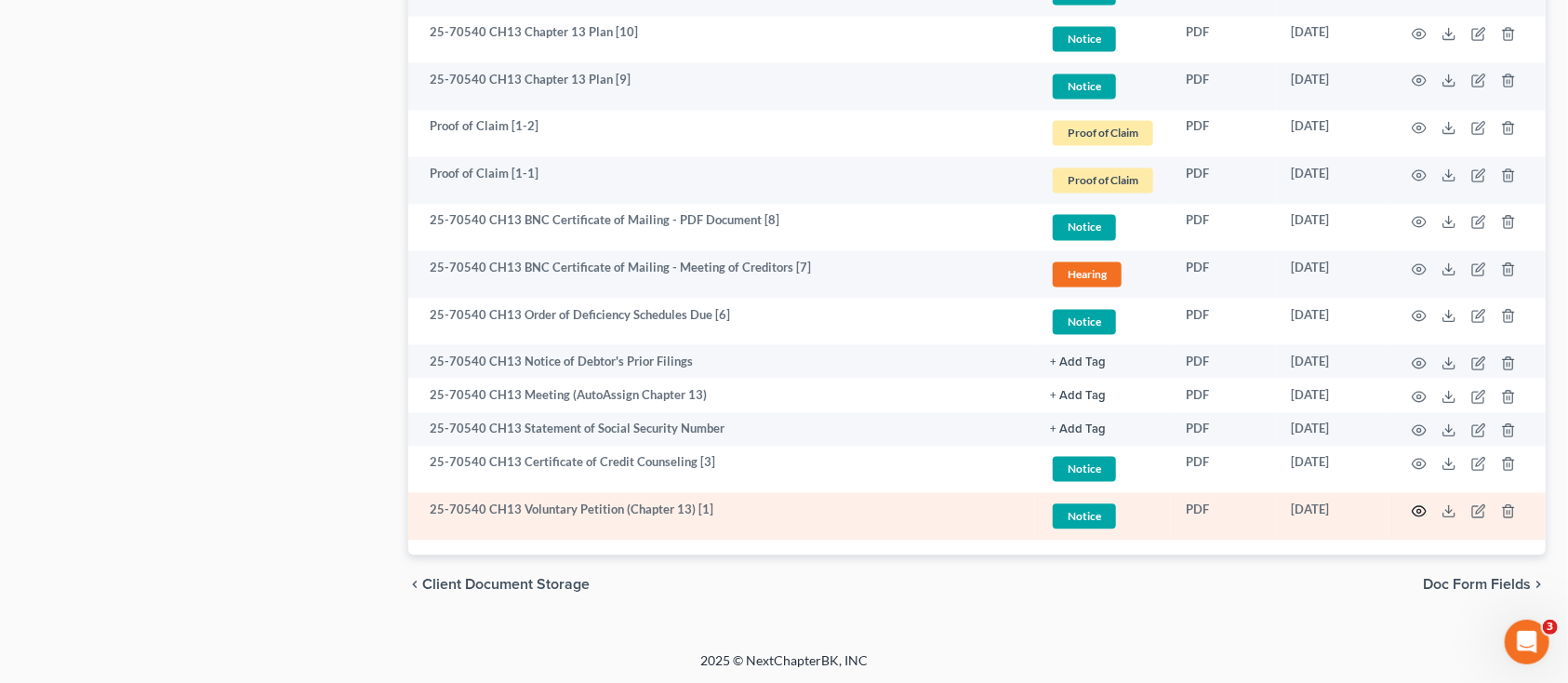
click at [1413, 510] on icon "button" at bounding box center [1420, 511] width 14 height 11
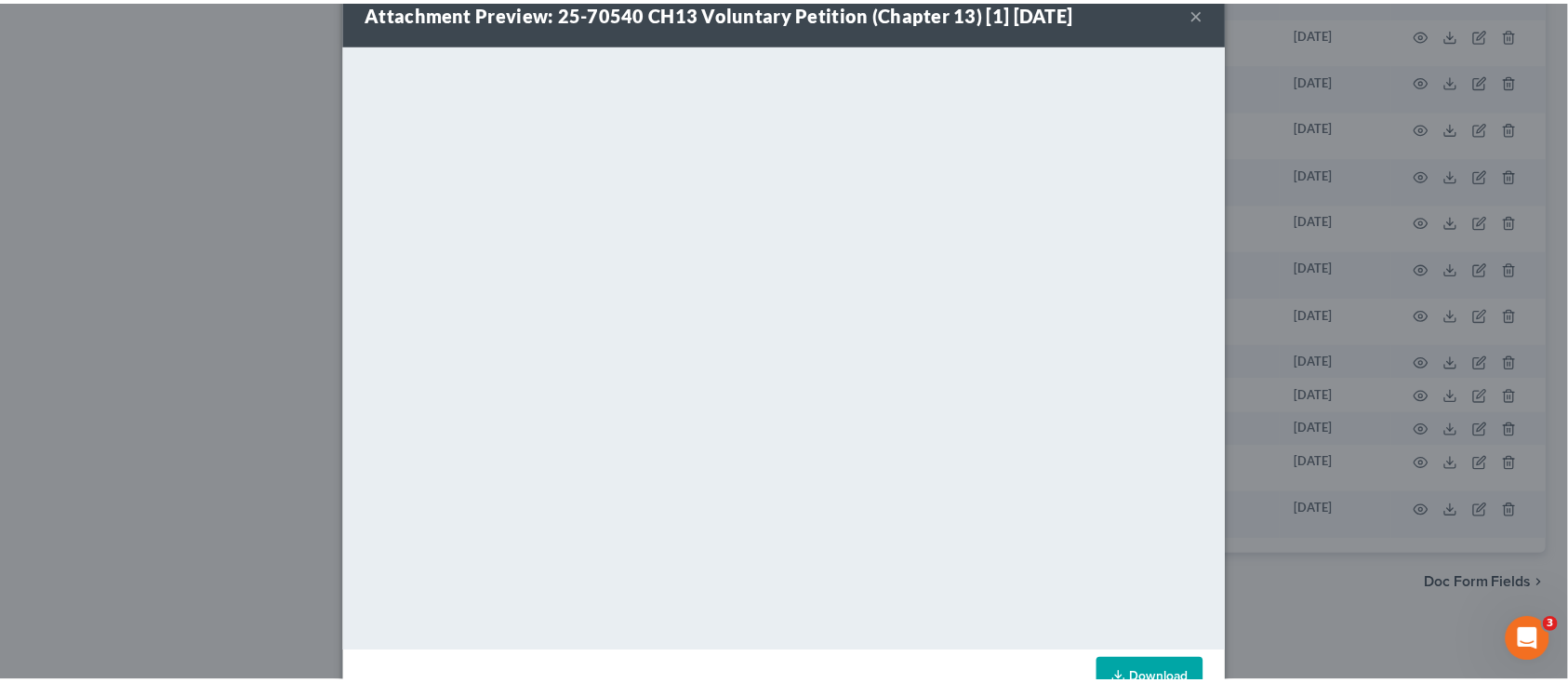
scroll to position [0, 0]
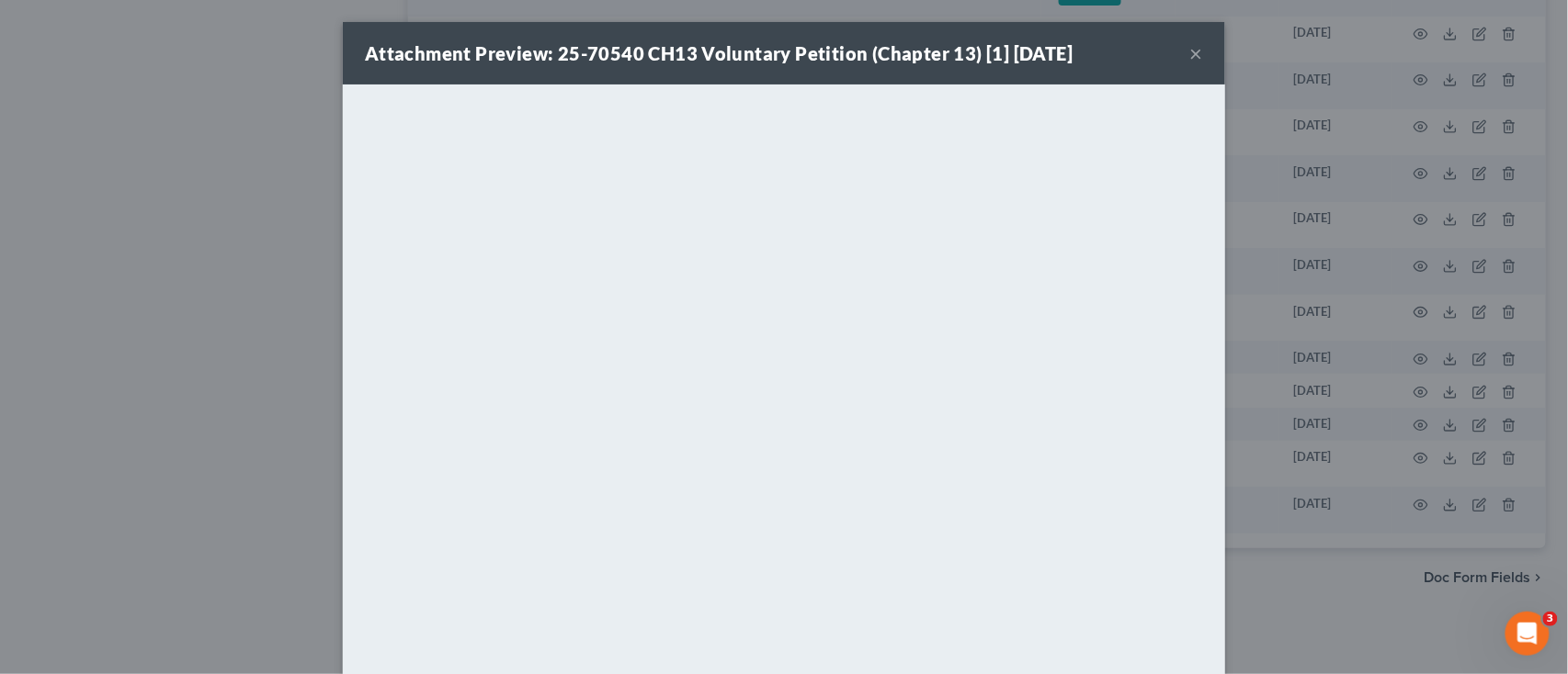
click at [1190, 52] on button "×" at bounding box center [1196, 53] width 12 height 22
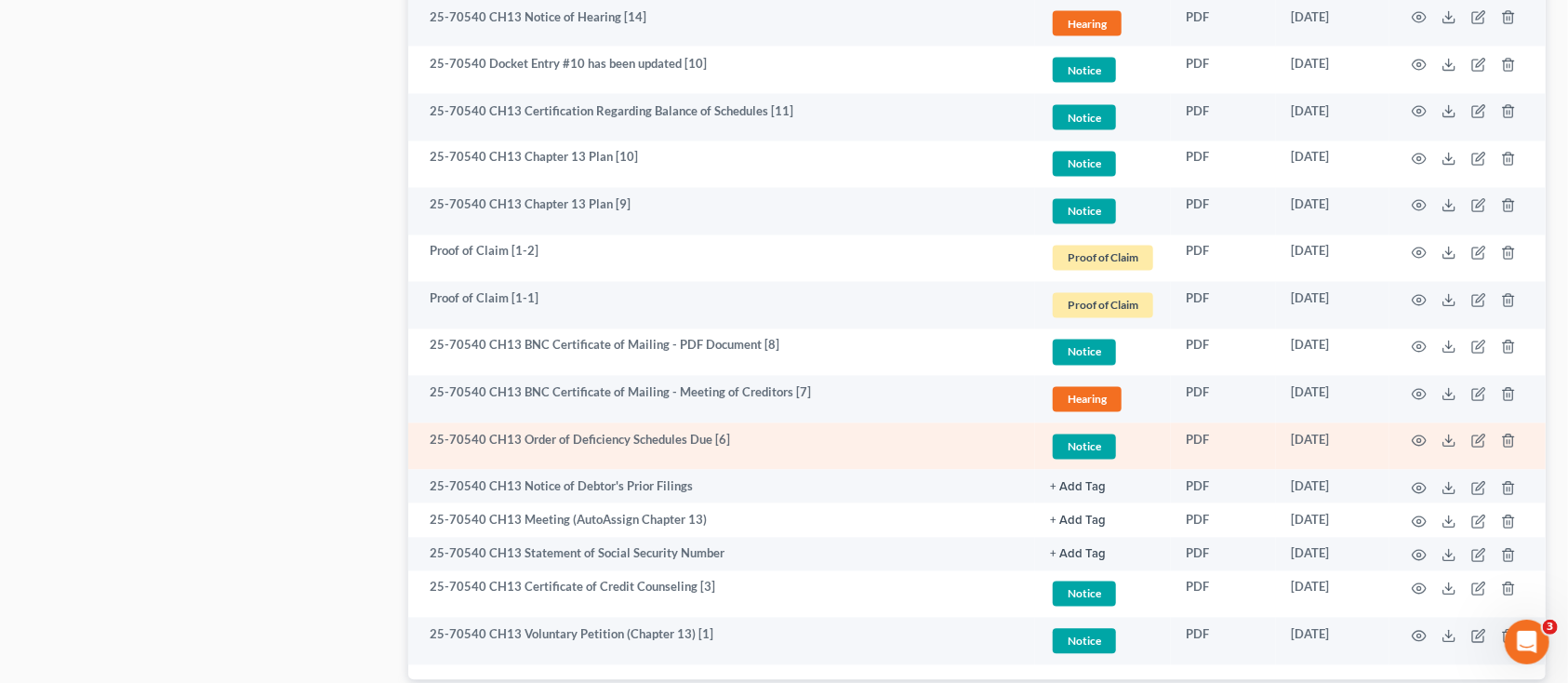
scroll to position [1706, 0]
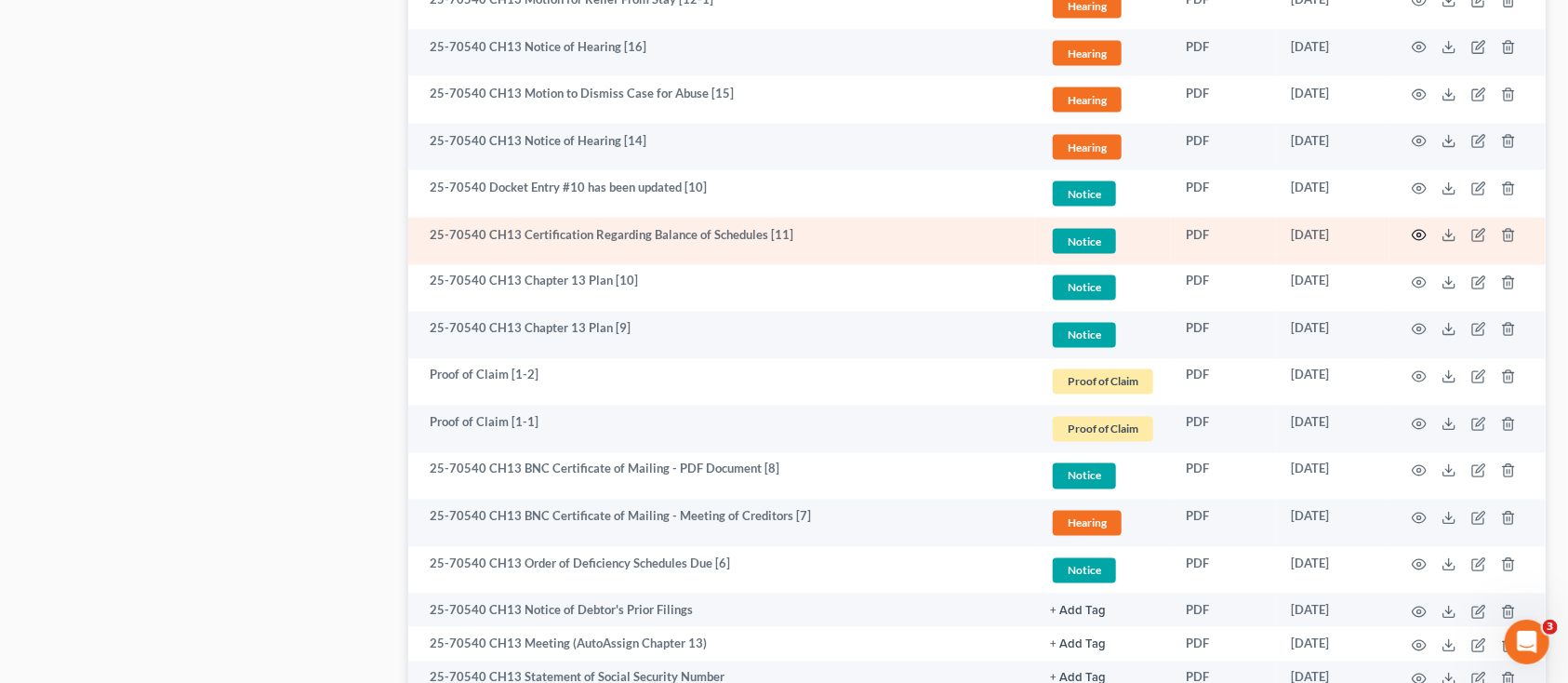
click at [1415, 234] on icon "button" at bounding box center [1419, 234] width 15 height 15
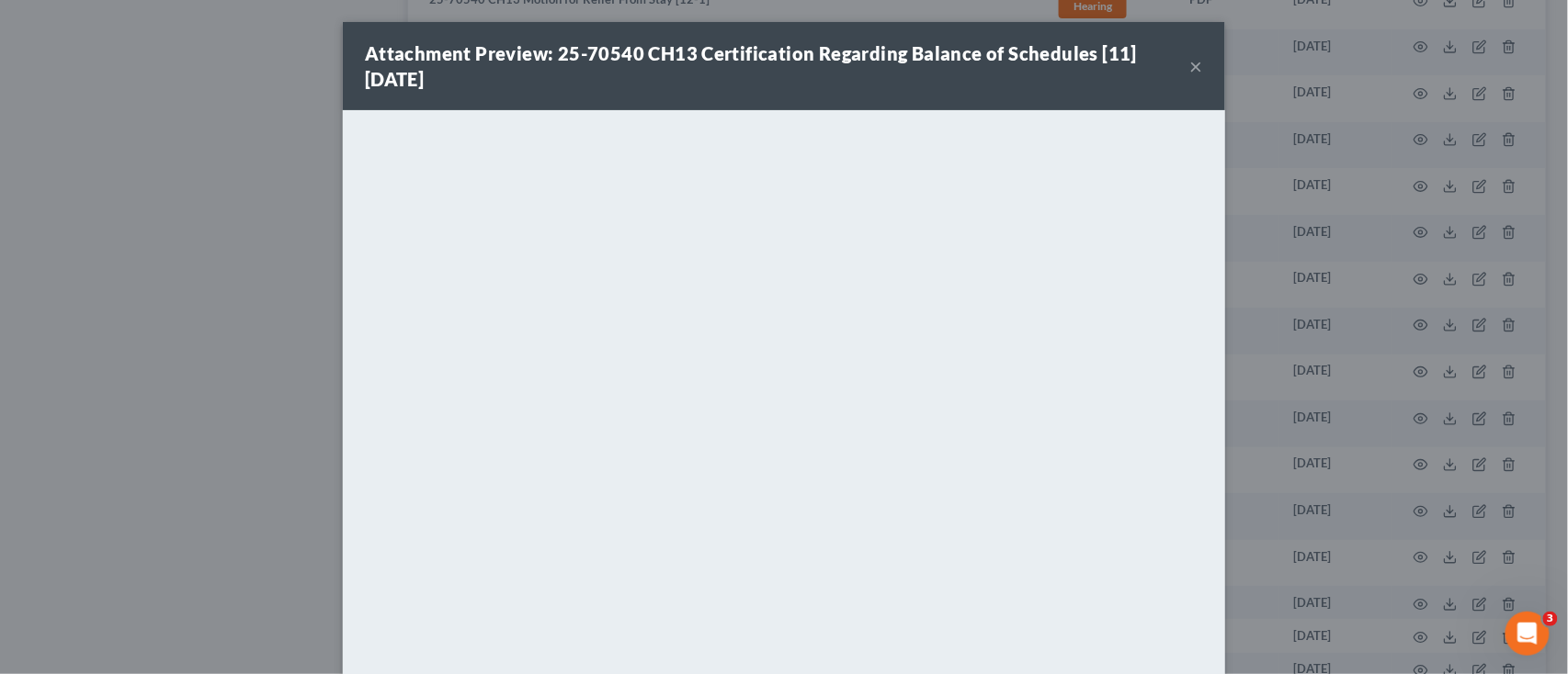
click at [1190, 60] on button "×" at bounding box center [1196, 65] width 12 height 22
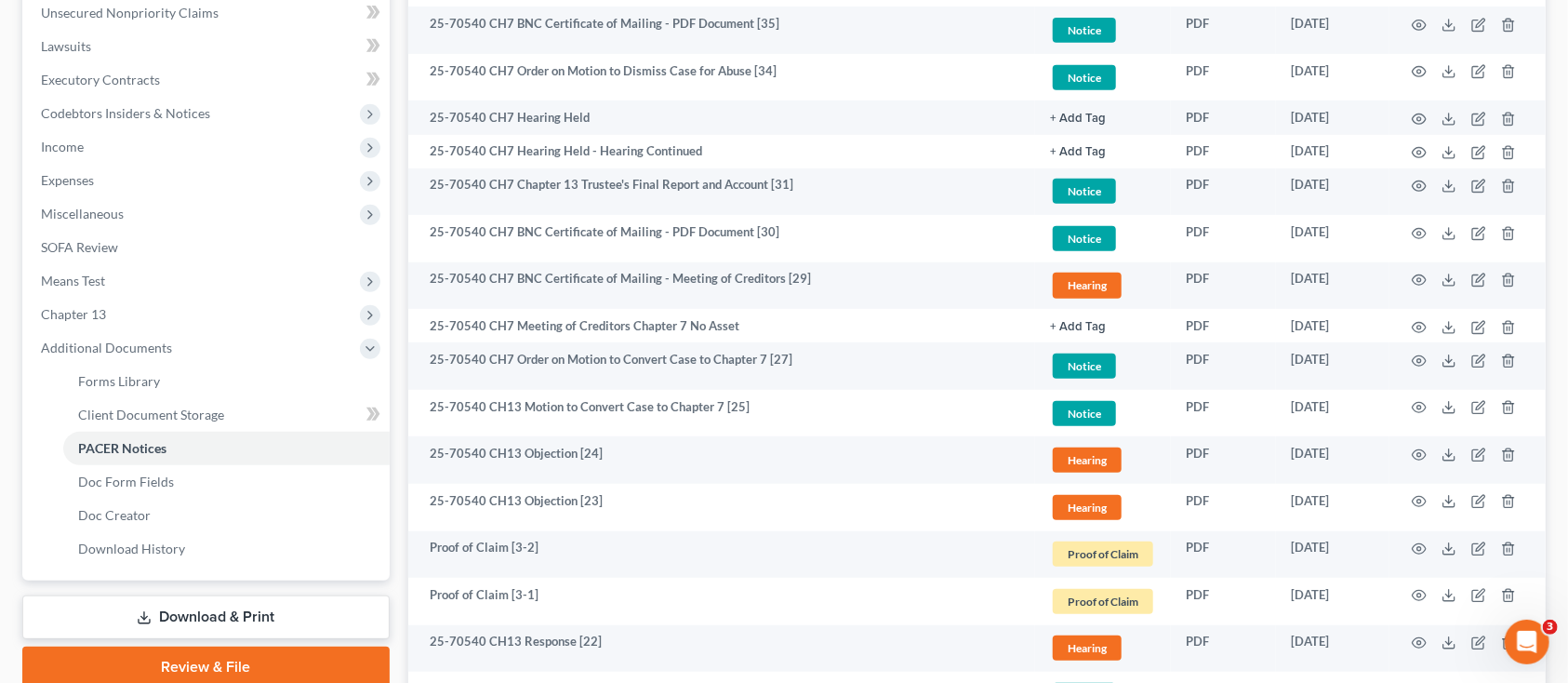
scroll to position [341, 0]
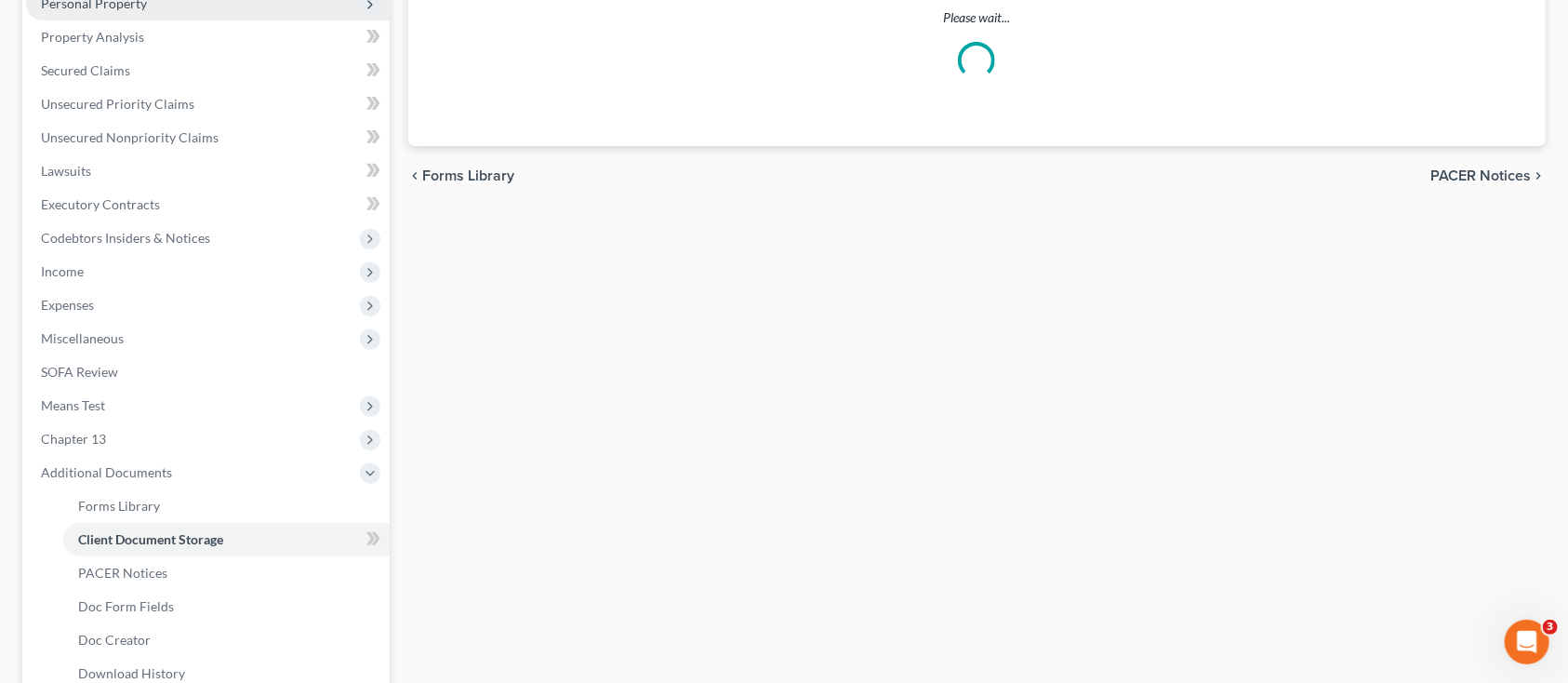
scroll to position [539, 0]
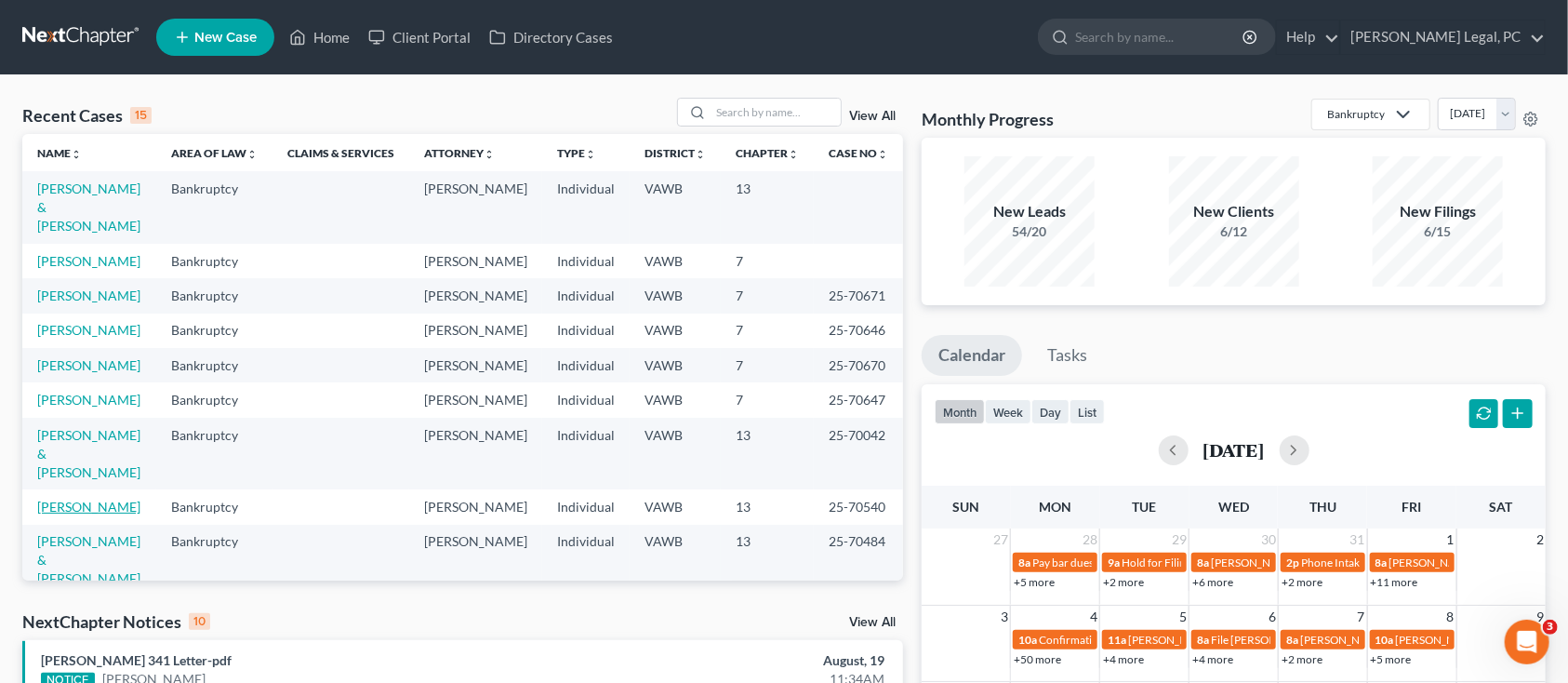
click at [67, 499] on link "[PERSON_NAME]" at bounding box center [89, 507] width 103 height 16
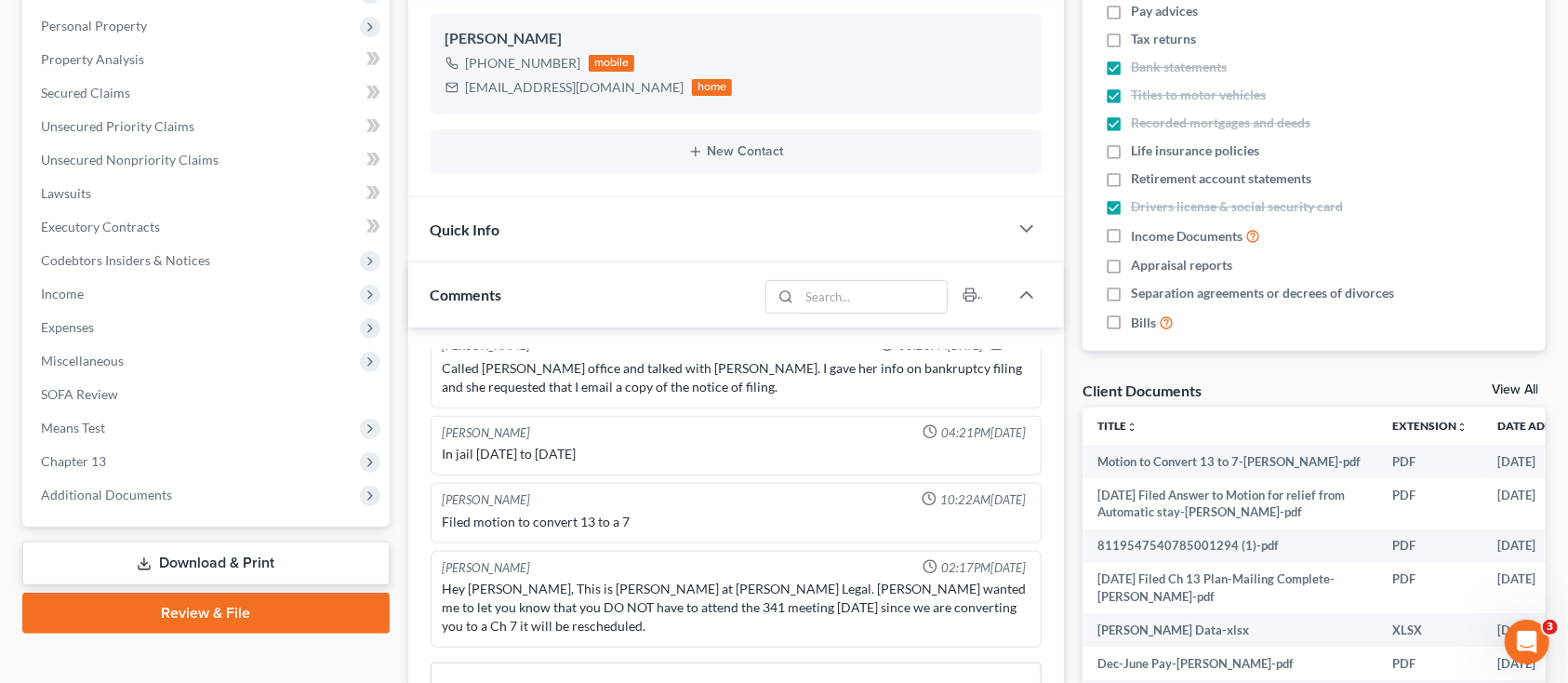
scroll to position [373, 0]
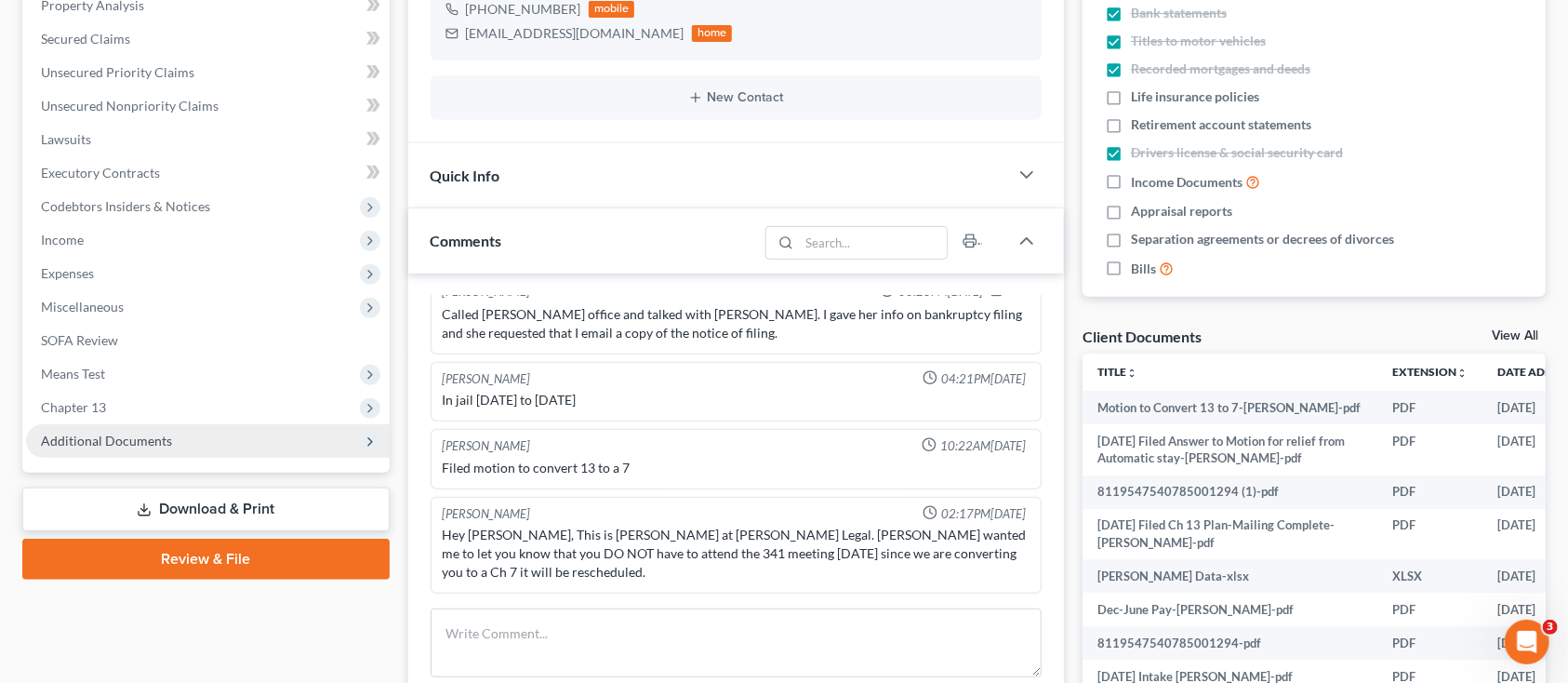
click at [150, 438] on span "Additional Documents" at bounding box center [106, 441] width 131 height 16
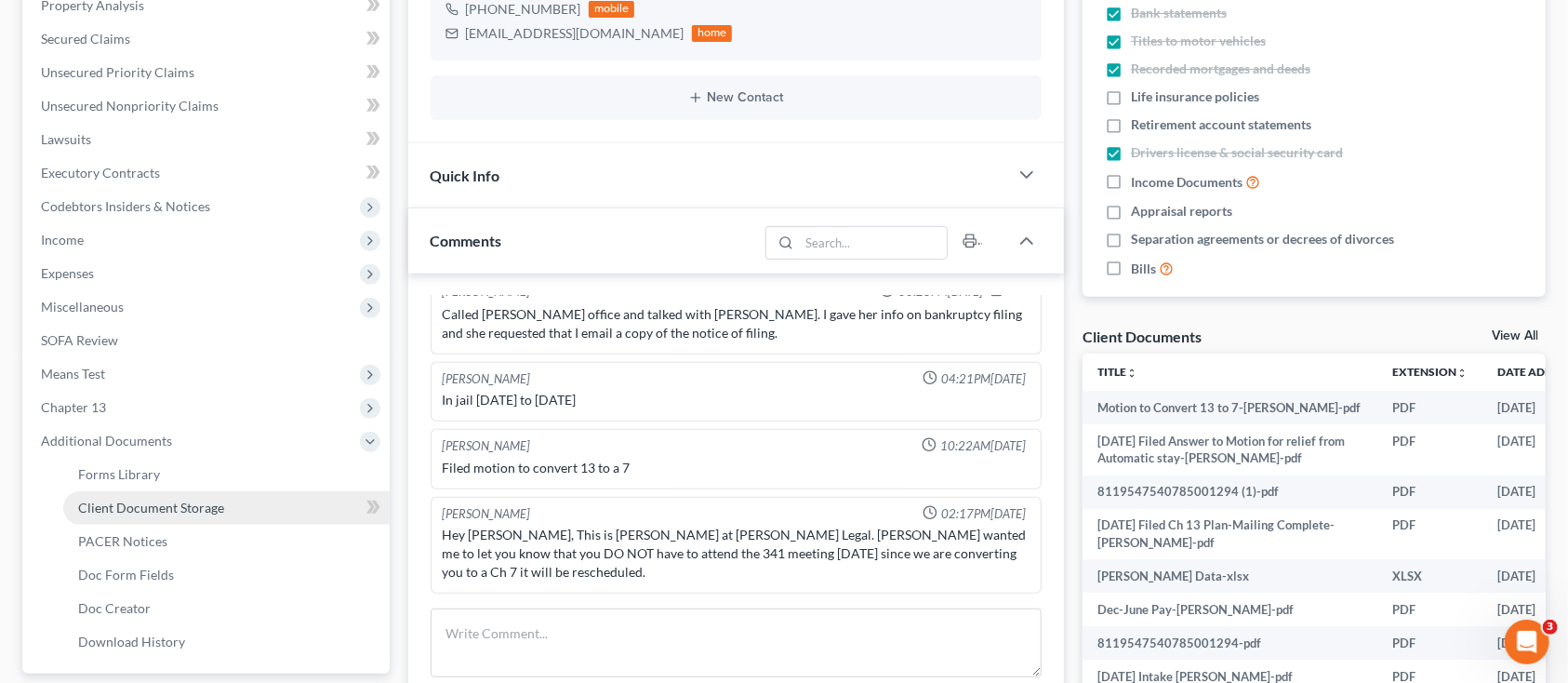
click at [147, 502] on span "Client Document Storage" at bounding box center [151, 508] width 146 height 16
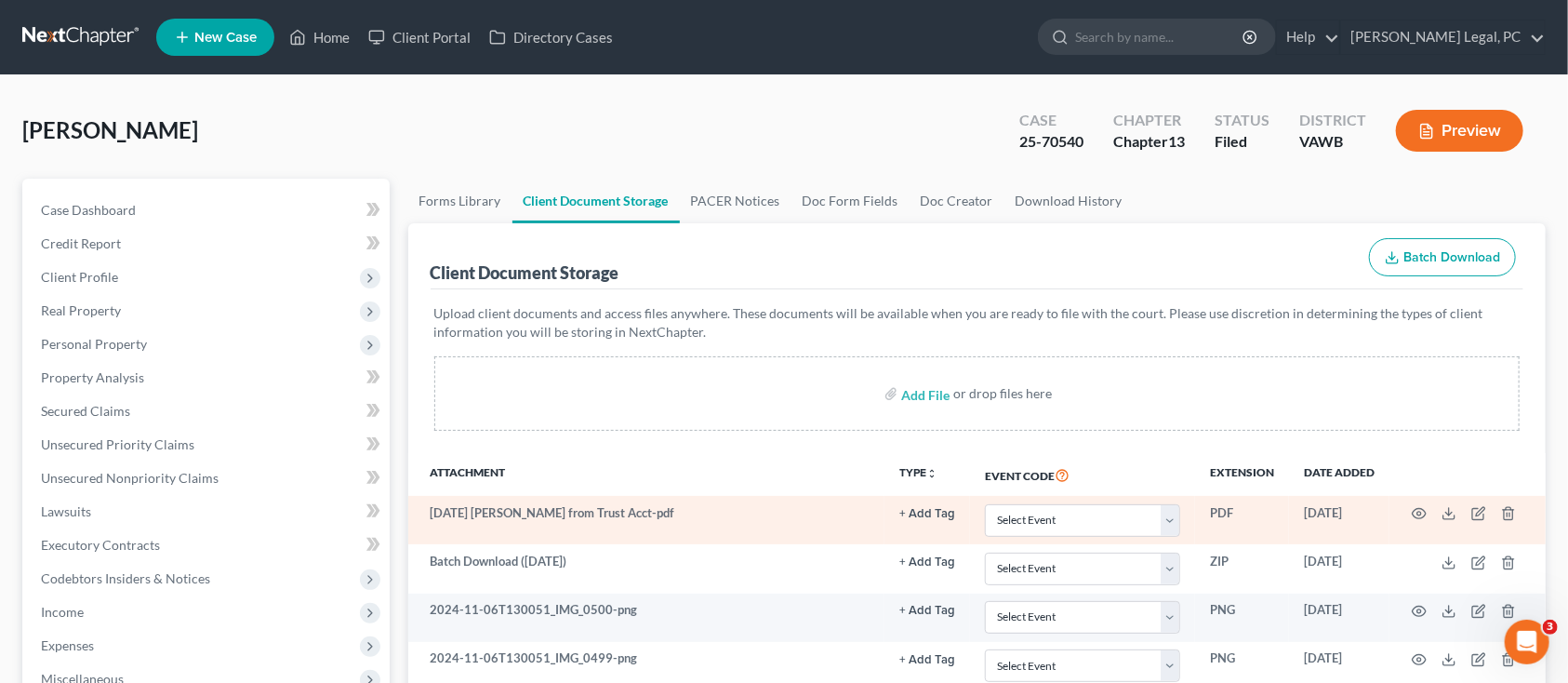
scroll to position [124, 0]
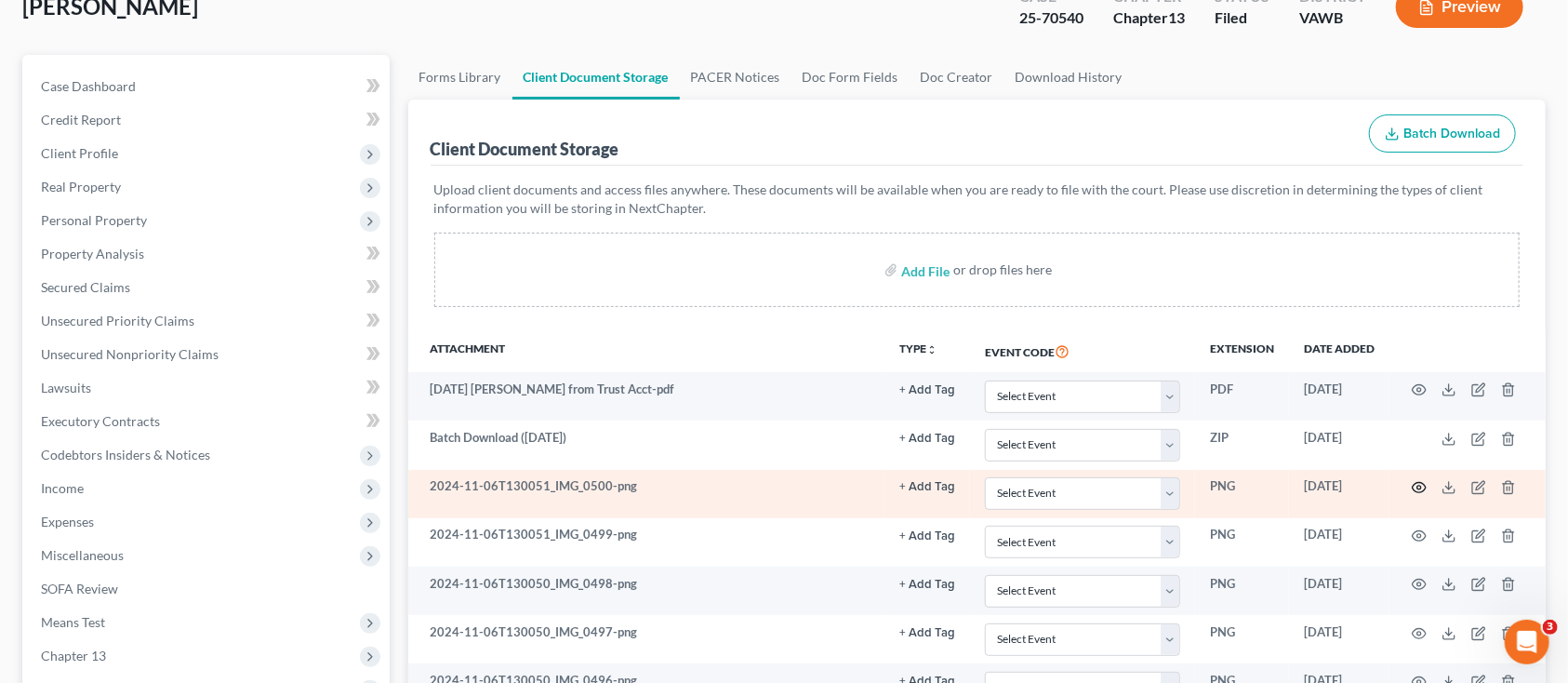
click at [1422, 485] on icon "button" at bounding box center [1419, 487] width 15 height 15
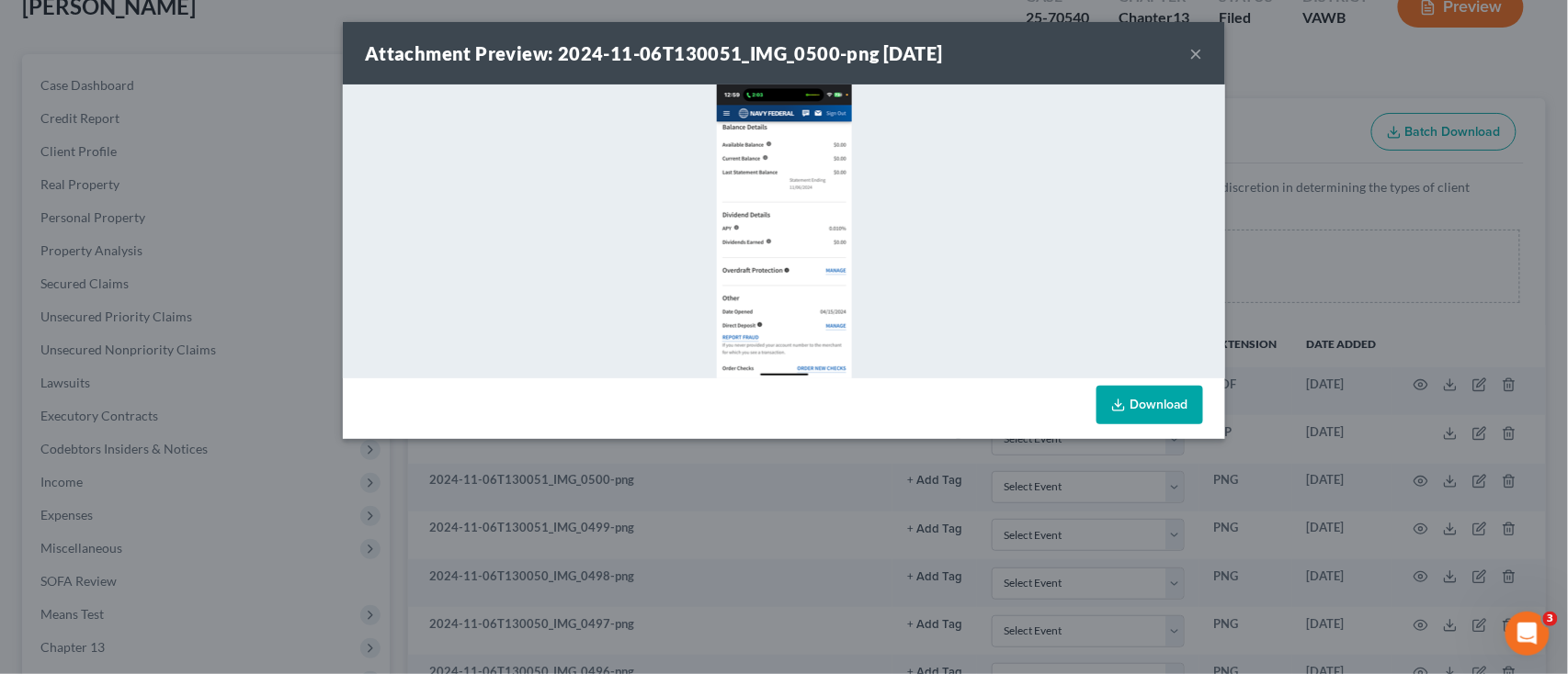
click at [816, 305] on img at bounding box center [784, 231] width 135 height 294
drag, startPoint x: 794, startPoint y: 287, endPoint x: 420, endPoint y: 199, distance: 384.2
click at [420, 199] on div at bounding box center [784, 231] width 882 height 294
click at [461, 207] on div at bounding box center [784, 231] width 882 height 294
click at [523, 222] on div at bounding box center [784, 231] width 882 height 294
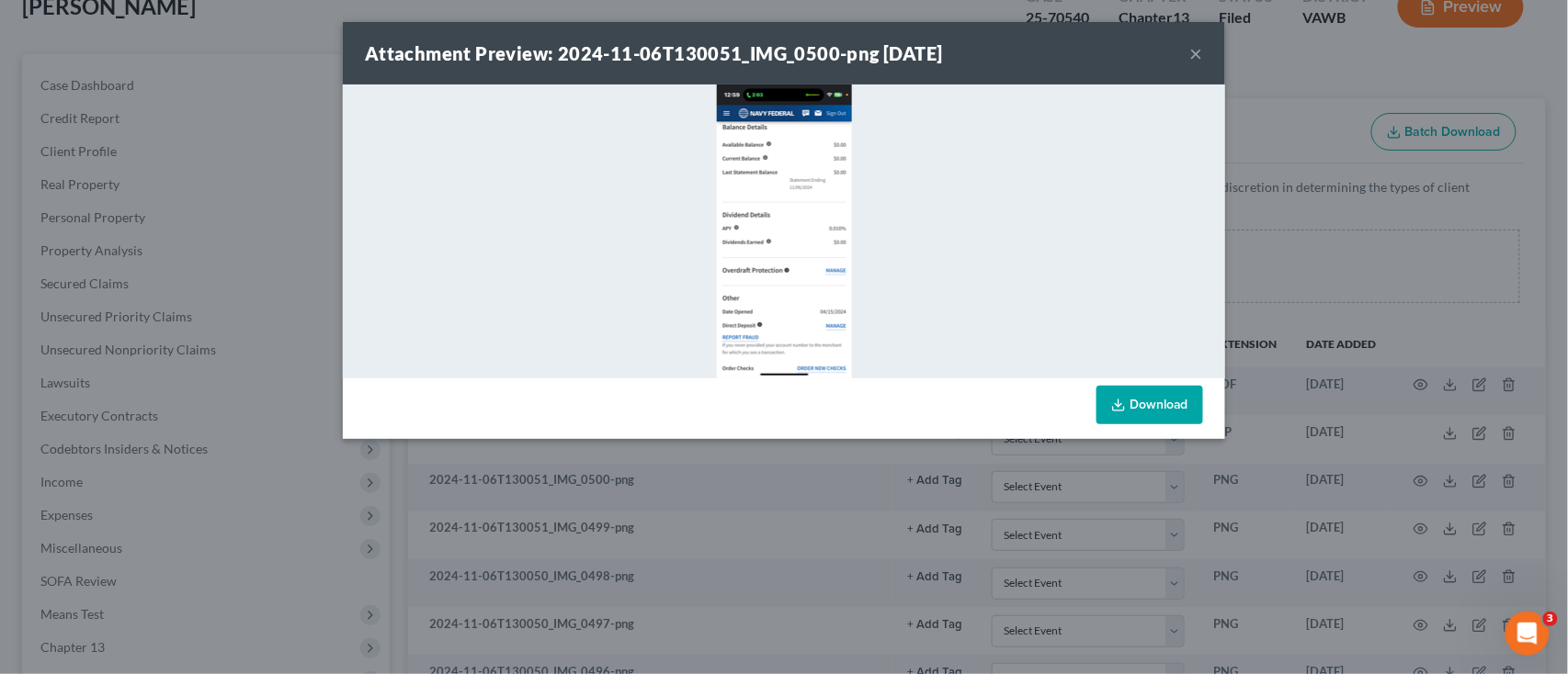
click at [826, 332] on img at bounding box center [784, 231] width 135 height 294
drag, startPoint x: 895, startPoint y: 261, endPoint x: 894, endPoint y: 286, distance: 25.0
click at [1184, 53] on div "Attachment Preview: 2024-11-06T130051_IMG_0500-png 06/05/2025 ×" at bounding box center [784, 53] width 882 height 62
click at [1200, 53] on button "×" at bounding box center [1196, 53] width 12 height 22
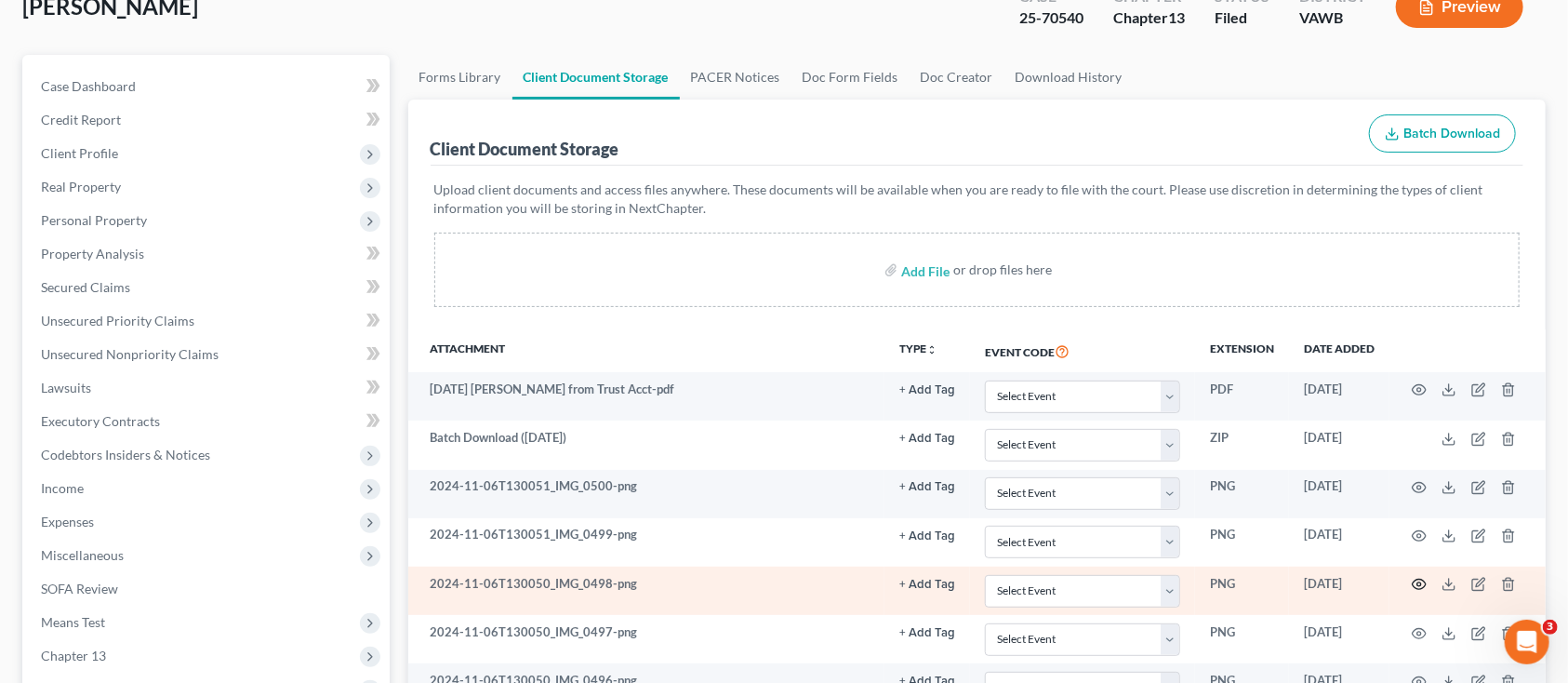
click at [1421, 577] on icon "button" at bounding box center [1419, 584] width 15 height 15
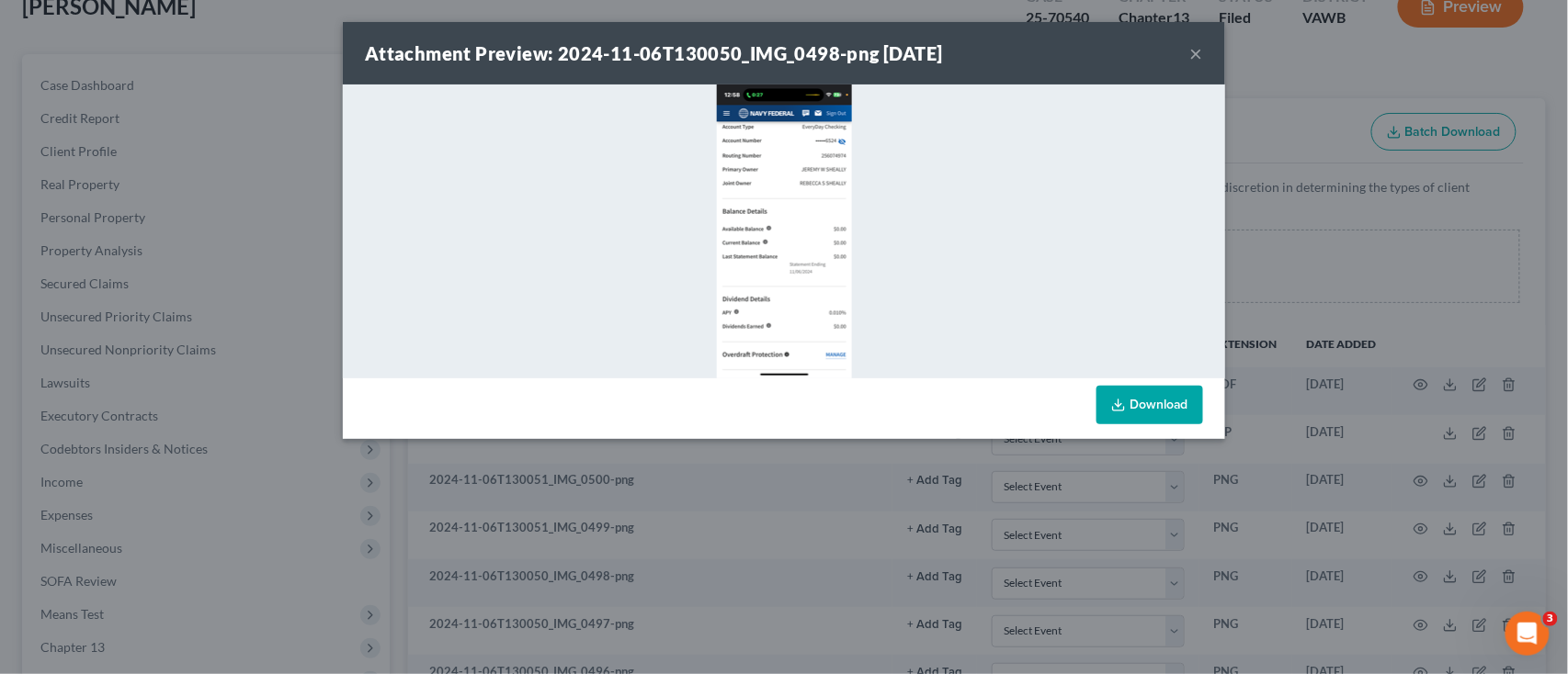
click at [968, 286] on div at bounding box center [784, 231] width 882 height 294
click at [607, 200] on div at bounding box center [784, 231] width 882 height 294
click at [1195, 50] on button "×" at bounding box center [1196, 53] width 12 height 22
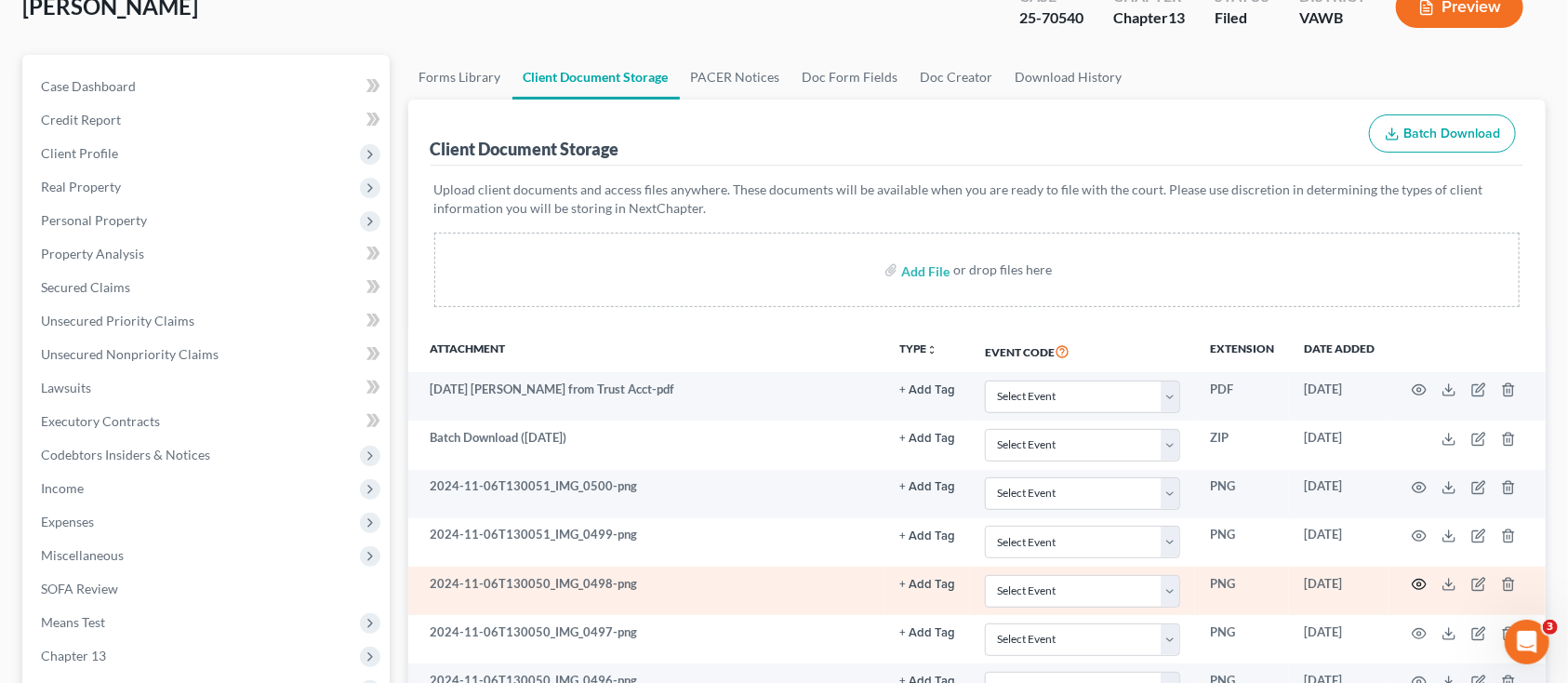
click at [1419, 586] on circle "button" at bounding box center [1420, 585] width 4 height 4
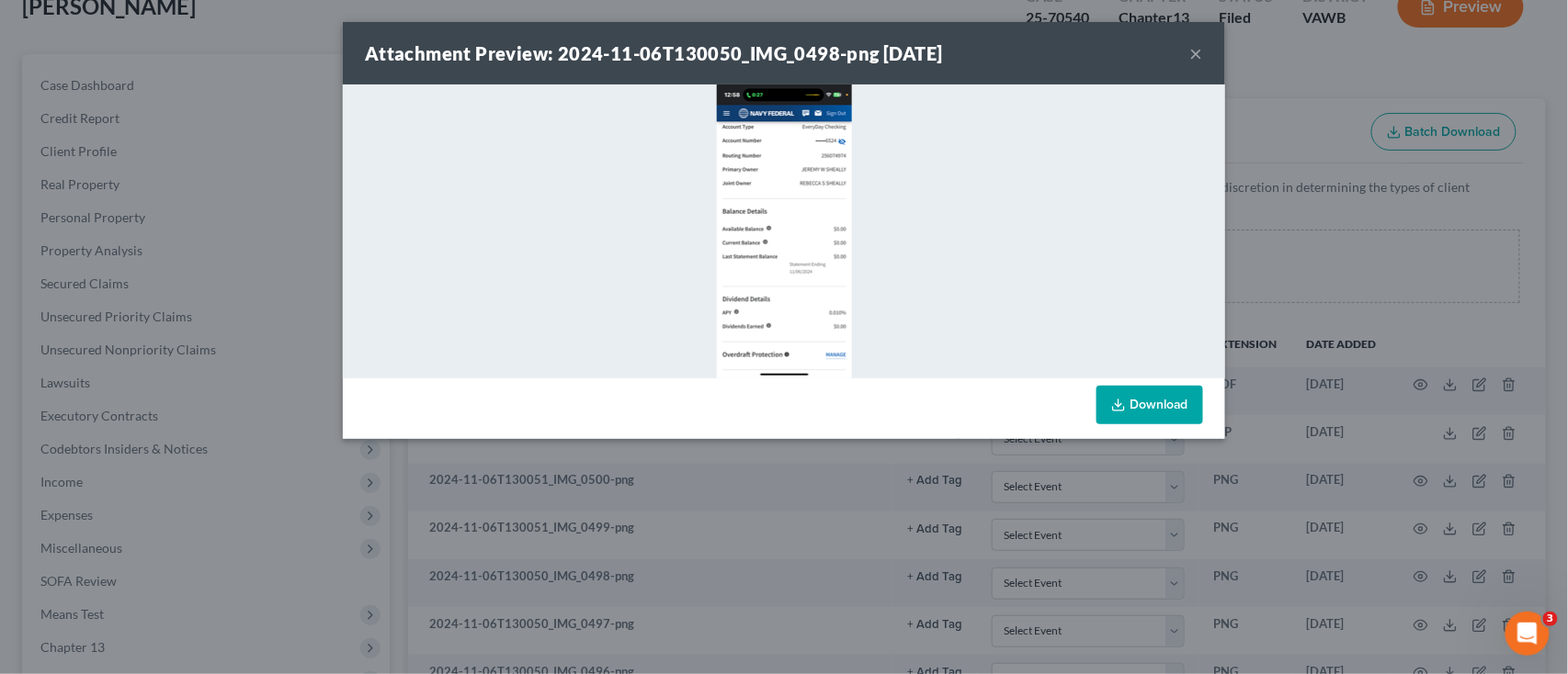
click at [1197, 53] on button "×" at bounding box center [1196, 53] width 12 height 22
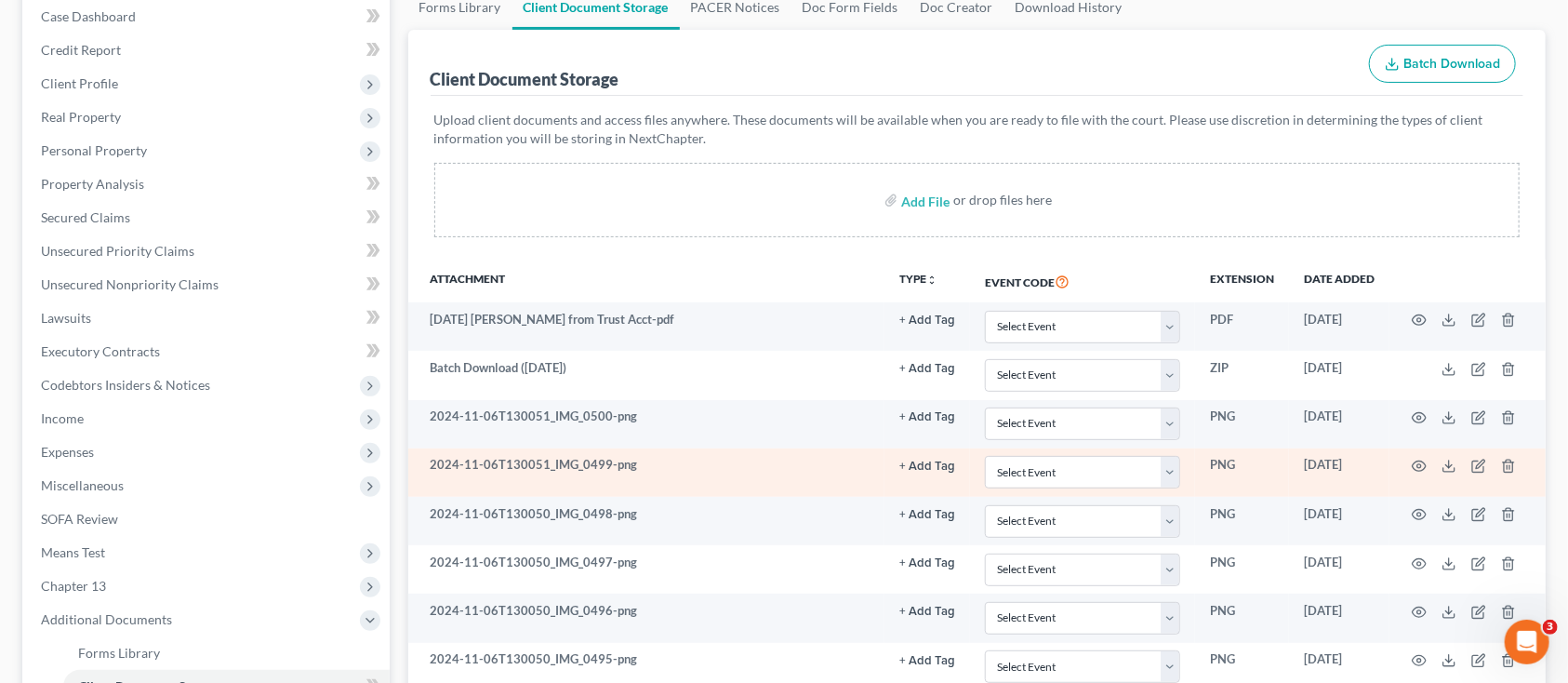
scroll to position [247, 0]
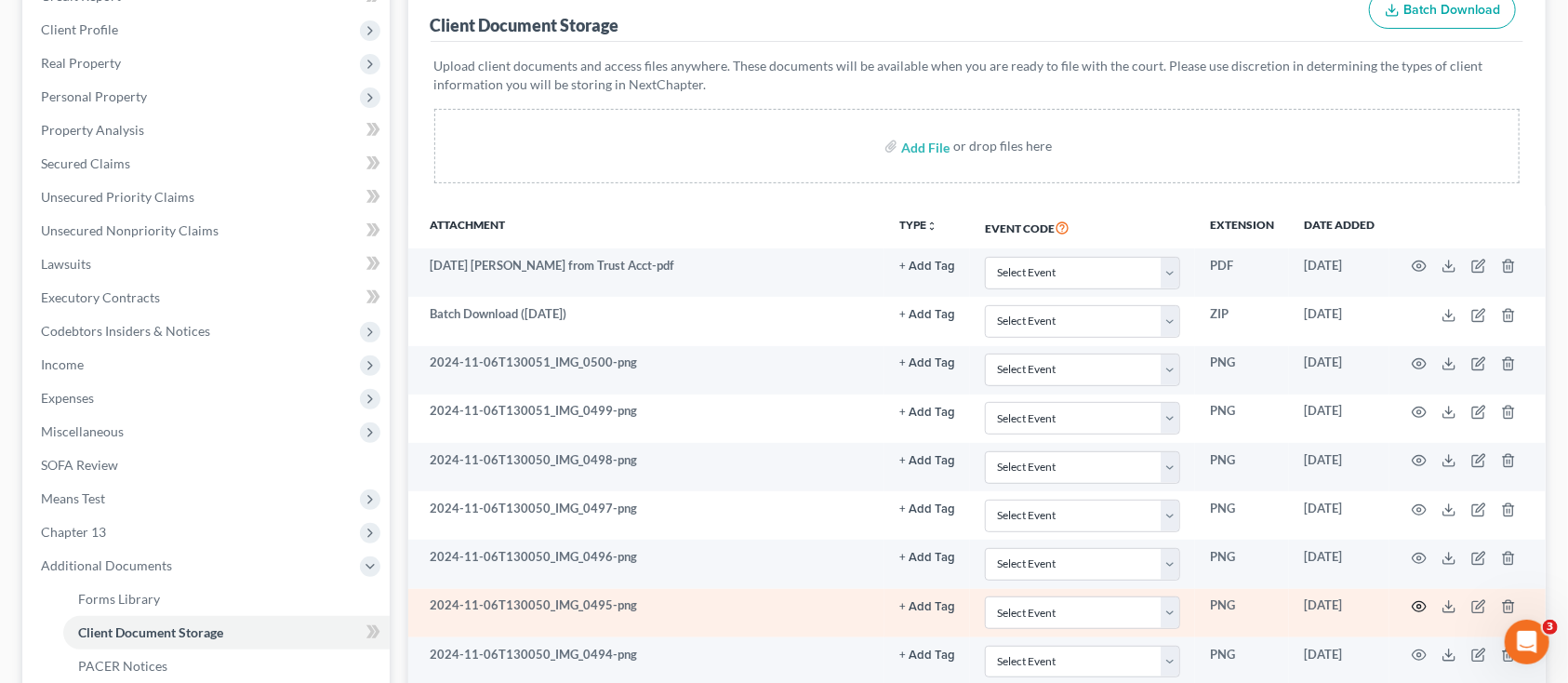
click at [1424, 608] on icon "button" at bounding box center [1420, 607] width 14 height 11
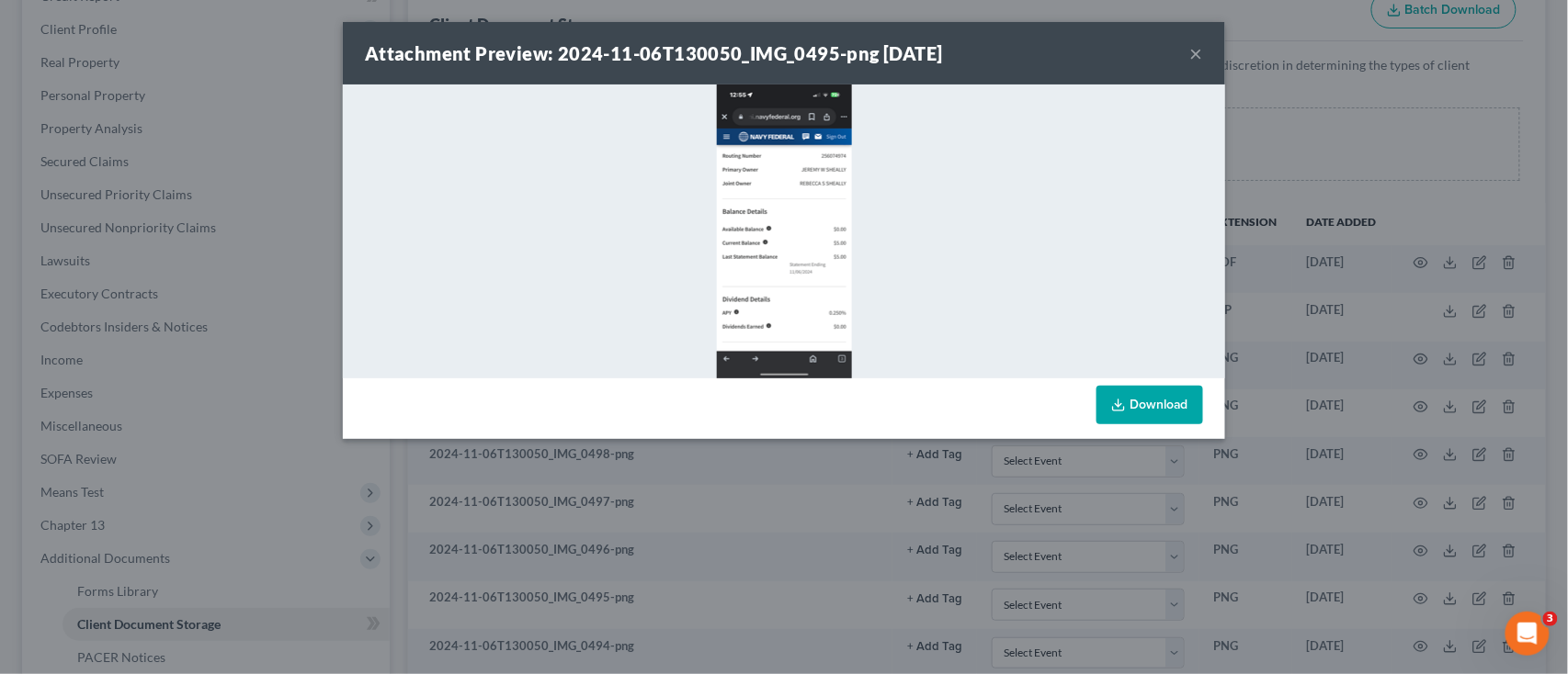
click at [912, 251] on div at bounding box center [784, 231] width 882 height 294
click at [674, 229] on div at bounding box center [784, 231] width 882 height 294
click at [922, 228] on div at bounding box center [784, 231] width 882 height 294
click at [404, 244] on div at bounding box center [784, 231] width 882 height 294
click at [1057, 242] on div at bounding box center [784, 231] width 882 height 294
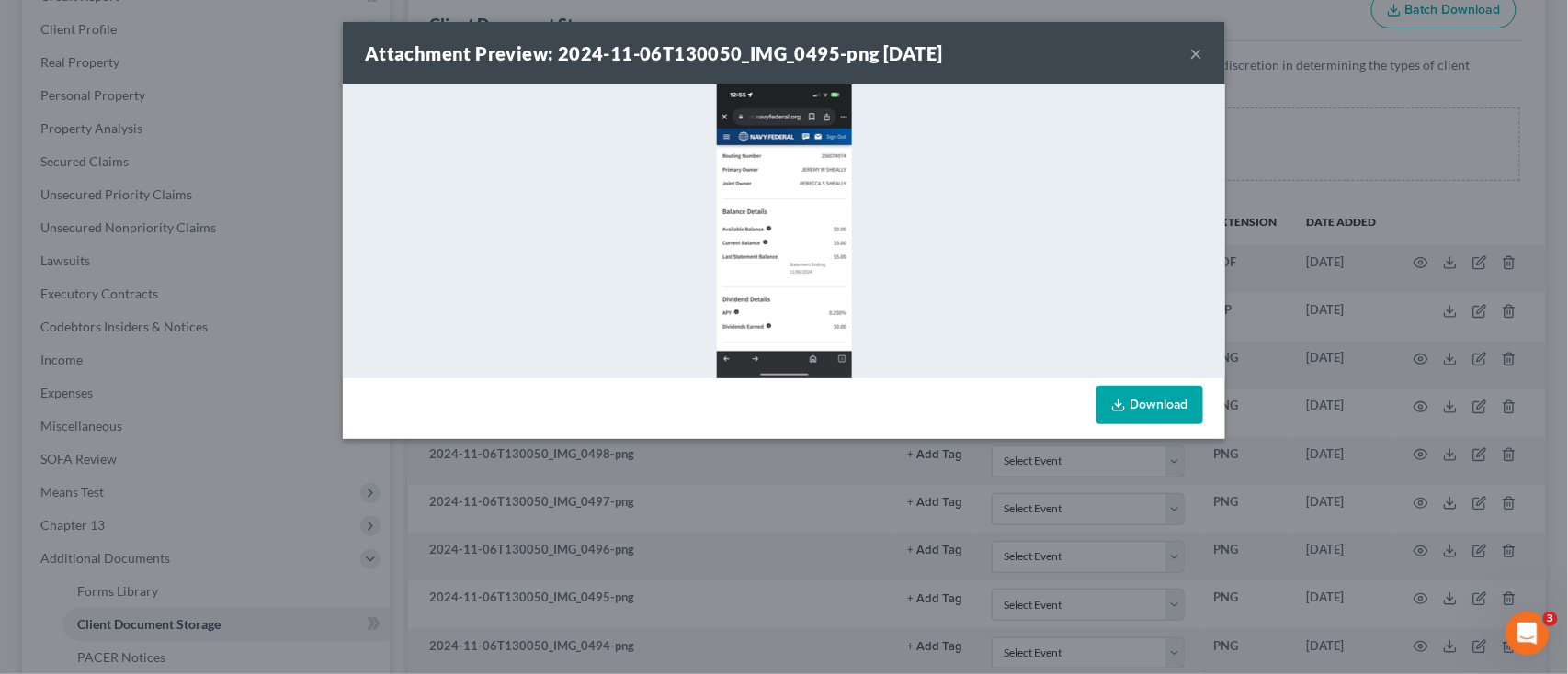
click at [1197, 48] on button "×" at bounding box center [1196, 53] width 12 height 22
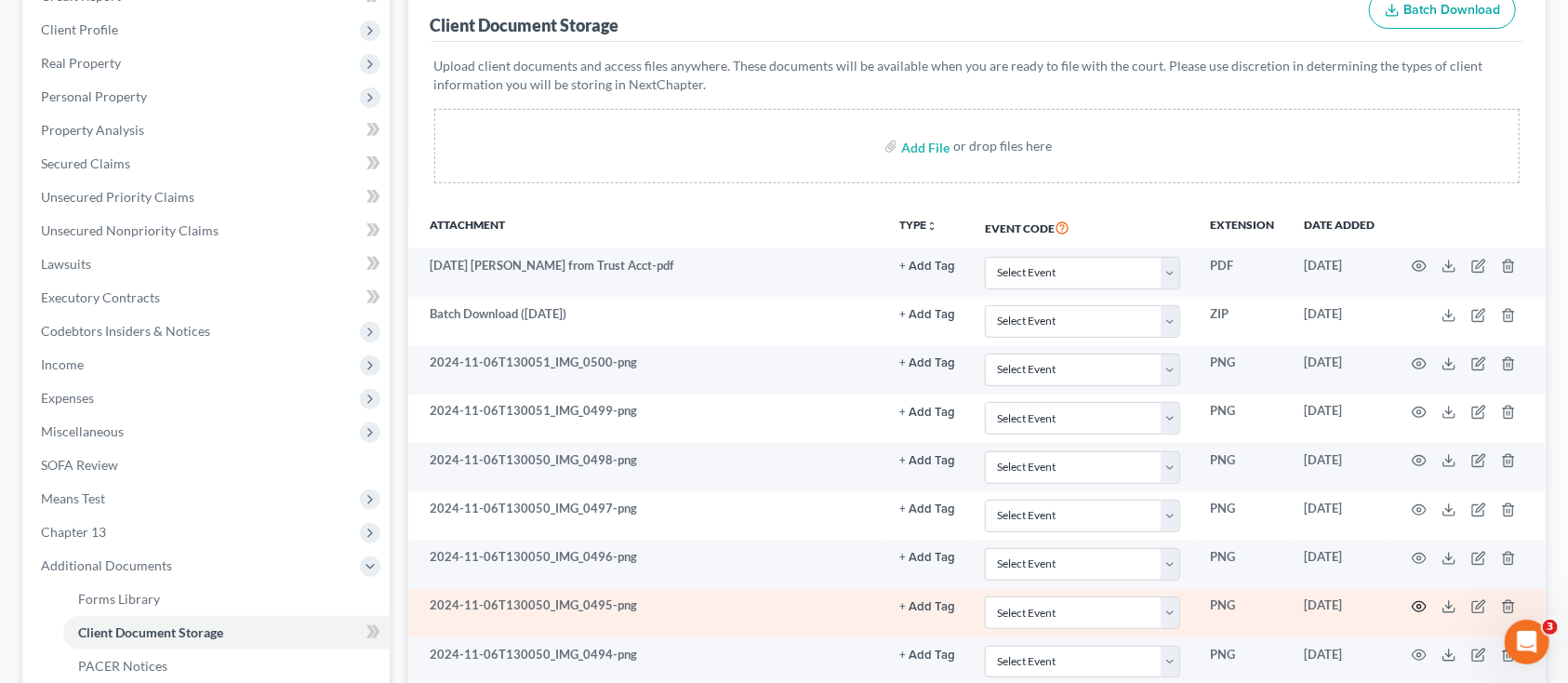
click at [1417, 609] on icon "button" at bounding box center [1420, 607] width 14 height 11
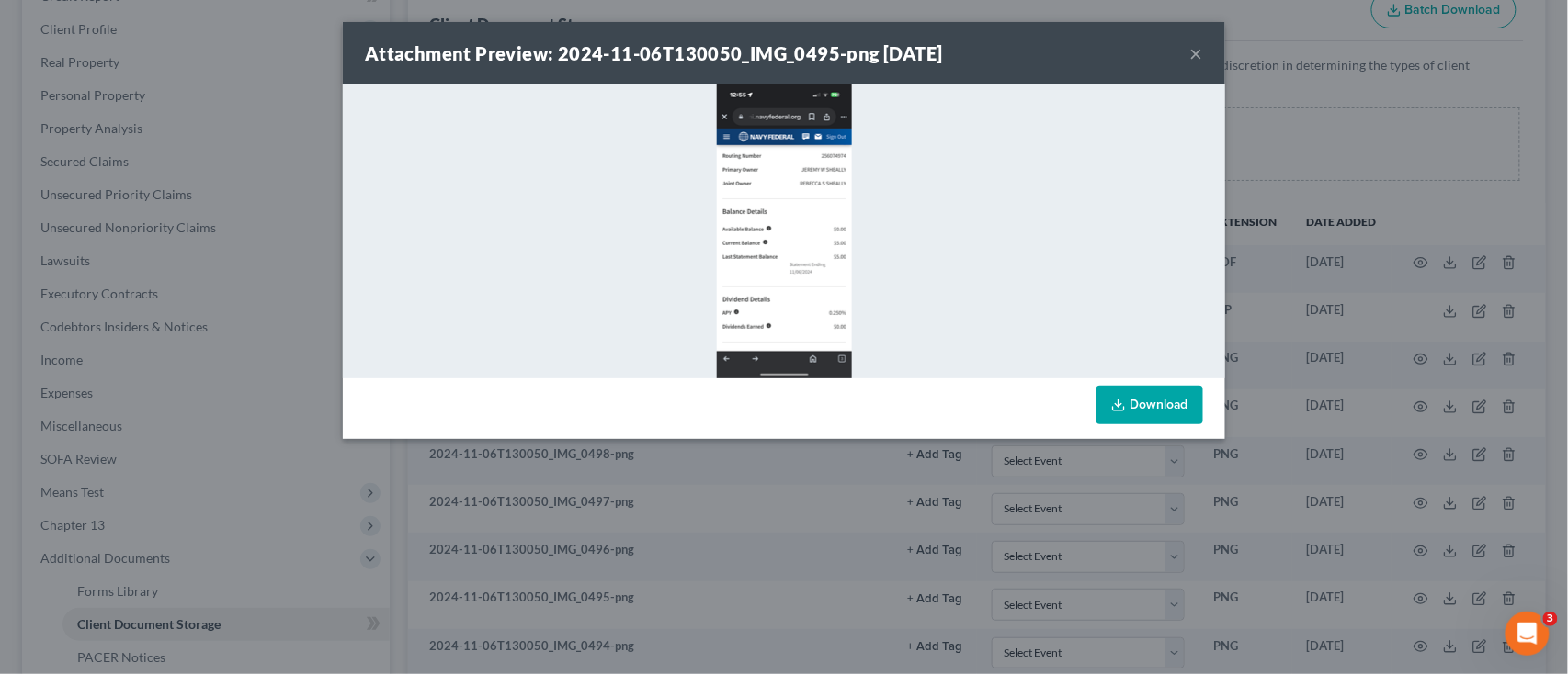
click at [622, 290] on div at bounding box center [784, 231] width 882 height 294
click at [1202, 55] on button "×" at bounding box center [1196, 53] width 12 height 22
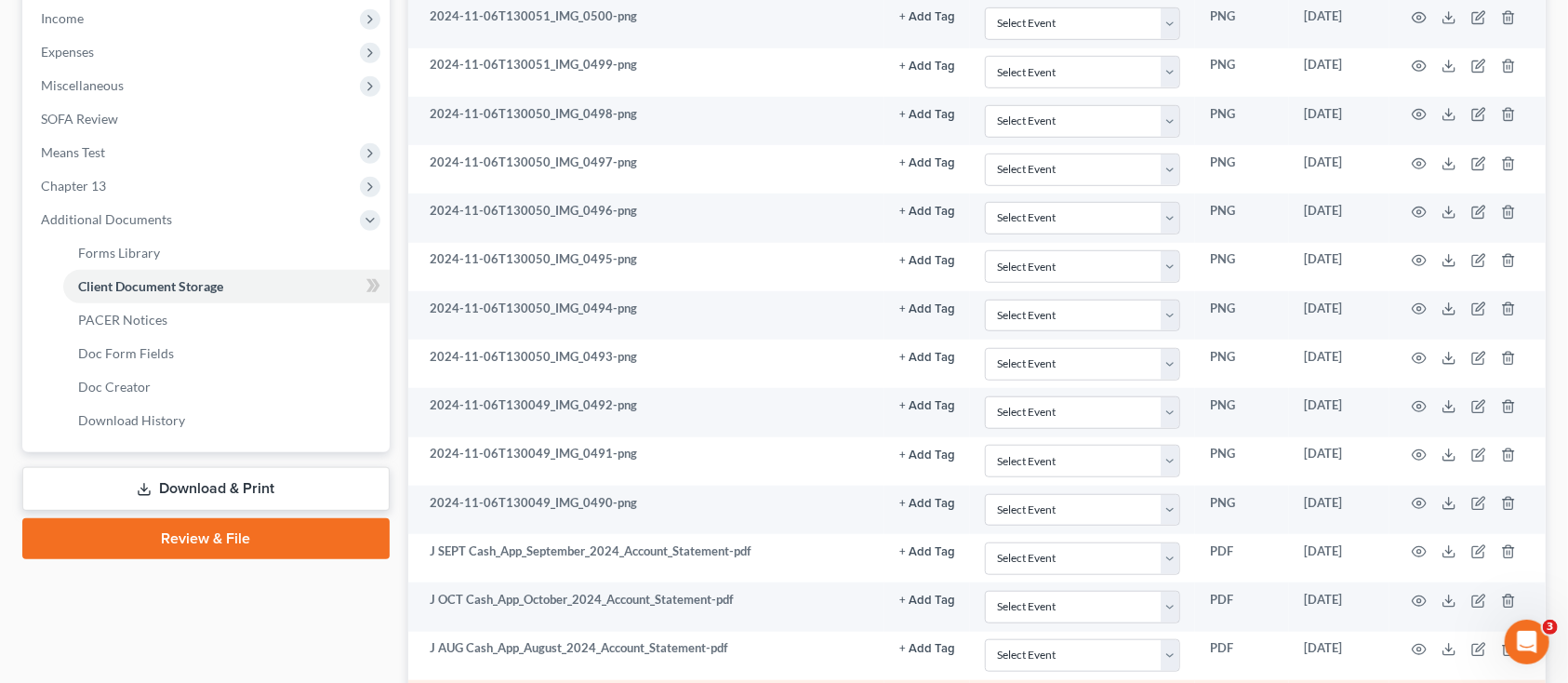
scroll to position [620, 0]
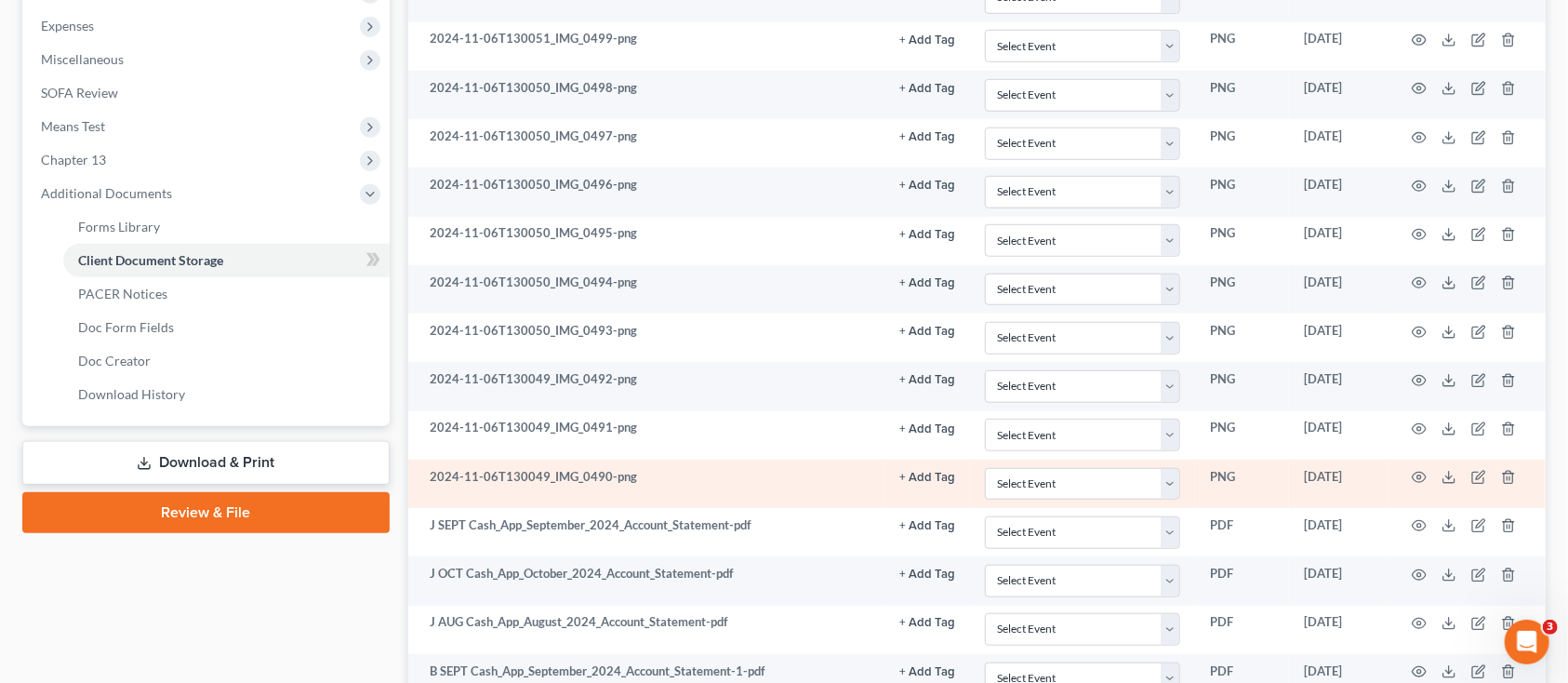
click at [1461, 485] on td at bounding box center [1468, 484] width 157 height 49
click at [1448, 472] on icon at bounding box center [1448, 477] width 15 height 15
click at [1419, 479] on circle "button" at bounding box center [1420, 478] width 4 height 4
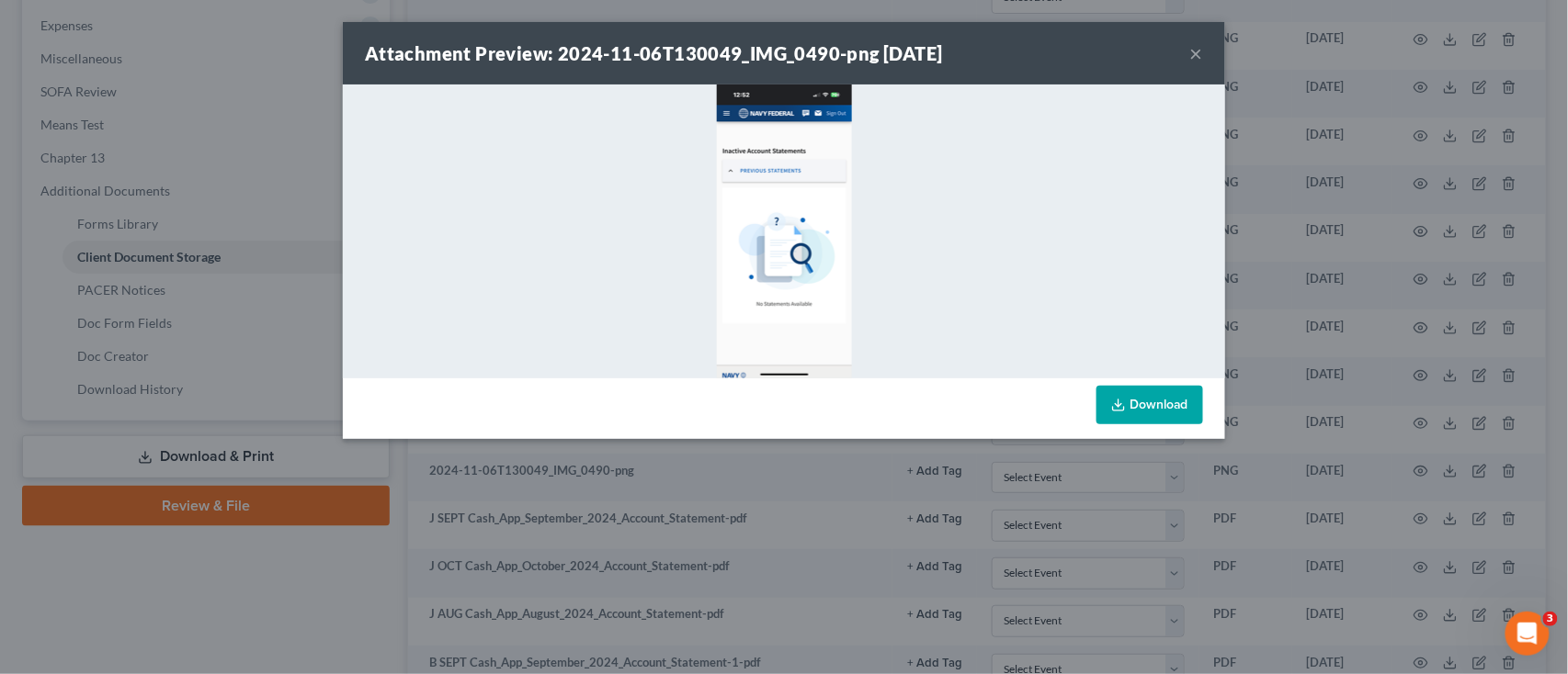
click at [1170, 398] on link "Download" at bounding box center [1149, 405] width 107 height 38
click at [774, 242] on img at bounding box center [784, 231] width 135 height 294
drag, startPoint x: 773, startPoint y: 242, endPoint x: 1202, endPoint y: 44, distance: 472.5
click at [1202, 44] on button "×" at bounding box center [1196, 53] width 12 height 22
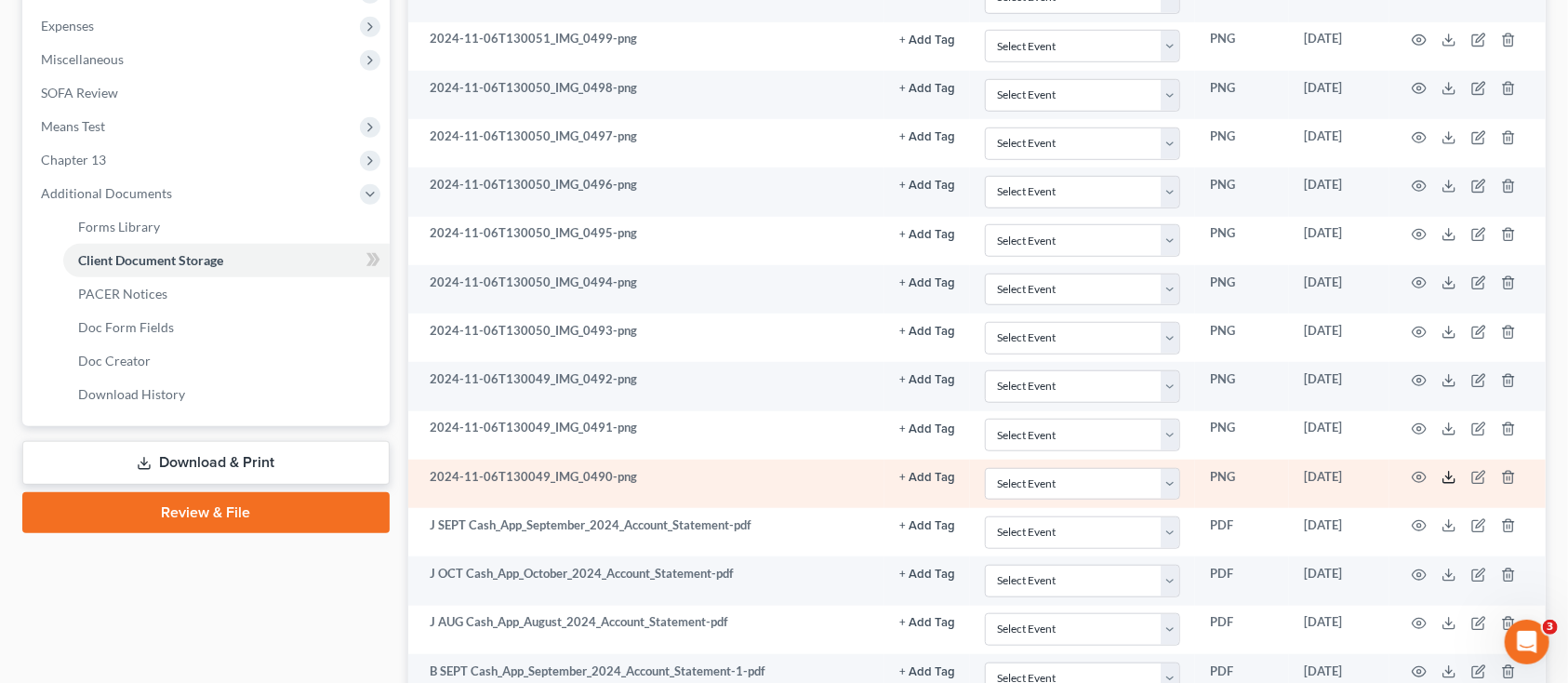
click at [1453, 473] on icon at bounding box center [1448, 477] width 15 height 15
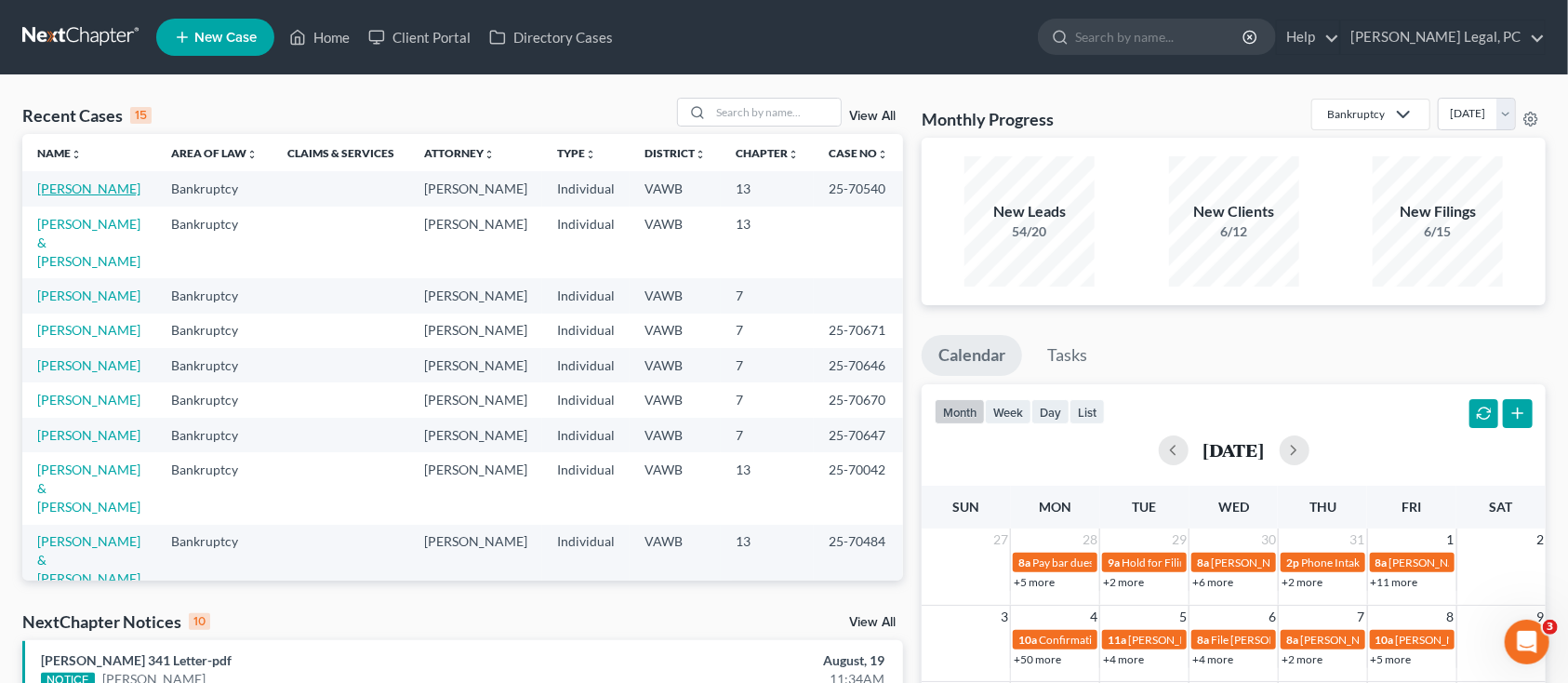
click at [52, 186] on link "[PERSON_NAME]" at bounding box center [89, 189] width 103 height 16
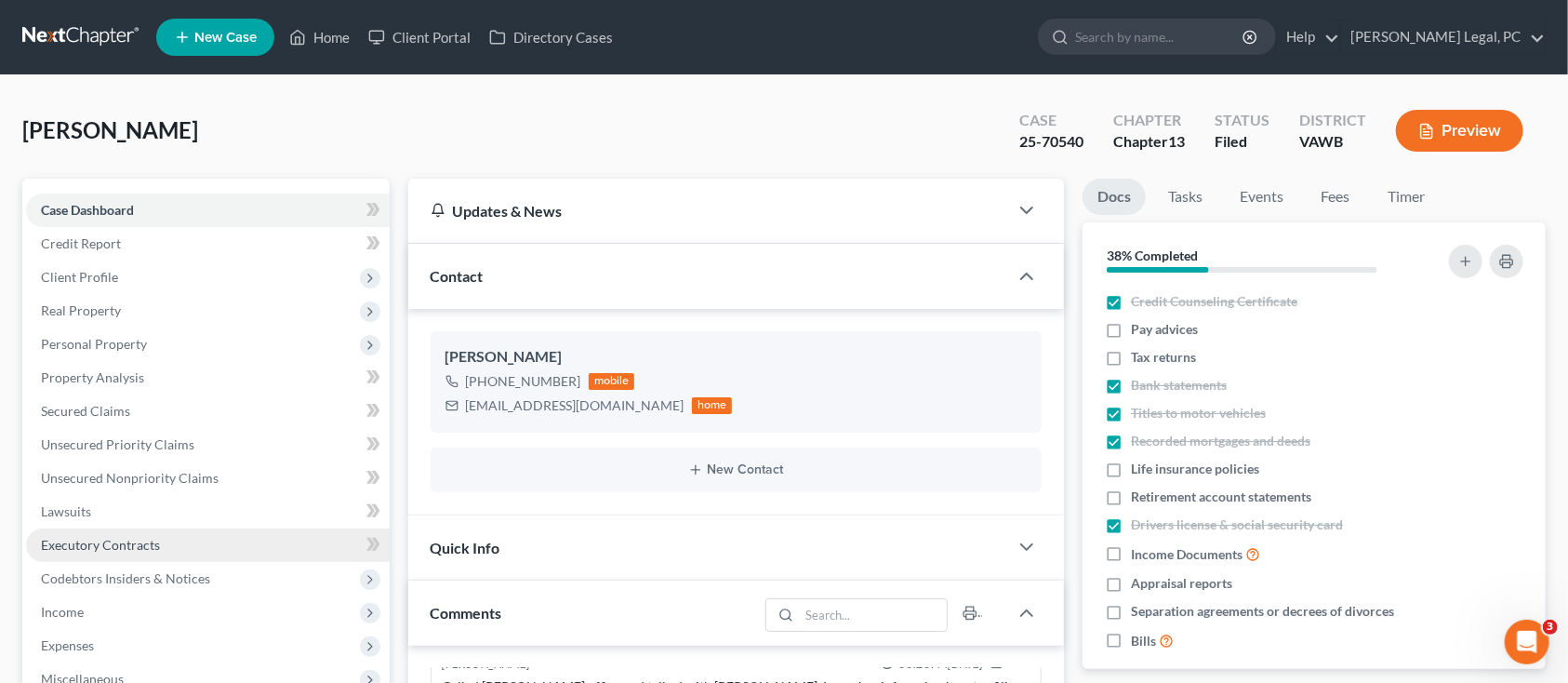
scroll to position [247, 0]
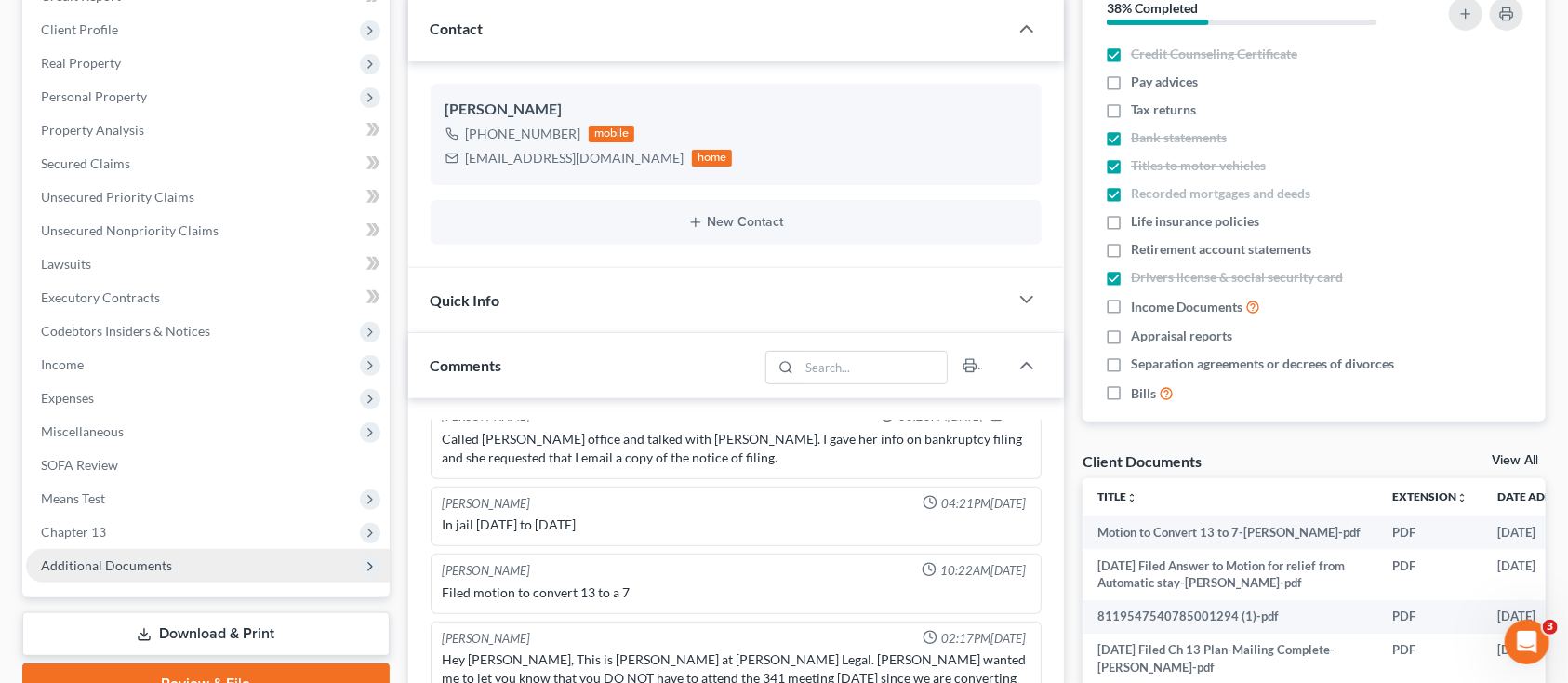
click at [105, 560] on span "Additional Documents" at bounding box center [106, 565] width 131 height 16
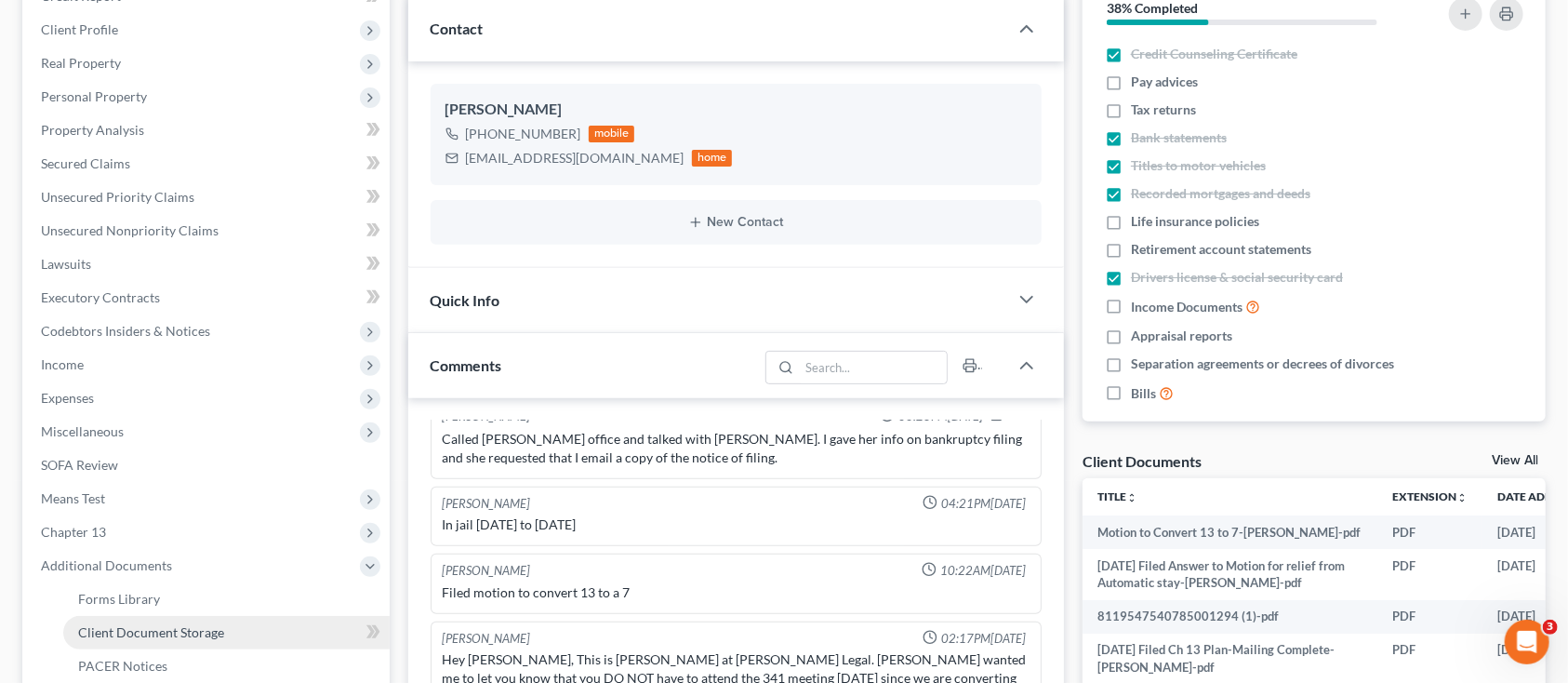
click at [108, 631] on span "Client Document Storage" at bounding box center [151, 632] width 146 height 16
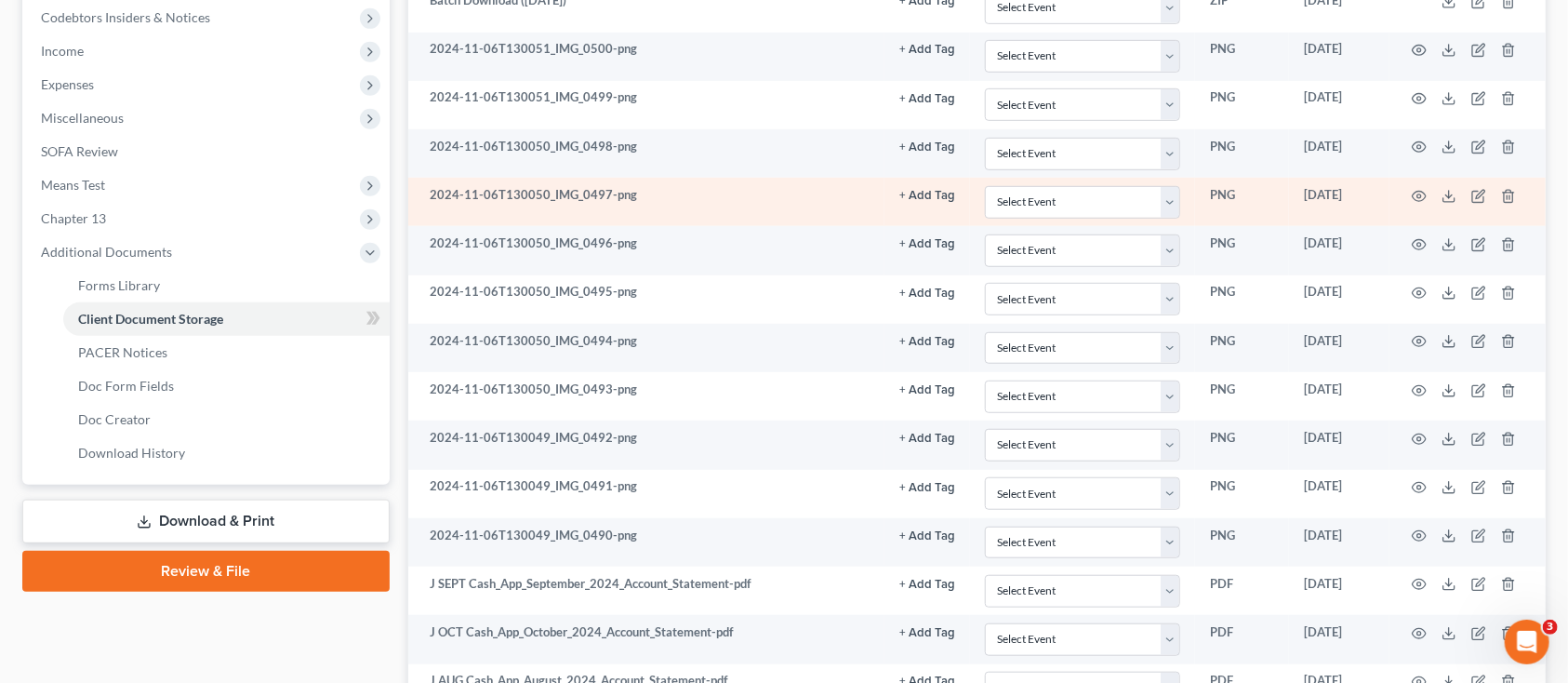
scroll to position [620, 0]
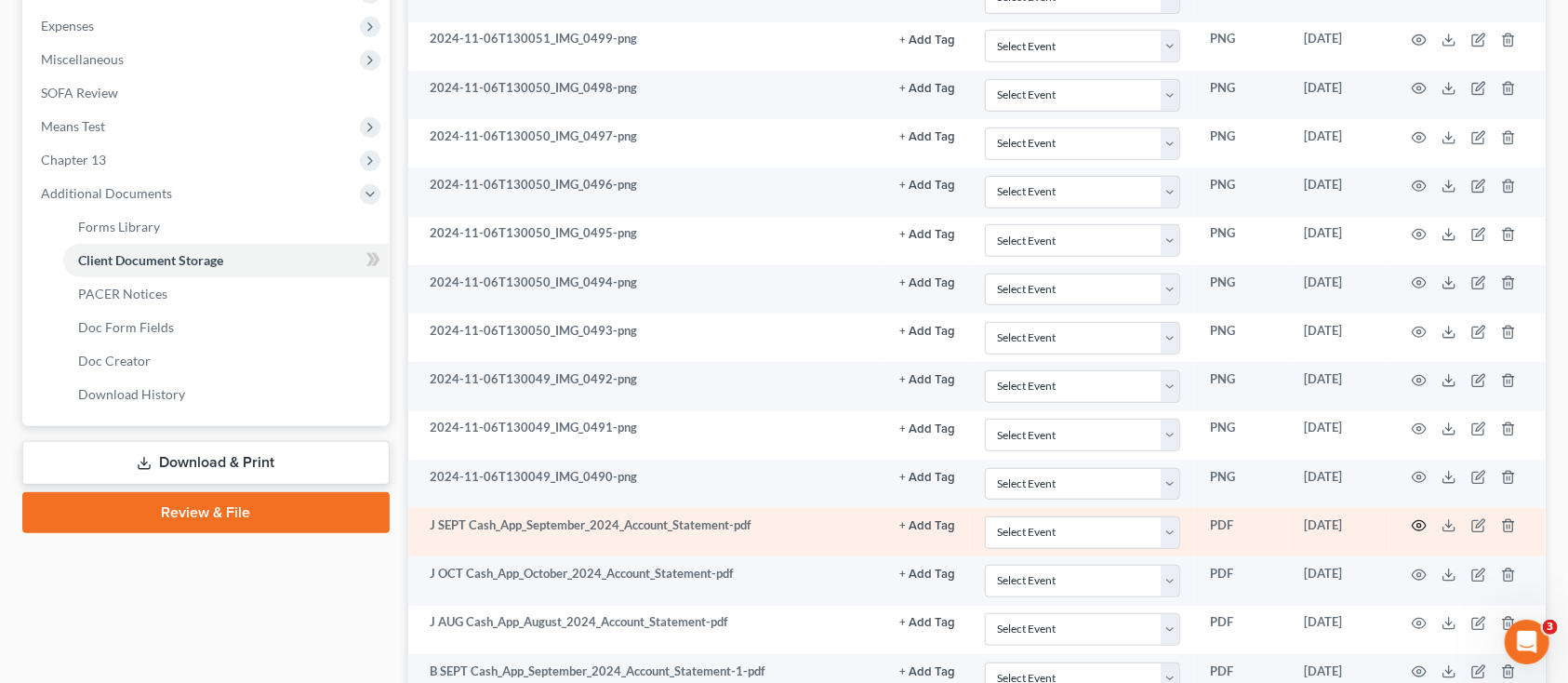
click at [1423, 528] on icon "button" at bounding box center [1419, 525] width 15 height 15
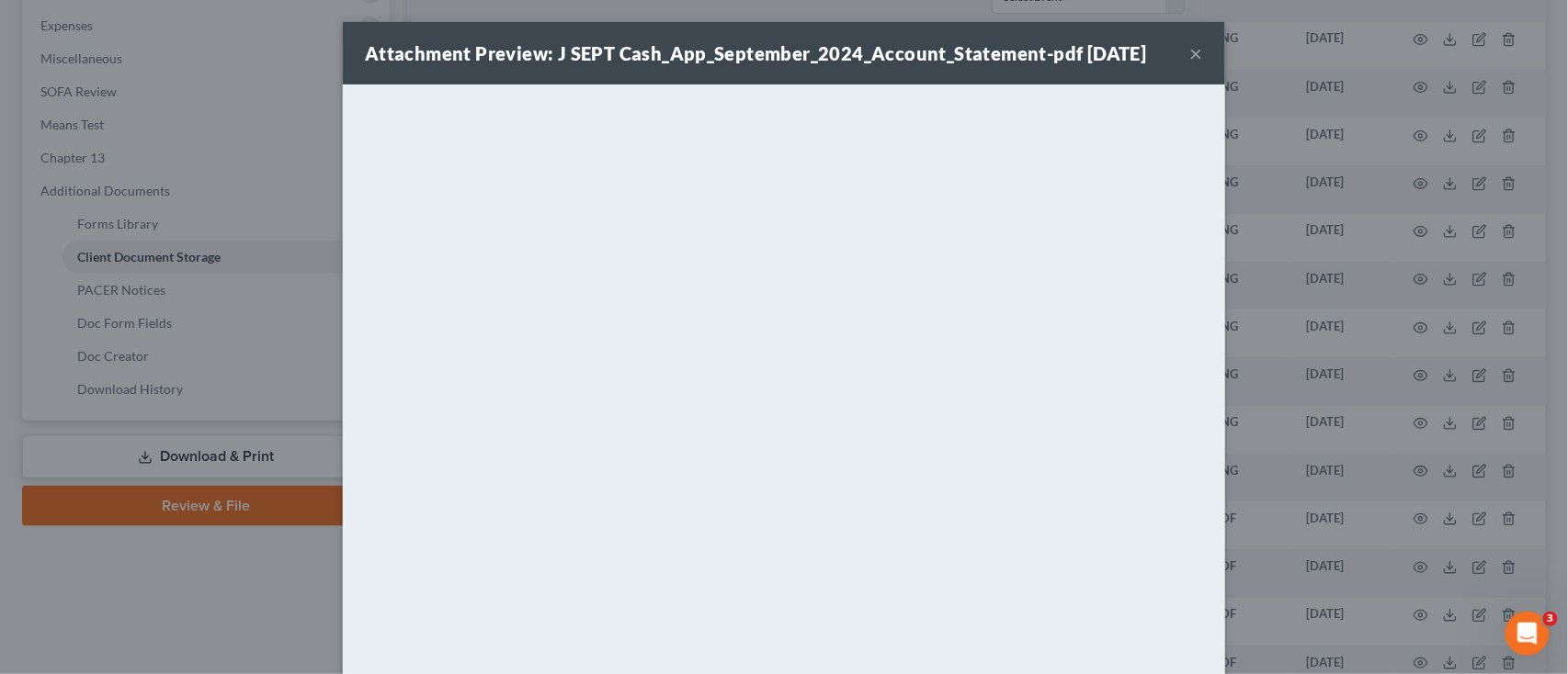
click at [1190, 45] on button "×" at bounding box center [1196, 53] width 12 height 22
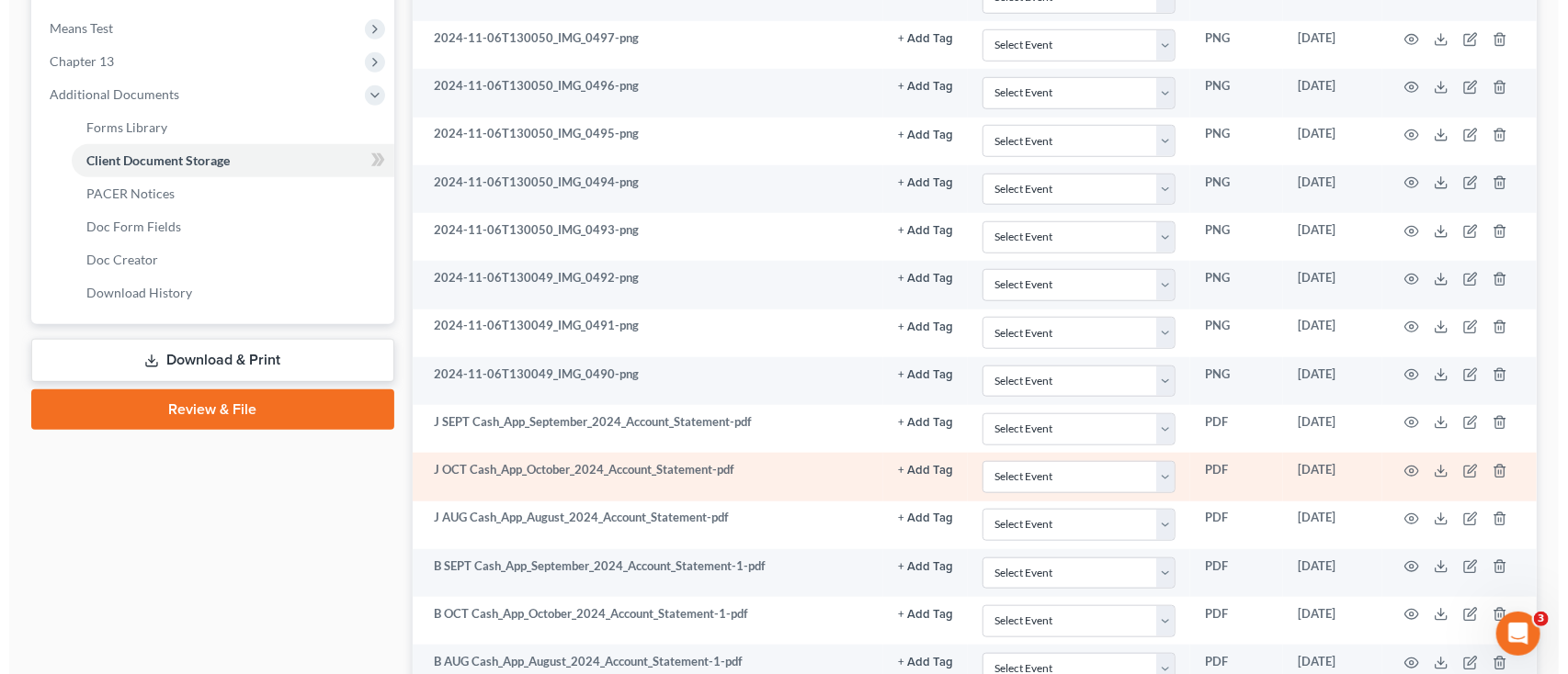
scroll to position [856, 0]
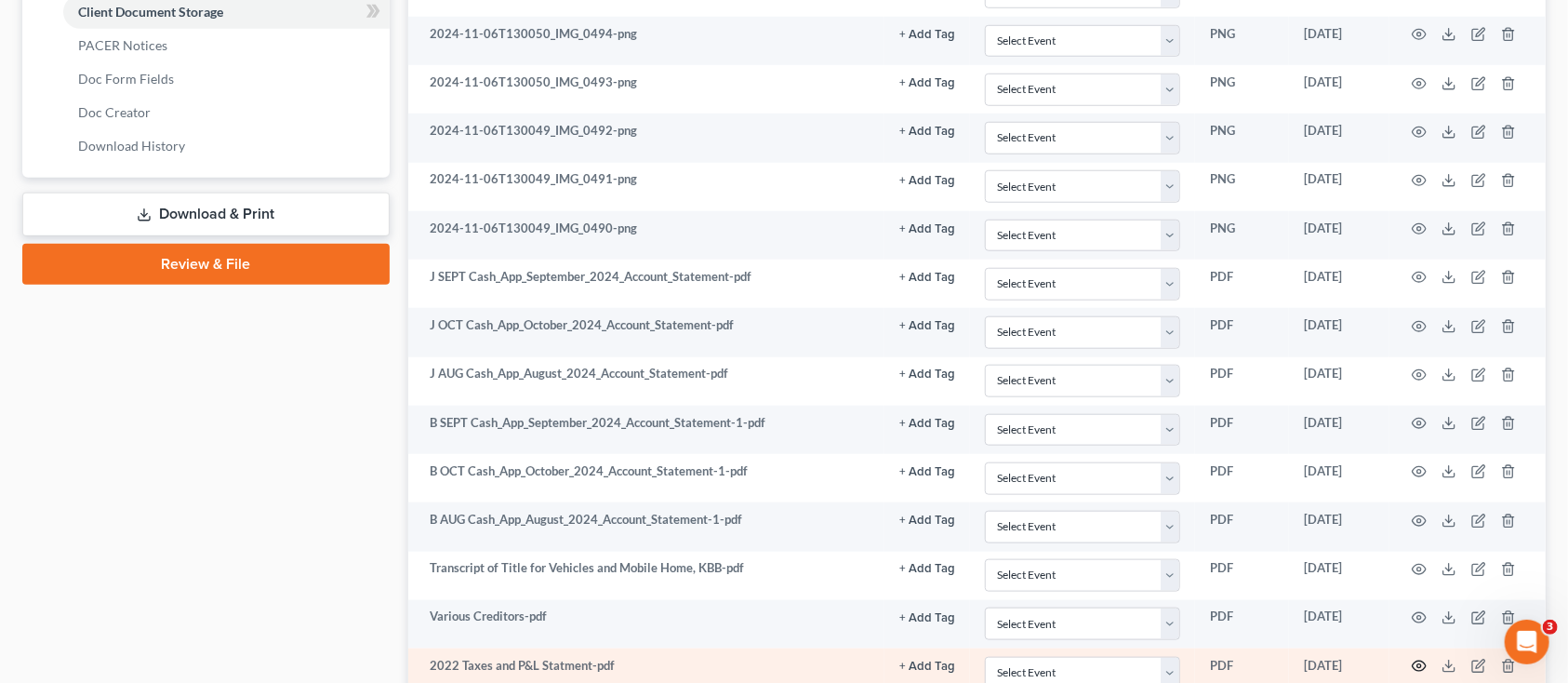
click at [1424, 671] on icon "button" at bounding box center [1420, 666] width 14 height 11
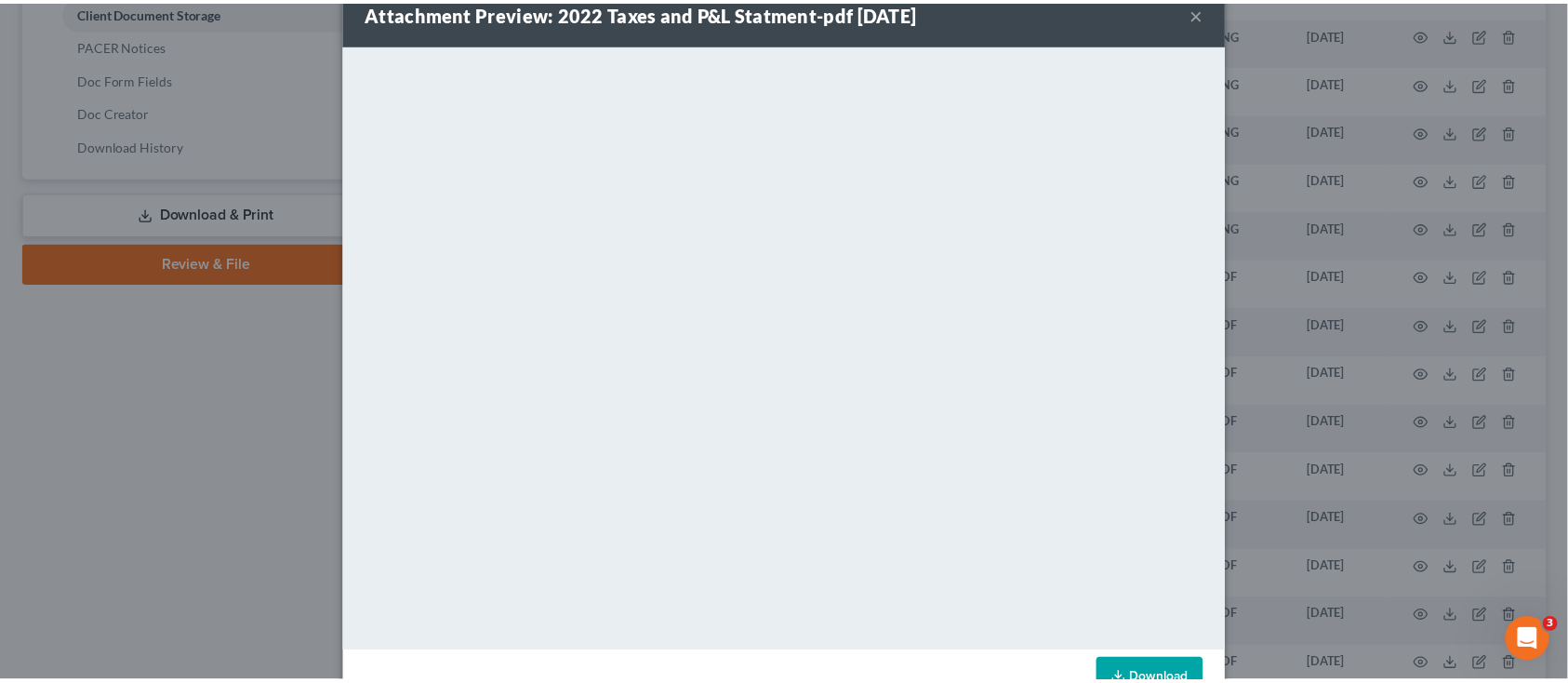
scroll to position [0, 0]
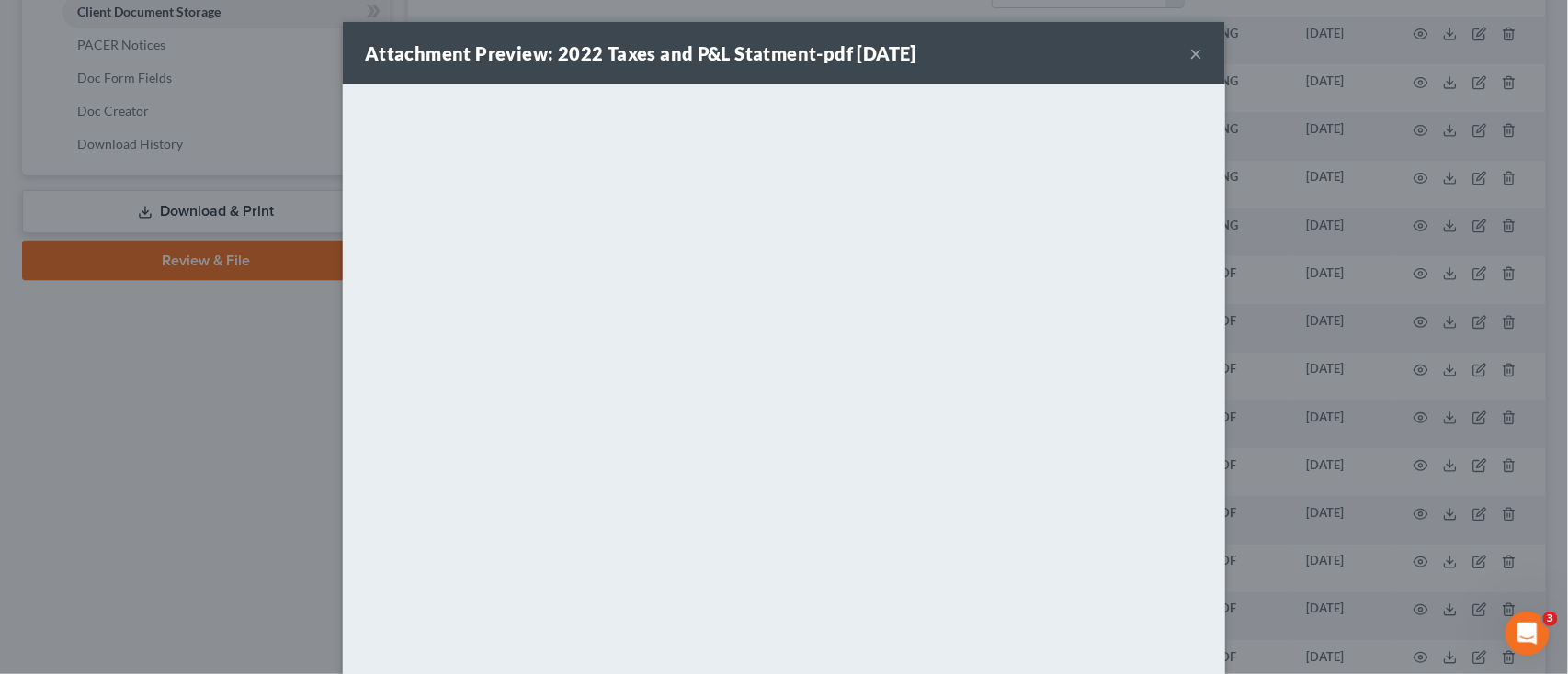
click at [1190, 45] on button "×" at bounding box center [1196, 53] width 12 height 22
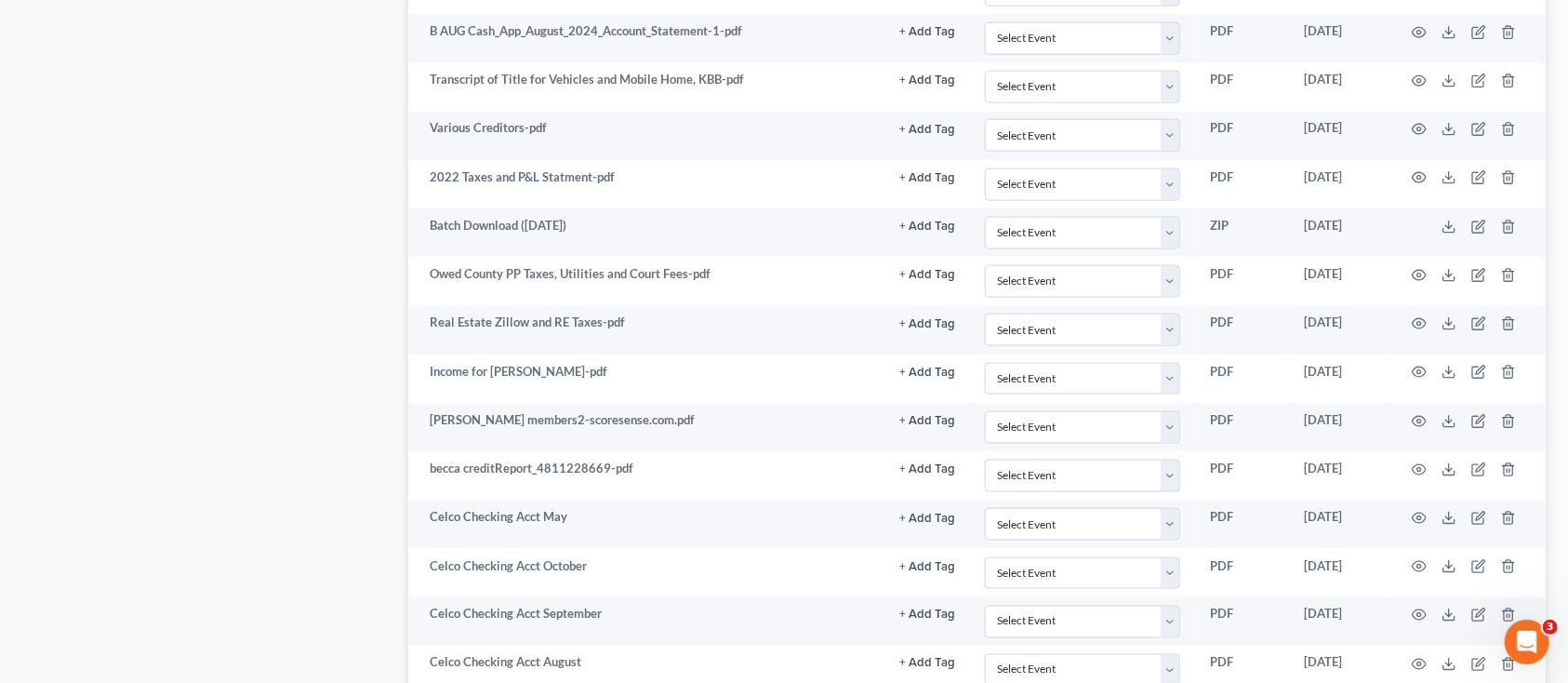
scroll to position [1364, 0]
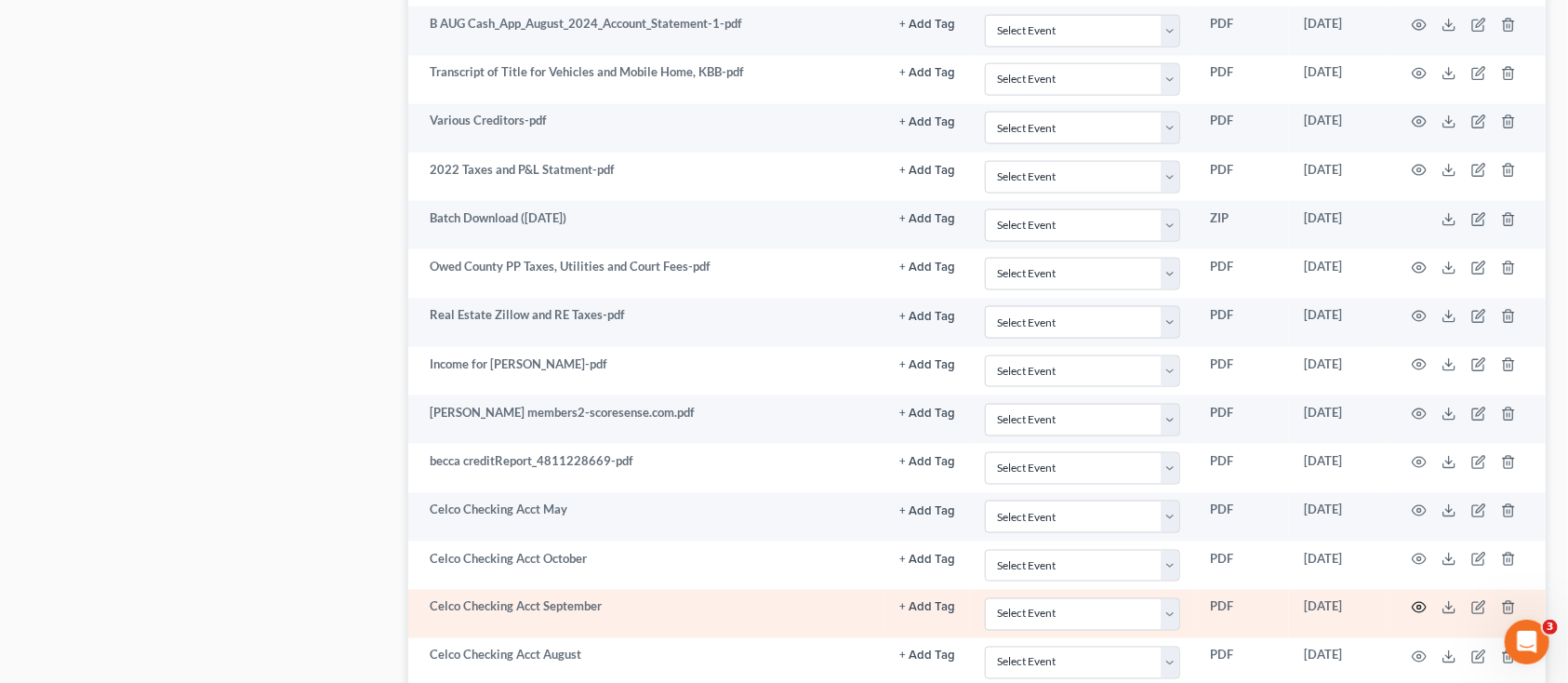
click at [1414, 607] on icon "button" at bounding box center [1419, 607] width 15 height 15
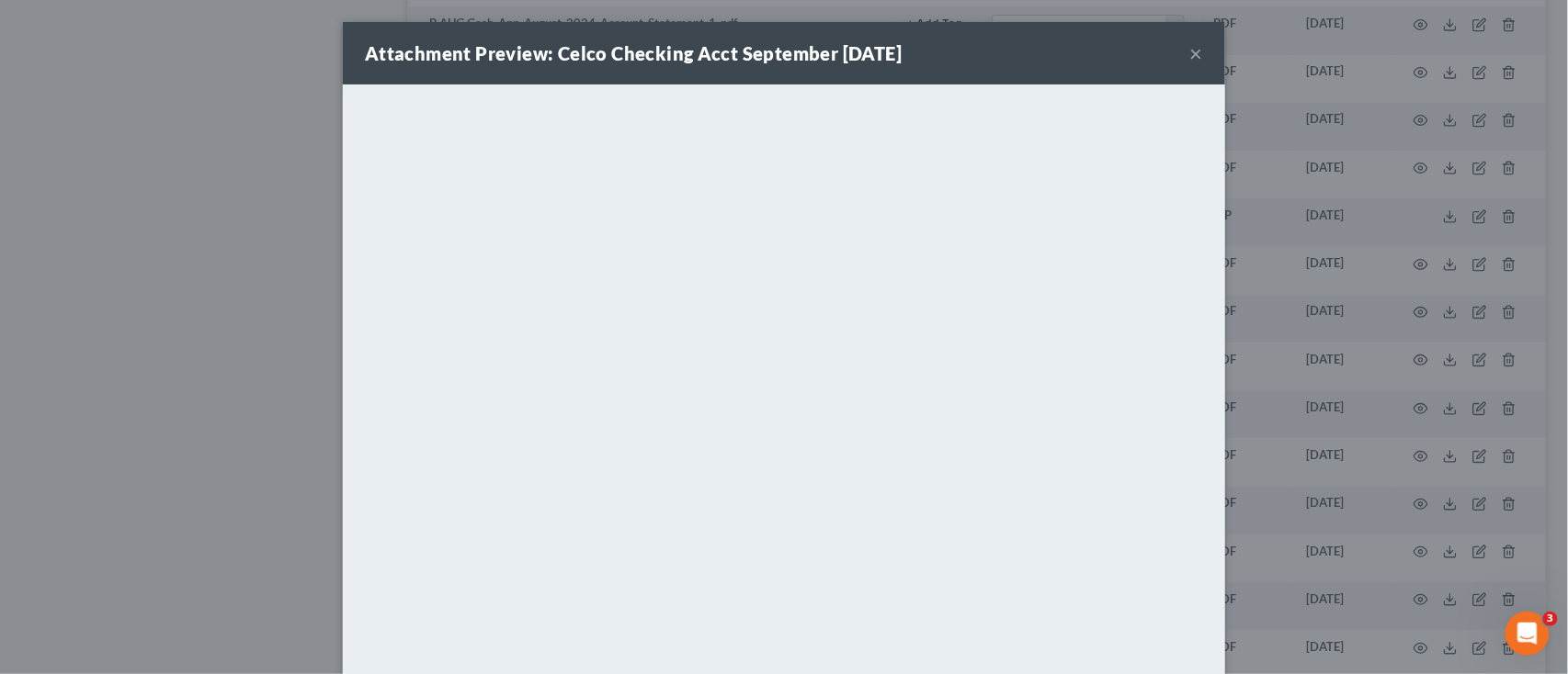
click at [1190, 48] on button "×" at bounding box center [1196, 53] width 12 height 22
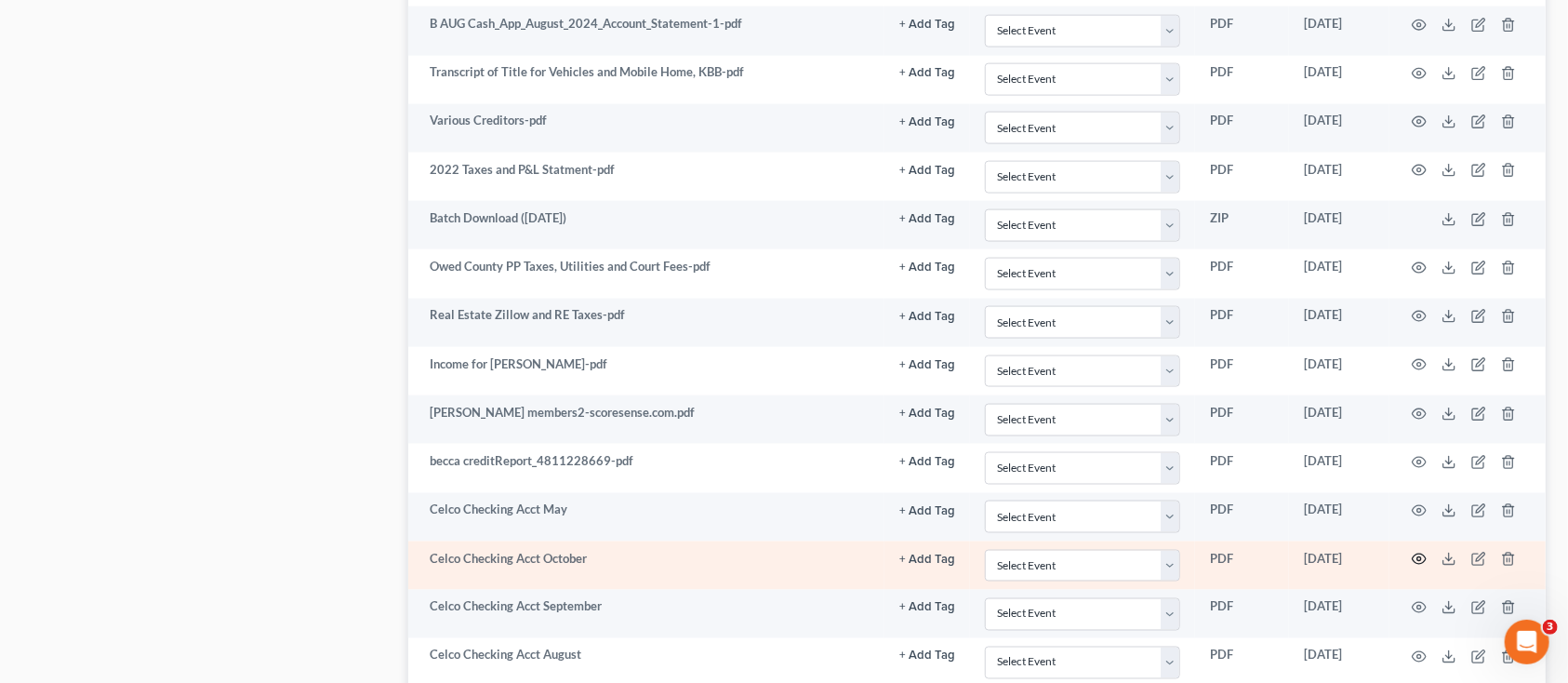
click at [1412, 557] on icon "button" at bounding box center [1419, 558] width 15 height 15
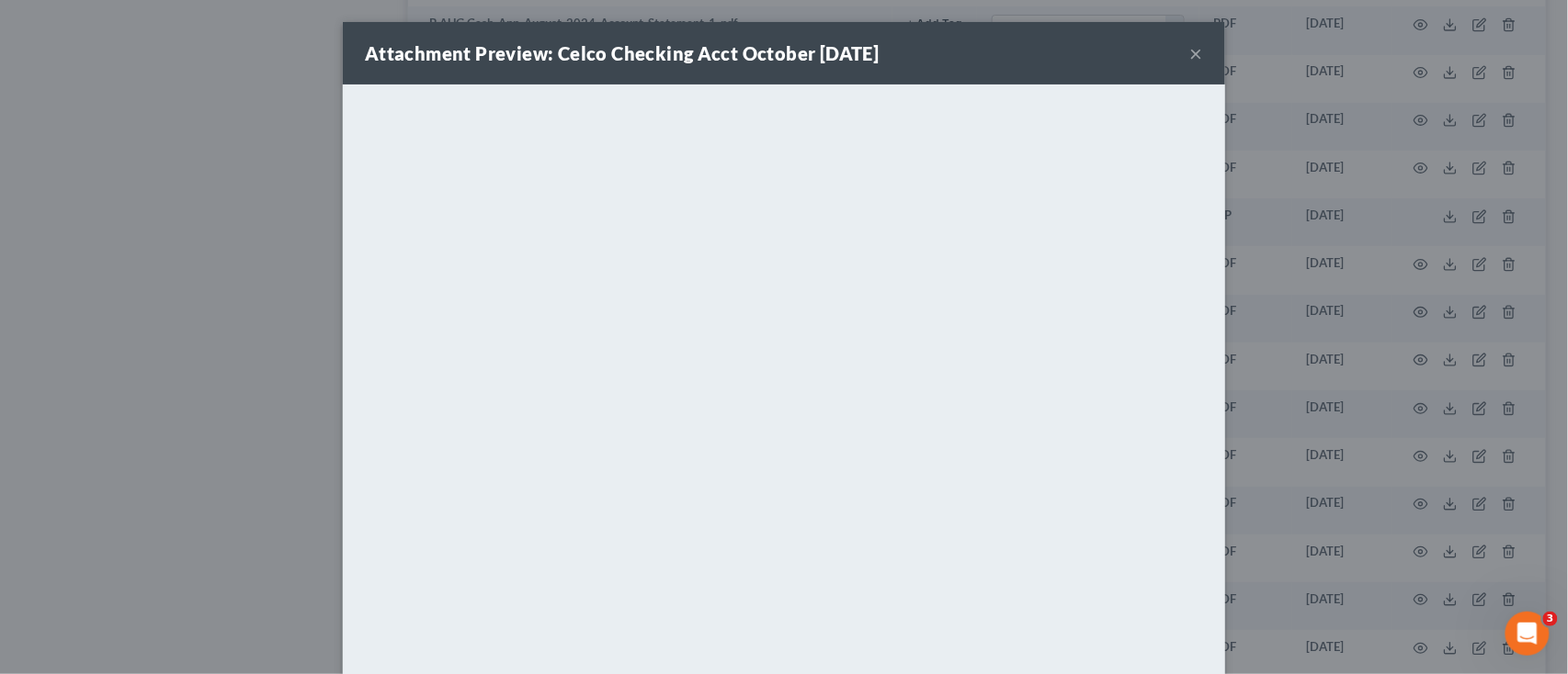
click at [1190, 51] on button "×" at bounding box center [1196, 53] width 12 height 22
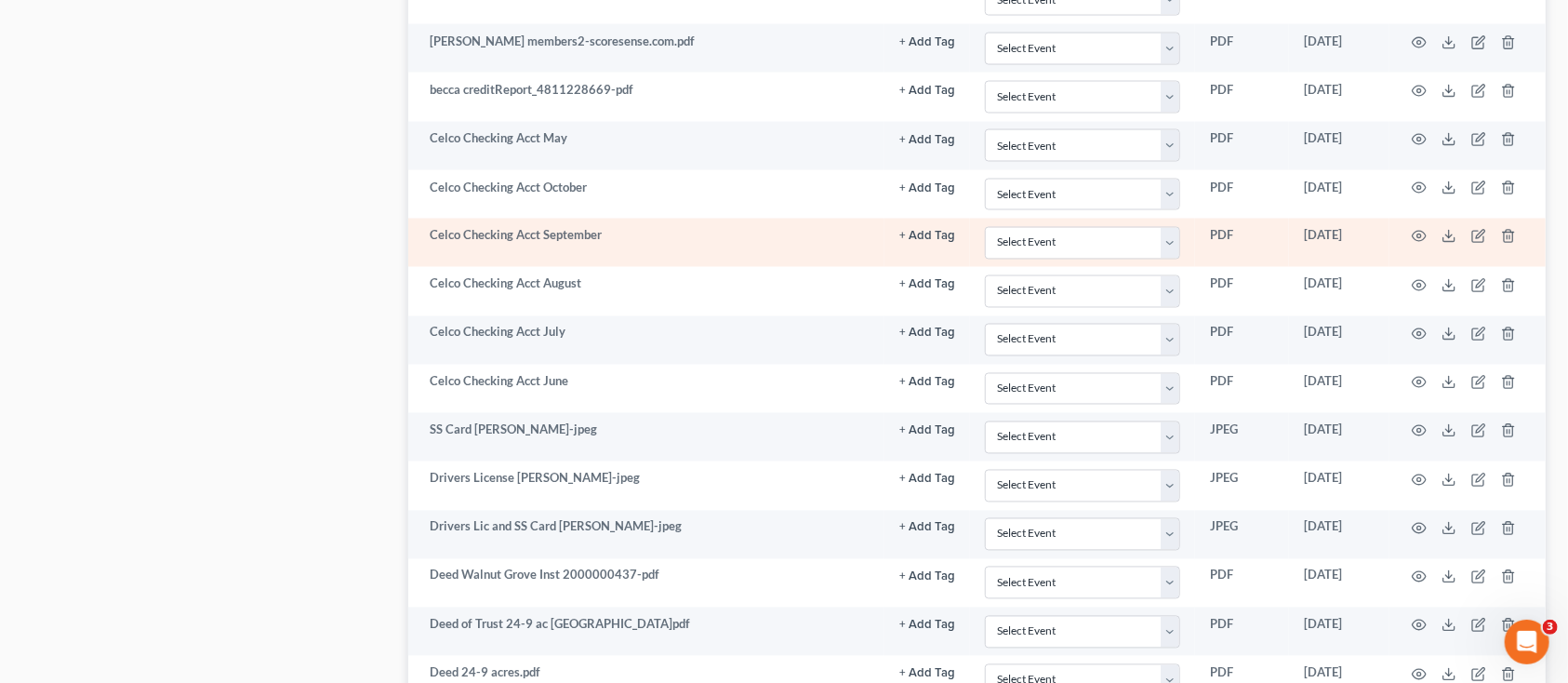
scroll to position [1737, 0]
